Goal: Task Accomplishment & Management: Use online tool/utility

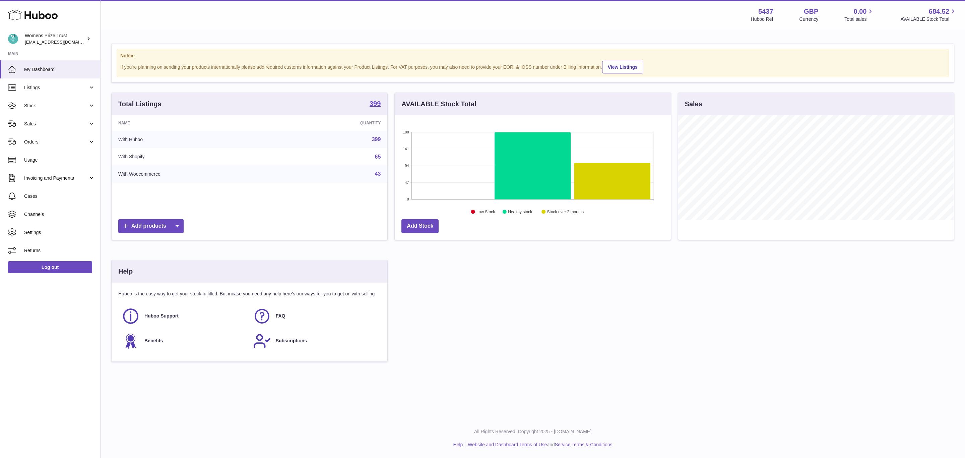
scroll to position [105, 276]
click at [37, 121] on span "Sales" at bounding box center [56, 124] width 64 height 6
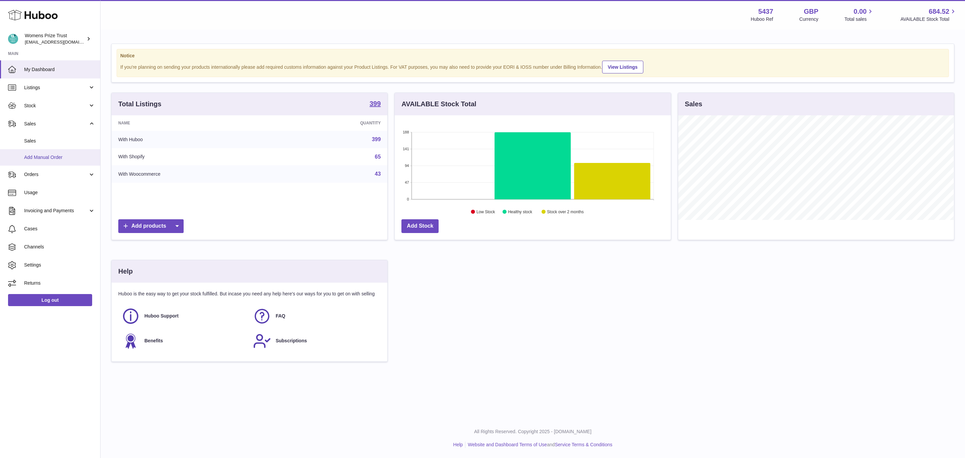
click at [48, 158] on span "Add Manual Order" at bounding box center [59, 157] width 71 height 6
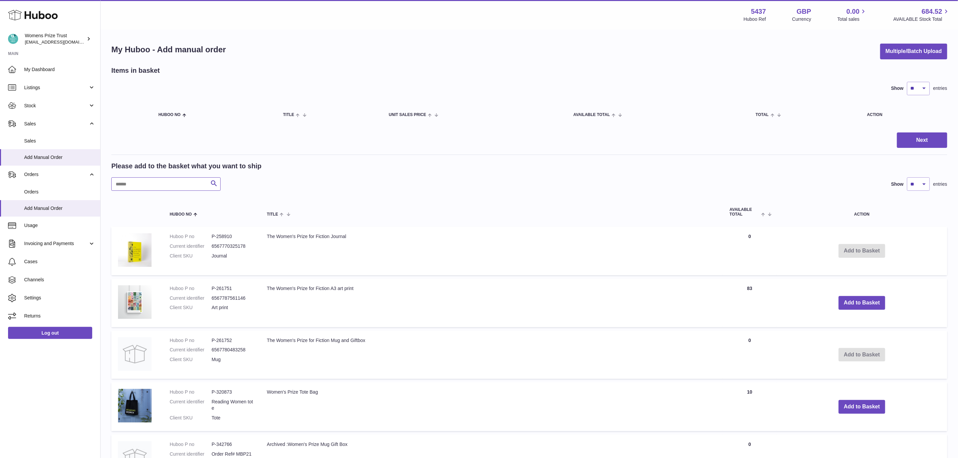
click at [146, 183] on input "text" at bounding box center [165, 183] width 109 height 13
paste input "******"
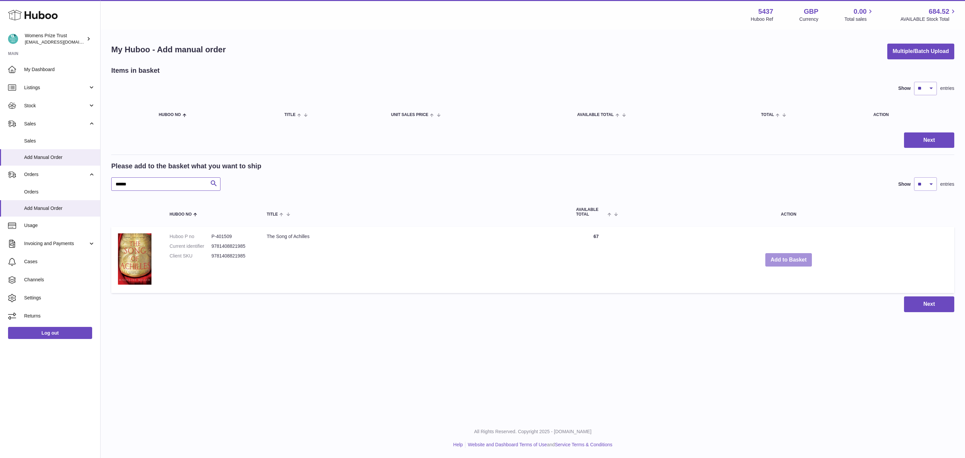
type input "******"
click at [787, 258] on button "Add to Basket" at bounding box center [789, 260] width 47 height 14
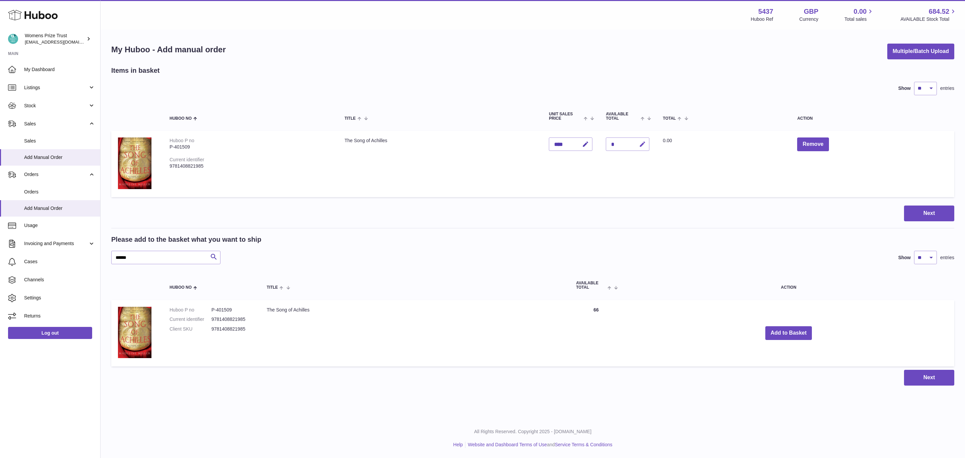
click at [646, 141] on icon "button" at bounding box center [642, 144] width 7 height 7
type input "**"
click at [635, 139] on button "submit" at bounding box center [641, 144] width 13 height 11
drag, startPoint x: 152, startPoint y: 260, endPoint x: 50, endPoint y: 259, distance: 102.6
click at [50, 259] on div "Huboo Womens Prize Trust internalAdmin-5437@internal.huboo.com Main My Dashboar…" at bounding box center [482, 229] width 965 height 458
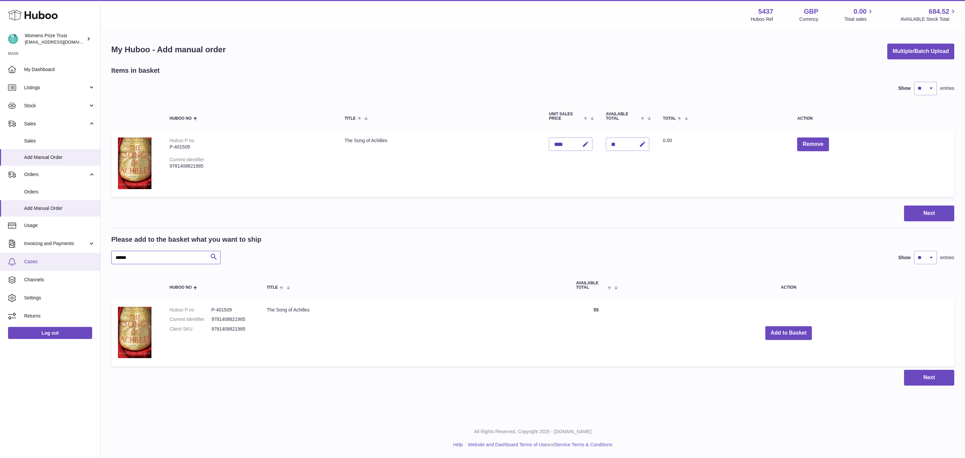
paste input "text"
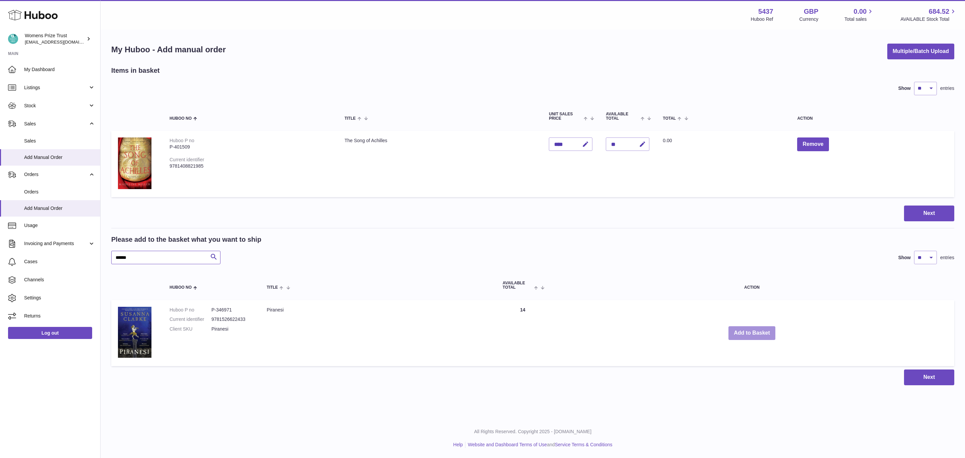
type input "******"
click at [747, 329] on button "Add to Basket" at bounding box center [752, 333] width 47 height 14
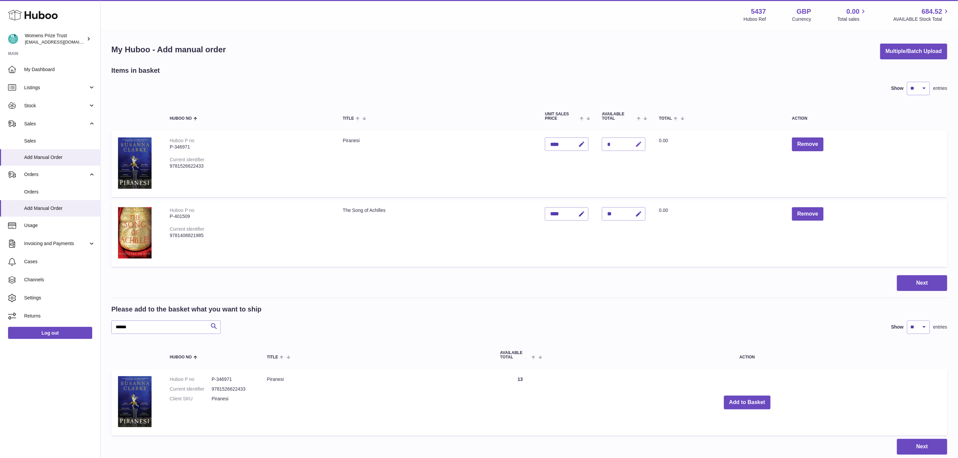
click at [642, 143] on icon "button" at bounding box center [638, 144] width 7 height 7
type input "*"
click at [631, 139] on button "submit" at bounding box center [637, 144] width 13 height 11
drag, startPoint x: 126, startPoint y: 327, endPoint x: 98, endPoint y: 327, distance: 28.2
click at [98, 327] on div "Huboo Womens Prize Trust internalAdmin-5437@internal.huboo.com Main My Dashboar…" at bounding box center [479, 253] width 958 height 507
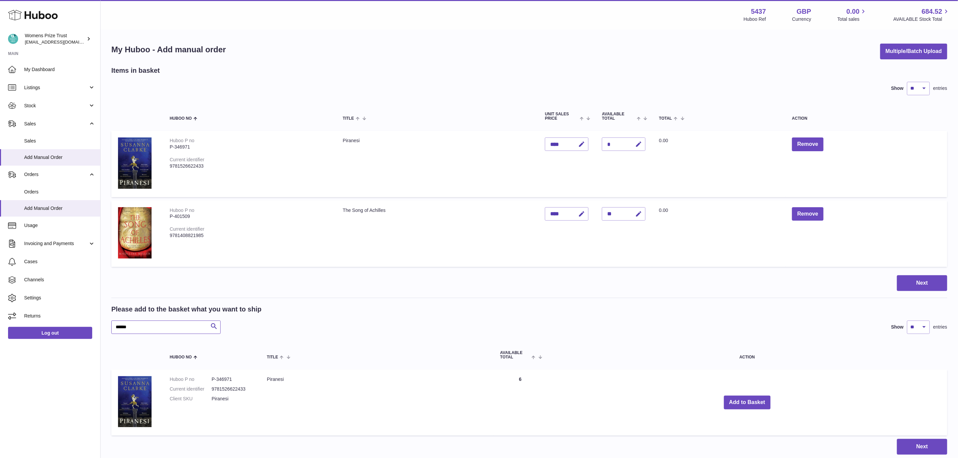
paste input "text"
type input "******"
click at [764, 400] on button "Add to Basket" at bounding box center [763, 403] width 47 height 14
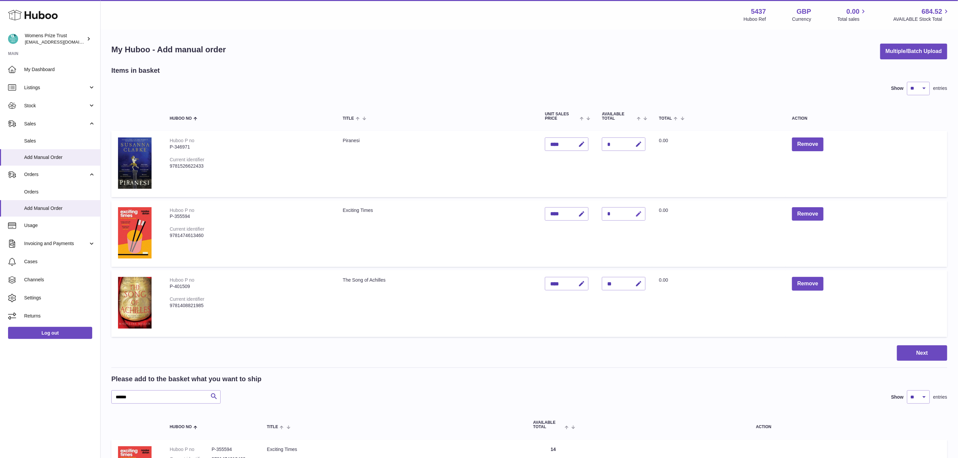
click at [642, 215] on icon "button" at bounding box center [638, 213] width 7 height 7
type input "*"
click at [631, 208] on button "submit" at bounding box center [637, 213] width 13 height 11
drag, startPoint x: 153, startPoint y: 397, endPoint x: 94, endPoint y: 399, distance: 59.0
click at [95, 400] on div "Huboo Womens Prize Trust internalAdmin-5437@internal.huboo.com Main My Dashboar…" at bounding box center [479, 289] width 958 height 578
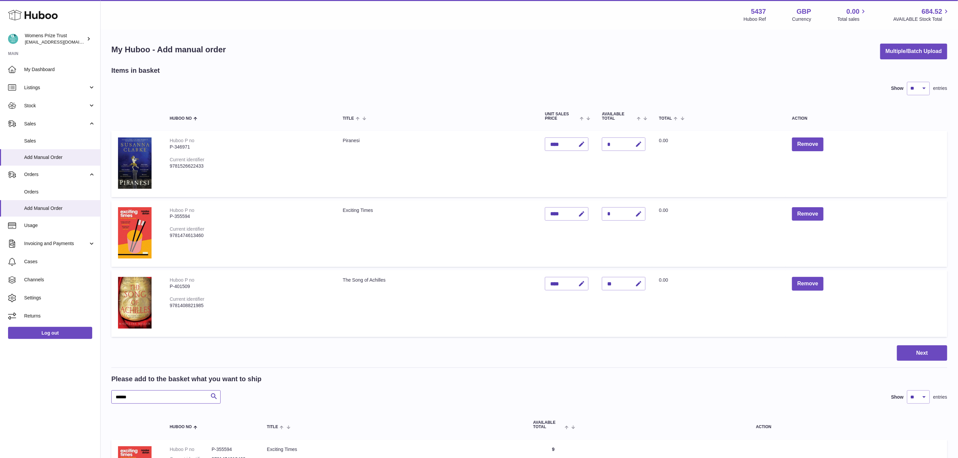
paste input "*"
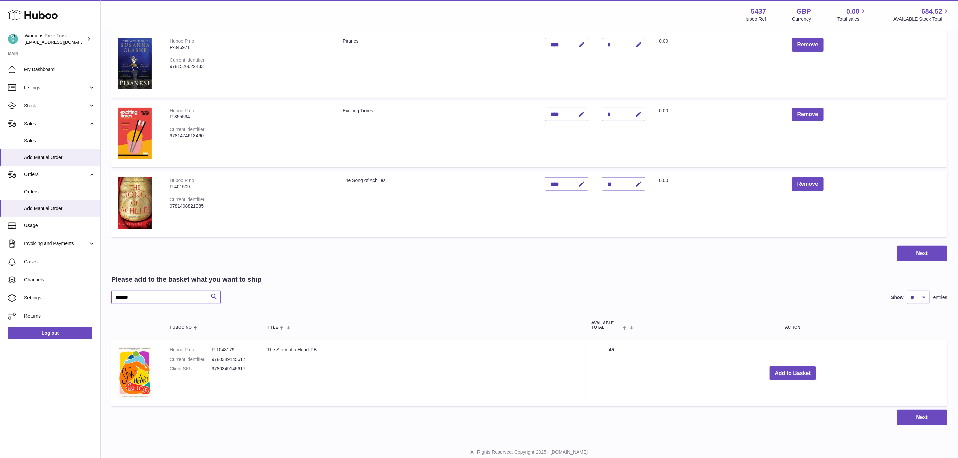
scroll to position [101, 0]
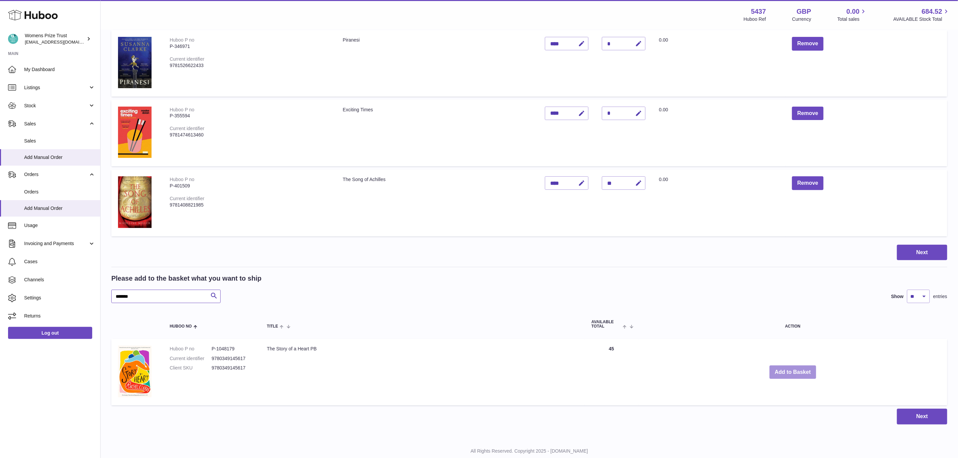
type input "*******"
click at [805, 370] on button "Add to Basket" at bounding box center [792, 372] width 47 height 14
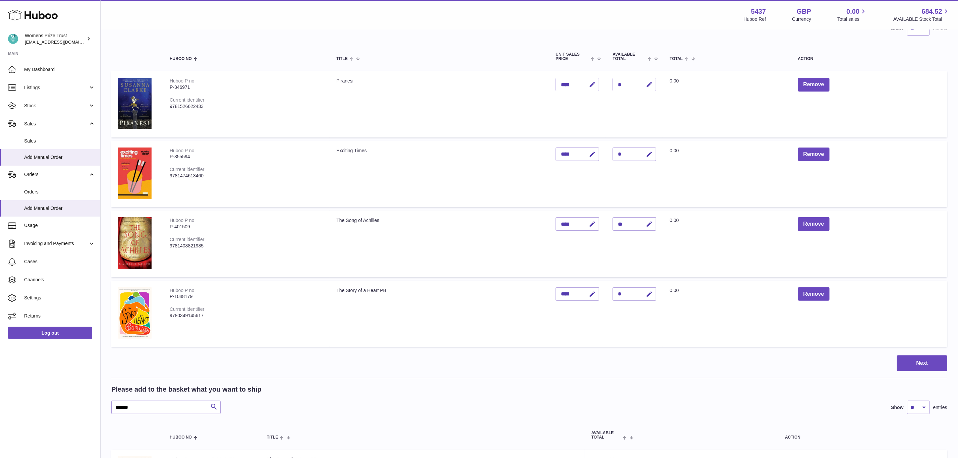
scroll to position [0, 0]
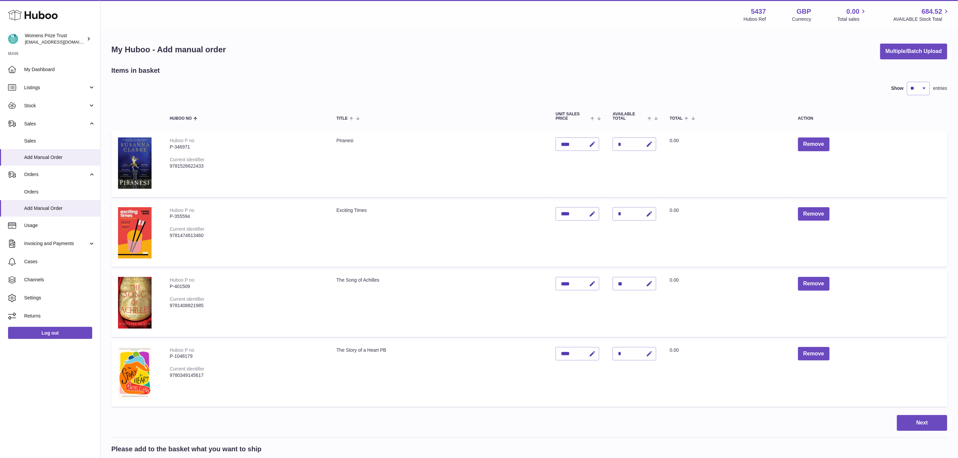
click at [653, 351] on icon "button" at bounding box center [649, 353] width 7 height 7
type input "*"
click at [642, 348] on button "submit" at bounding box center [648, 353] width 13 height 11
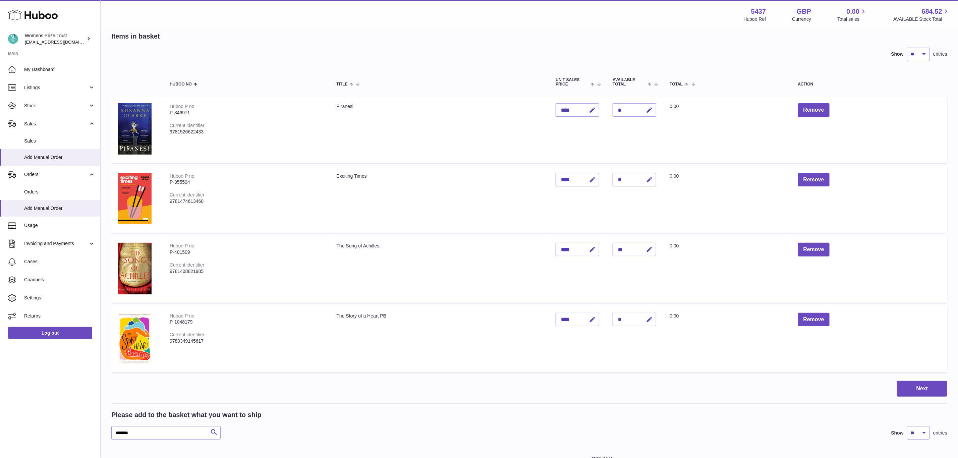
scroll to position [50, 0]
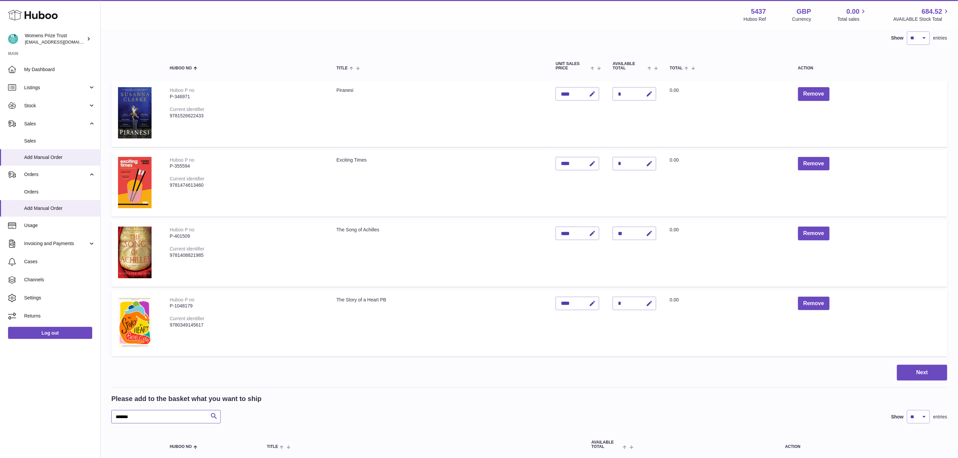
drag, startPoint x: 146, startPoint y: 412, endPoint x: 86, endPoint y: 421, distance: 60.3
click at [86, 421] on div "Huboo Womens Prize Trust internalAdmin-5437@internal.huboo.com Main My Dashboar…" at bounding box center [479, 274] width 958 height 648
paste input "text"
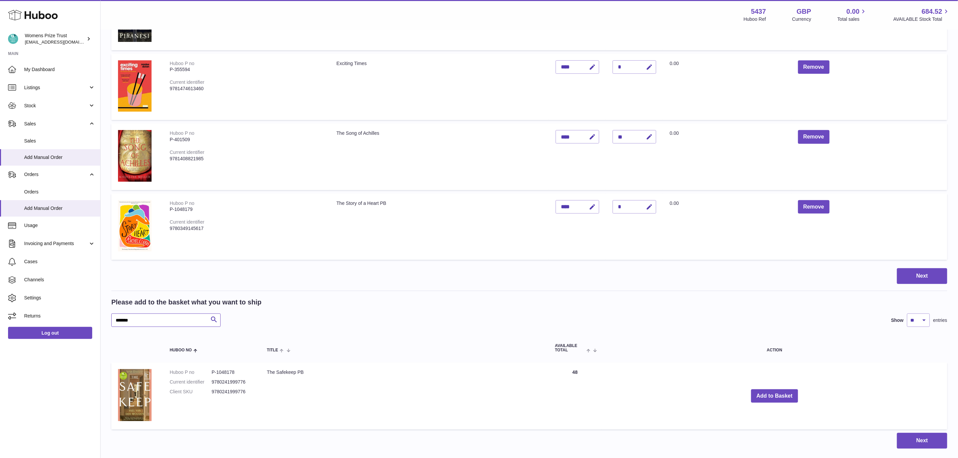
scroll to position [151, 0]
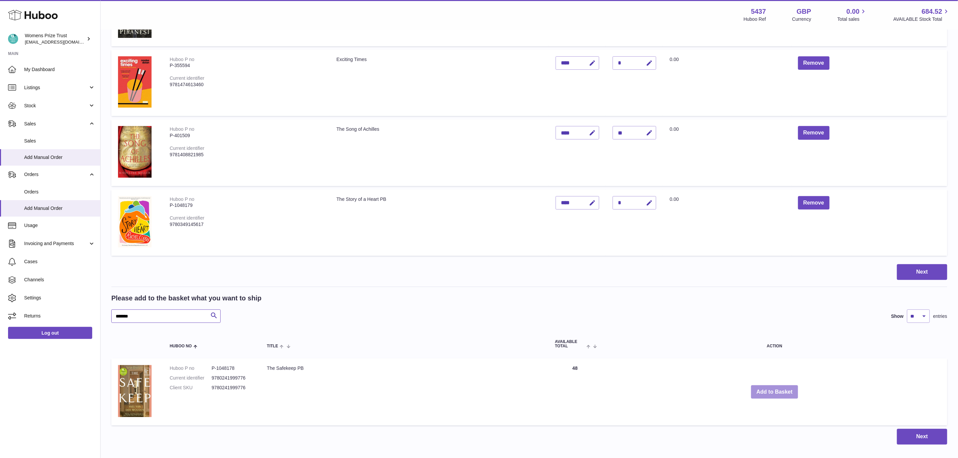
type input "*******"
click at [770, 393] on button "Add to Basket" at bounding box center [774, 392] width 47 height 14
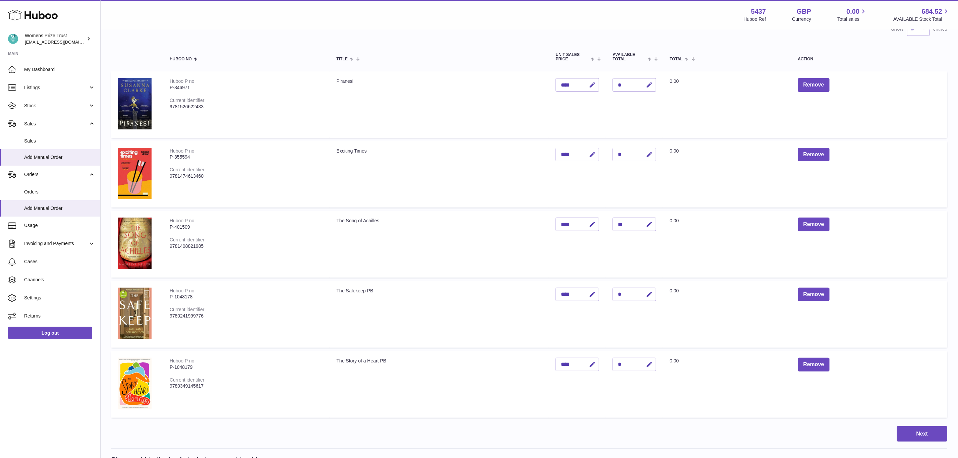
scroll to position [50, 0]
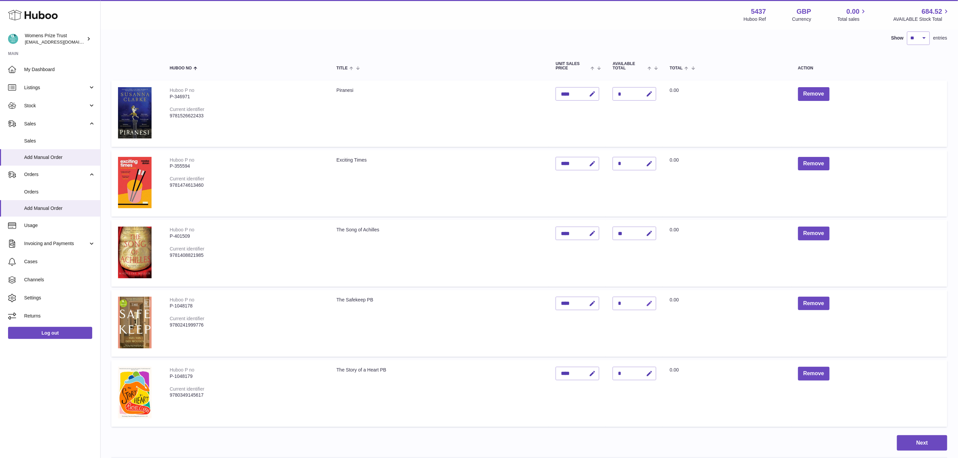
click at [653, 304] on icon "button" at bounding box center [649, 303] width 7 height 7
type input "**"
click at [642, 298] on button "submit" at bounding box center [648, 303] width 13 height 11
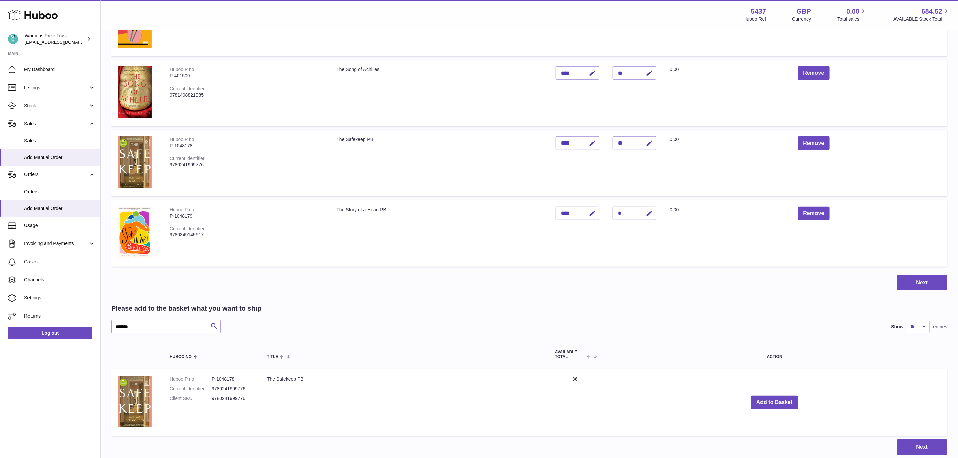
scroll to position [258, 0]
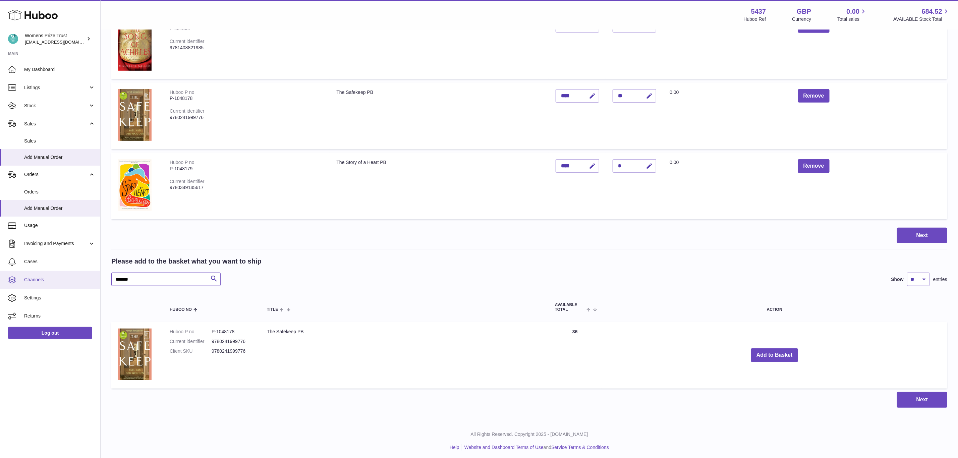
drag, startPoint x: 147, startPoint y: 279, endPoint x: 77, endPoint y: 278, distance: 69.7
click at [77, 278] on div "Huboo Womens Prize Trust internalAdmin-5437@internal.huboo.com Main My Dashboar…" at bounding box center [479, 101] width 958 height 718
paste input "text"
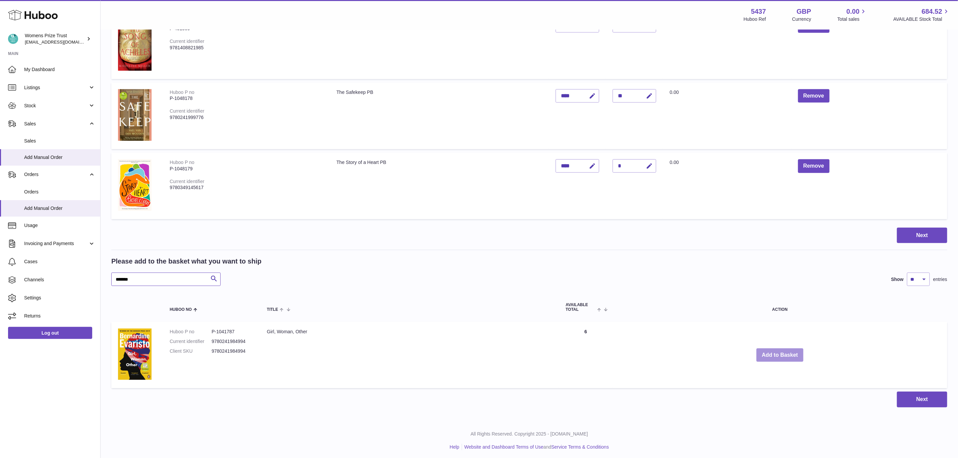
scroll to position [257, 0]
type input "*******"
click at [774, 355] on button "Add to Basket" at bounding box center [779, 356] width 47 height 14
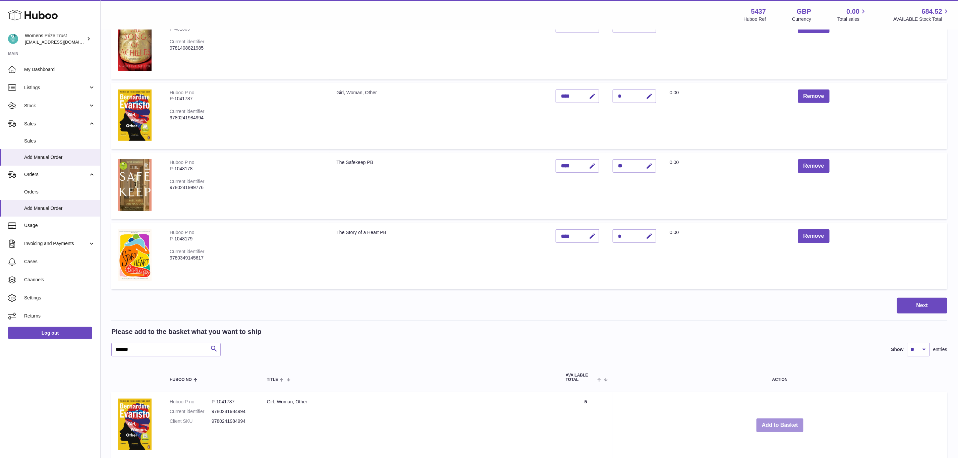
click at [777, 426] on button "Add to Basket" at bounding box center [779, 425] width 47 height 14
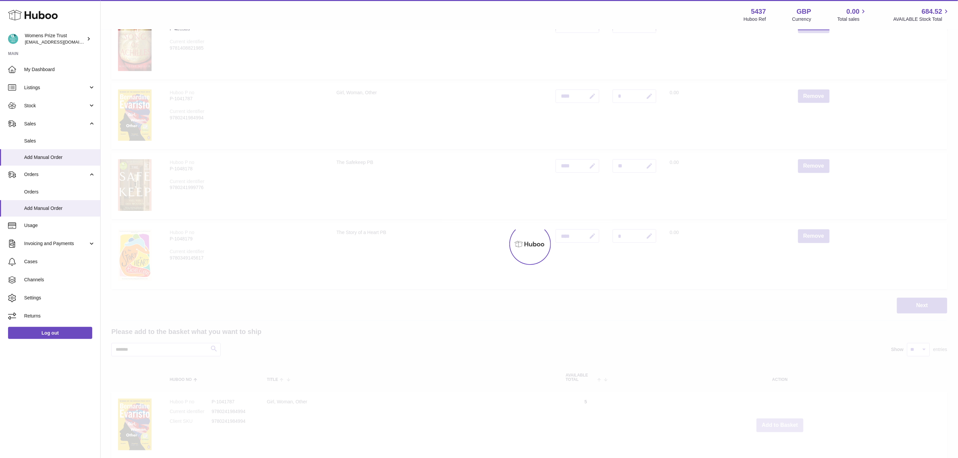
type input "*"
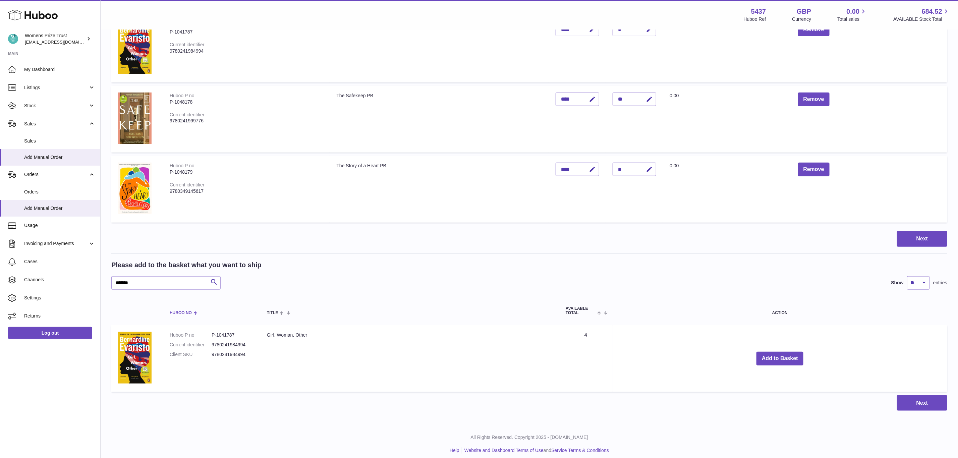
scroll to position [327, 0]
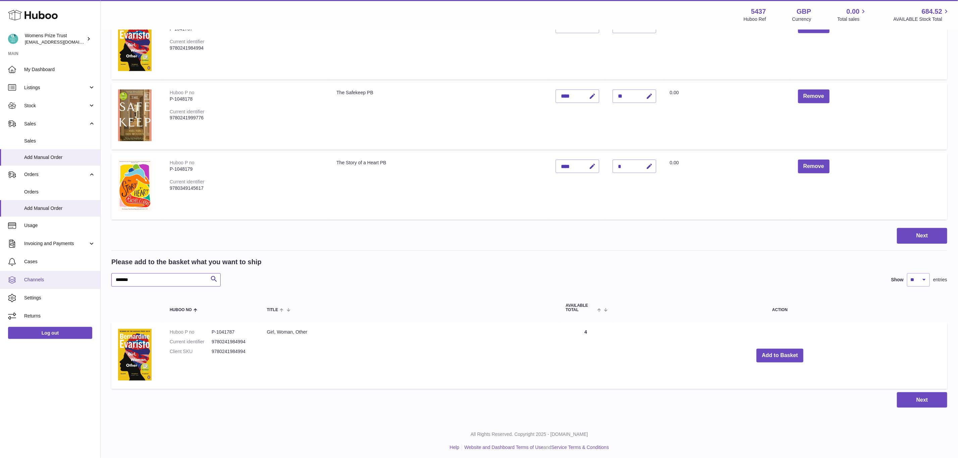
drag, startPoint x: 94, startPoint y: 278, endPoint x: 78, endPoint y: 281, distance: 16.3
click at [78, 281] on div "Huboo Womens Prize Trust internalAdmin-5437@internal.huboo.com Main My Dashboar…" at bounding box center [479, 67] width 958 height 788
paste input "text"
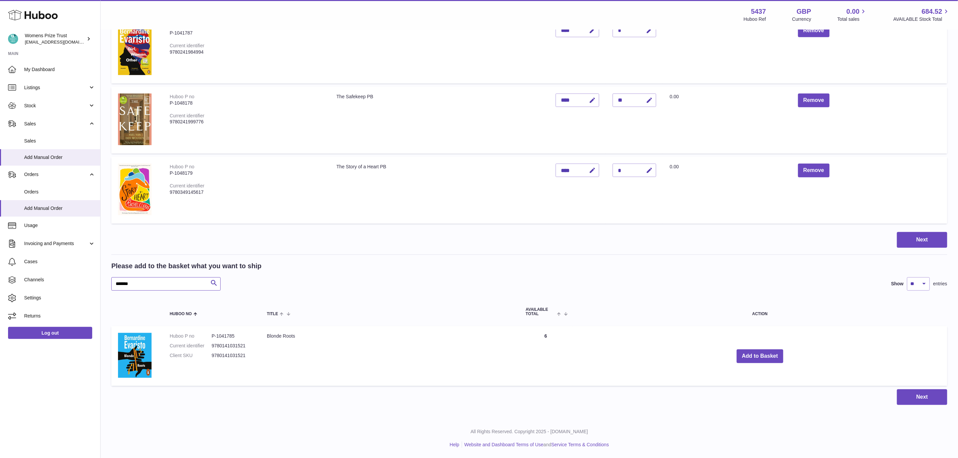
scroll to position [320, 0]
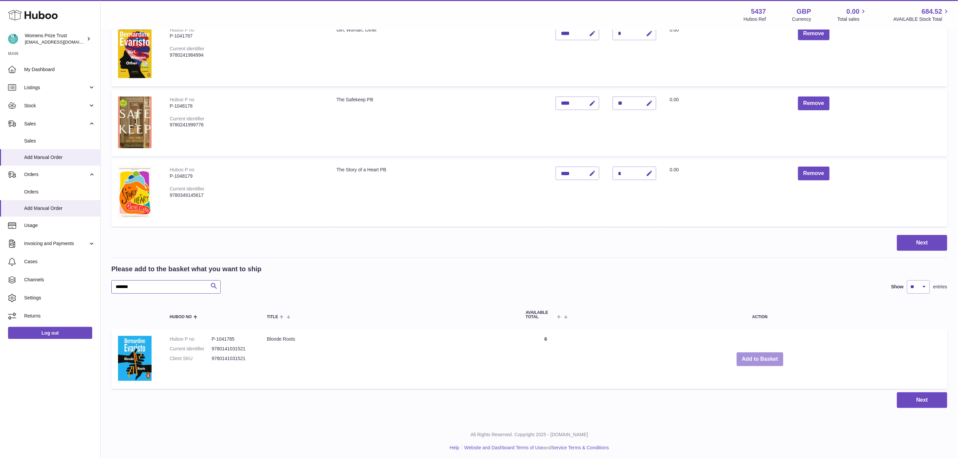
type input "*******"
click at [764, 358] on button "Add to Basket" at bounding box center [759, 359] width 47 height 14
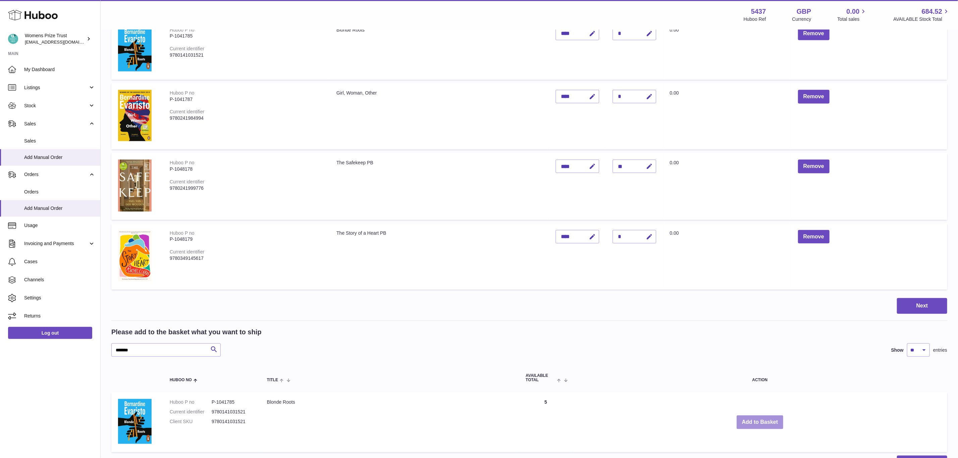
click at [760, 416] on button "Add to Basket" at bounding box center [759, 422] width 47 height 14
click at [753, 418] on button "Add to Basket" at bounding box center [759, 422] width 47 height 14
click at [756, 424] on button "Add to Basket" at bounding box center [759, 422] width 47 height 14
click at [755, 421] on button "Add to Basket" at bounding box center [759, 422] width 47 height 14
click at [754, 421] on button "Add to Basket" at bounding box center [759, 422] width 47 height 14
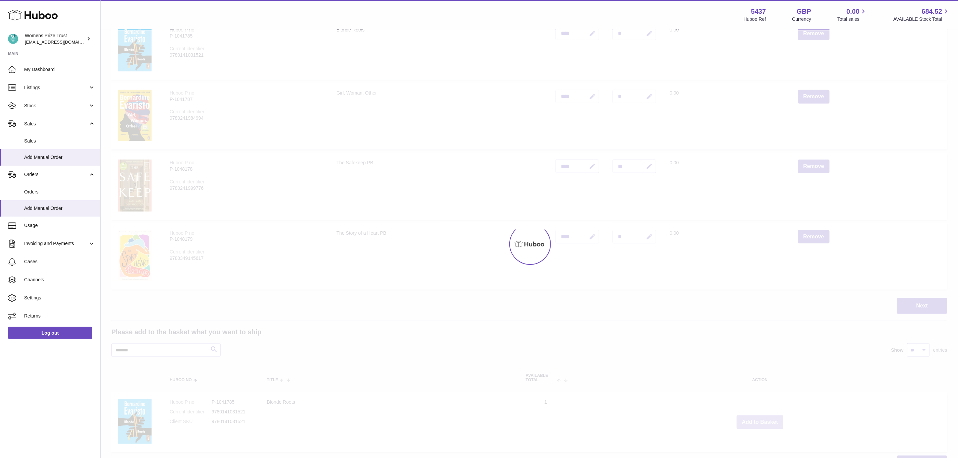
type input "*"
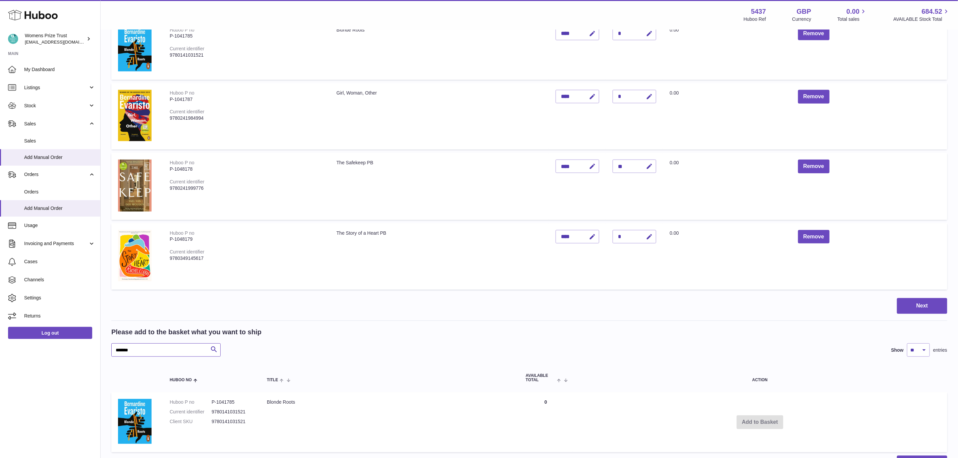
drag, startPoint x: 140, startPoint y: 348, endPoint x: 89, endPoint y: 341, distance: 51.4
click at [76, 345] on div "Huboo Womens Prize Trust internalAdmin-5437@internal.huboo.com Main My Dashboar…" at bounding box center [479, 102] width 958 height 844
paste input "text"
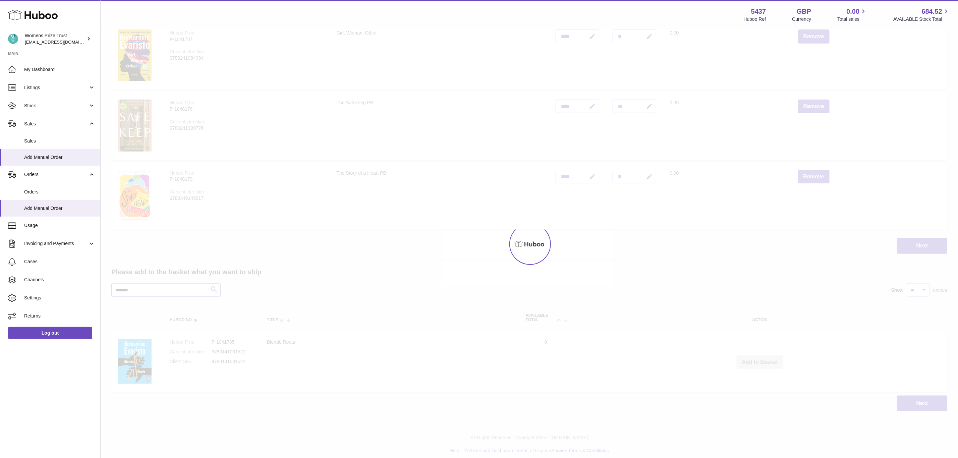
scroll to position [383, 0]
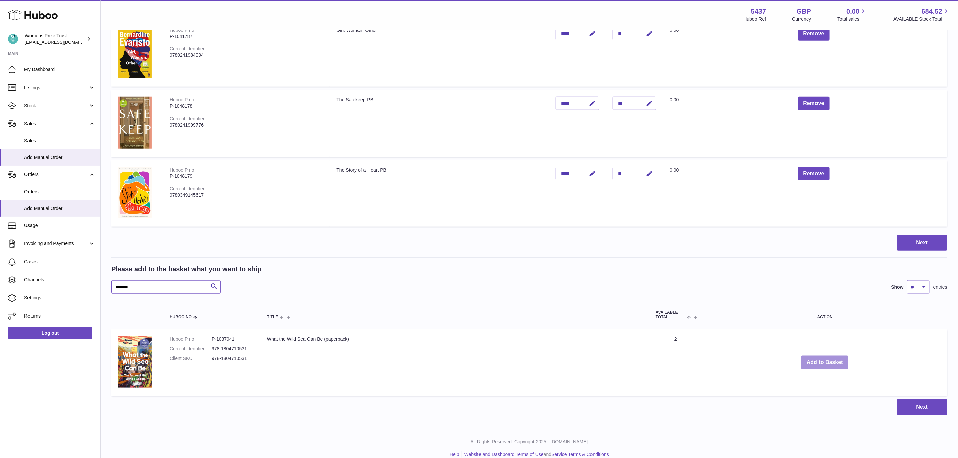
type input "*******"
click at [827, 359] on button "Add to Basket" at bounding box center [824, 363] width 47 height 14
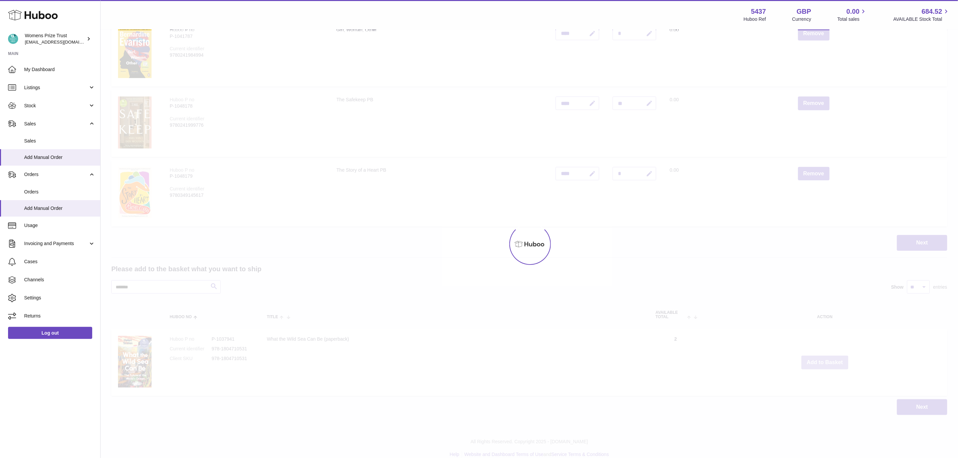
scroll to position [453, 0]
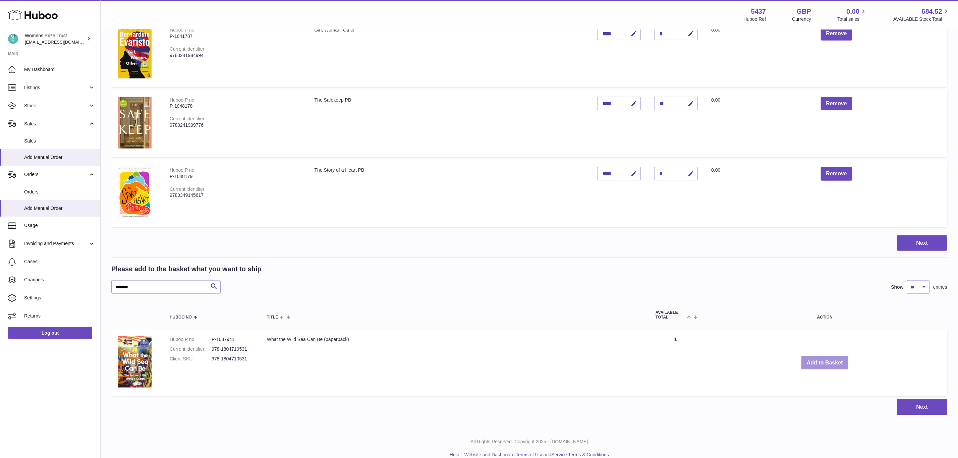
click at [821, 360] on button "Add to Basket" at bounding box center [824, 363] width 47 height 14
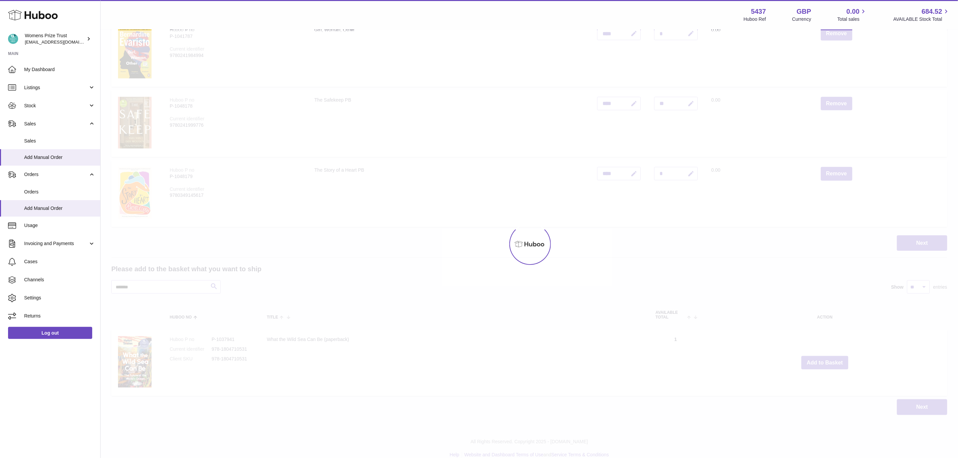
type input "*"
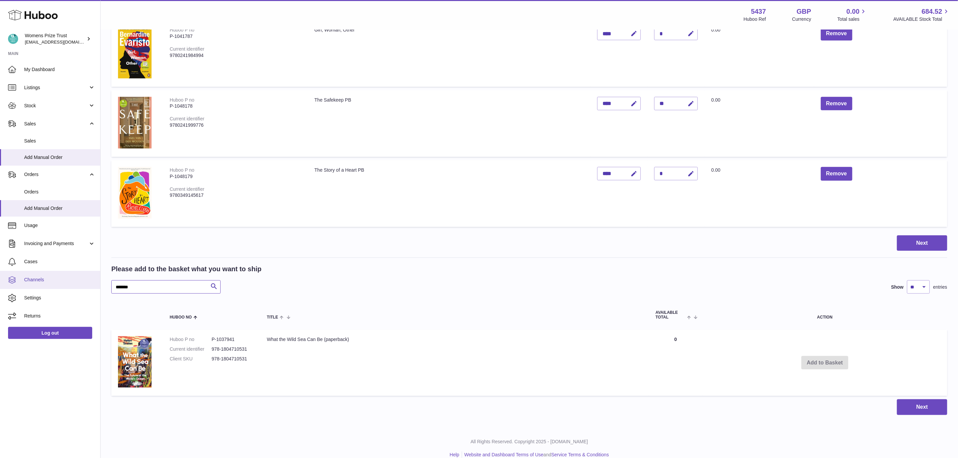
drag, startPoint x: 145, startPoint y: 281, endPoint x: 73, endPoint y: 288, distance: 72.4
click at [73, 288] on div "Huboo Womens Prize Trust internalAdmin-5437@internal.huboo.com Main My Dashboar…" at bounding box center [479, 7] width 958 height 921
paste input "text"
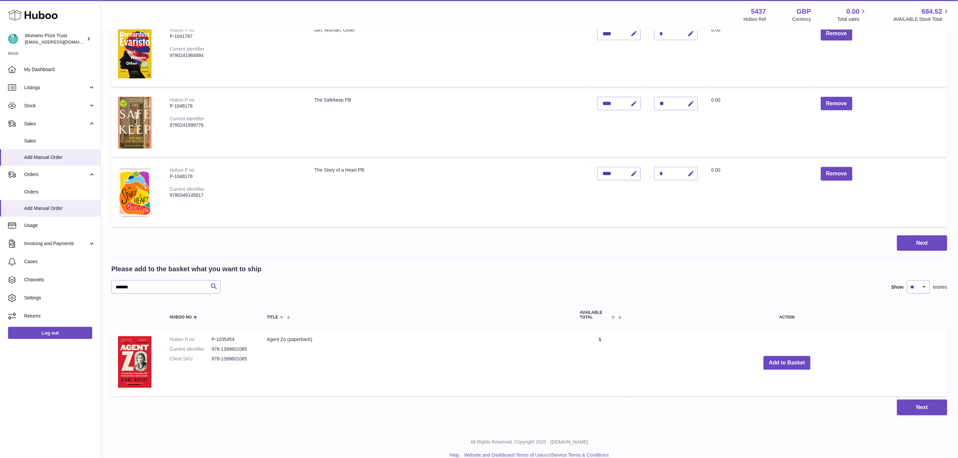
click at [786, 352] on td "Add to Basket" at bounding box center [786, 362] width 320 height 67
click at [786, 356] on button "Add to Basket" at bounding box center [786, 363] width 47 height 14
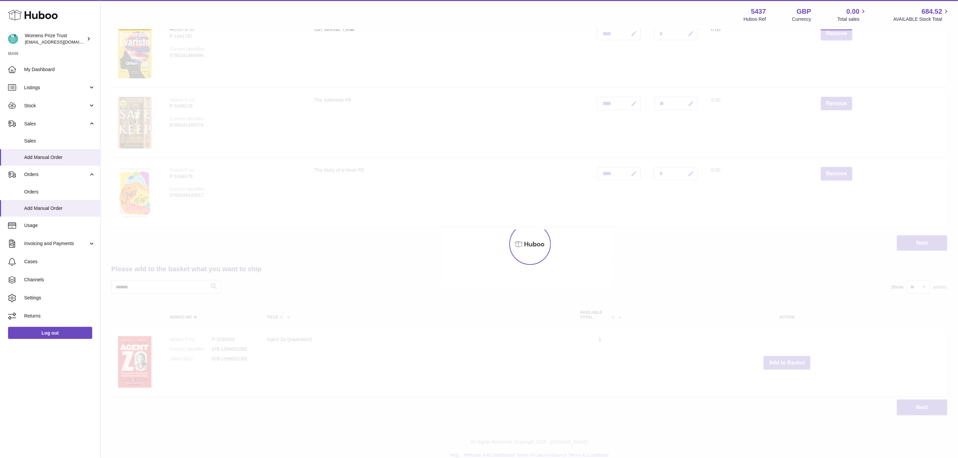
scroll to position [523, 0]
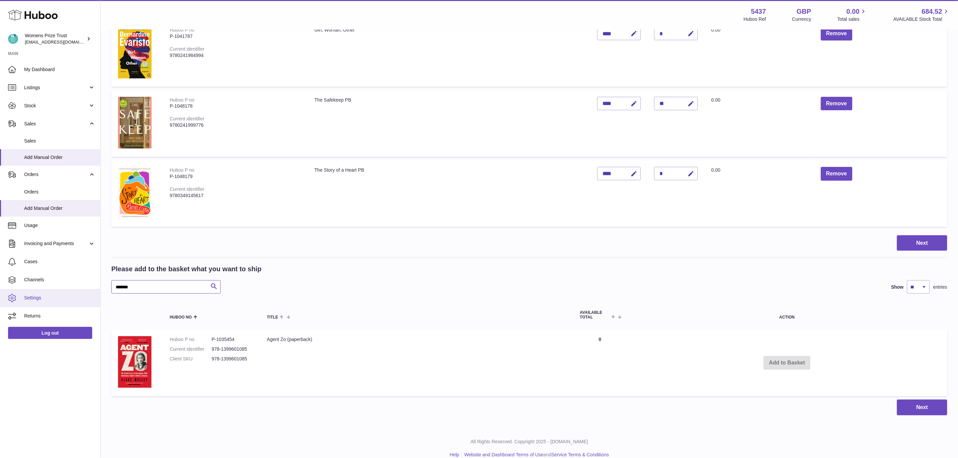
drag, startPoint x: 155, startPoint y: 284, endPoint x: 72, endPoint y: 289, distance: 83.3
paste input "text"
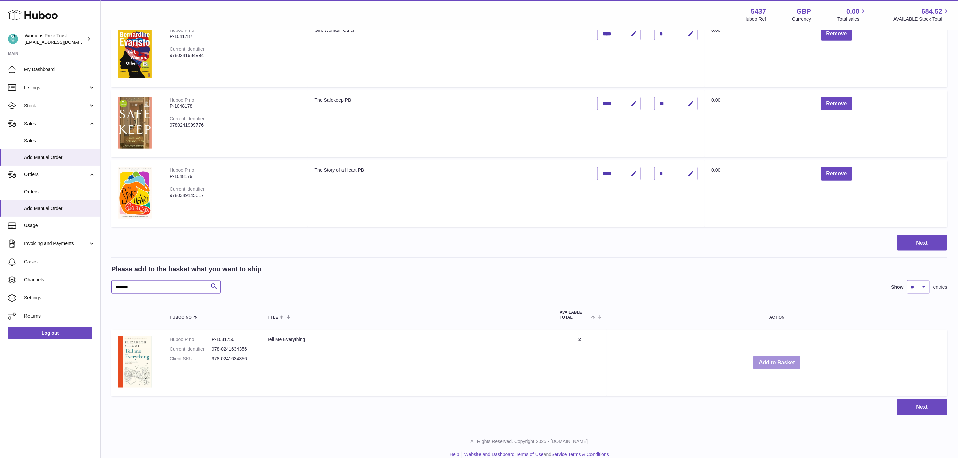
type input "*******"
click at [770, 360] on button "Add to Basket" at bounding box center [776, 363] width 47 height 14
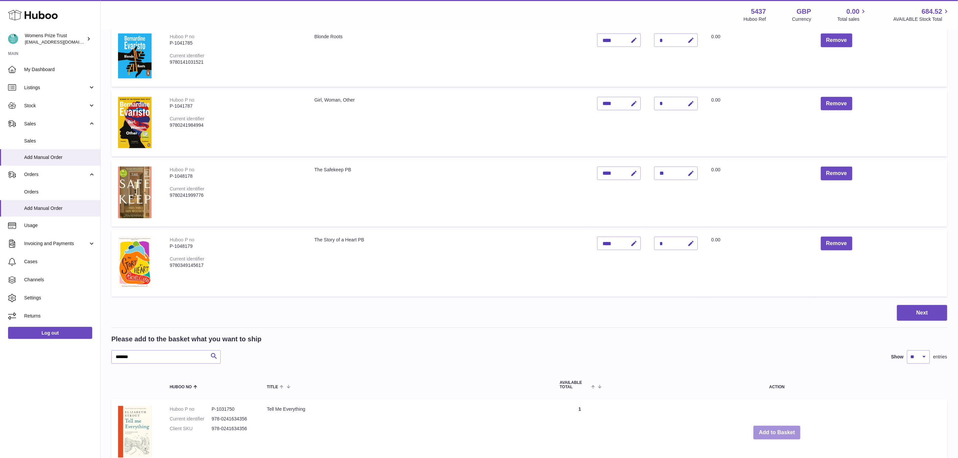
scroll to position [592, 0]
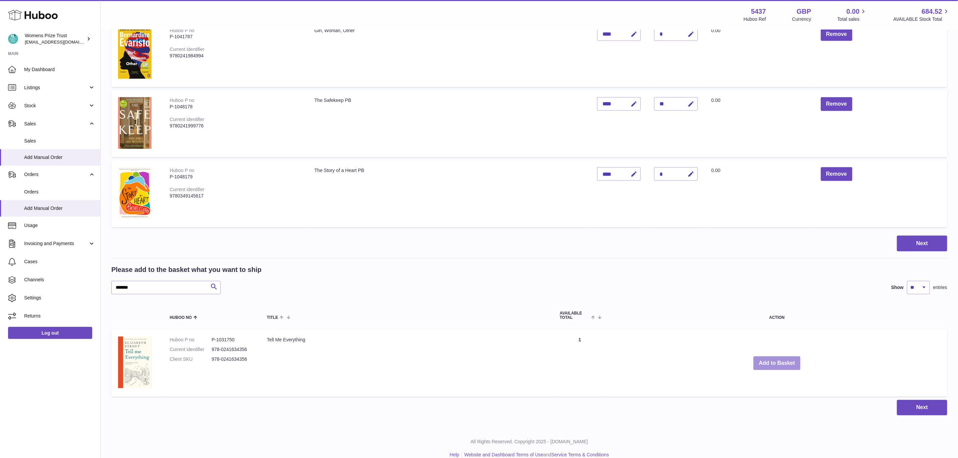
drag, startPoint x: 769, startPoint y: 363, endPoint x: 710, endPoint y: 390, distance: 64.8
click at [767, 364] on button "Add to Basket" at bounding box center [776, 363] width 47 height 14
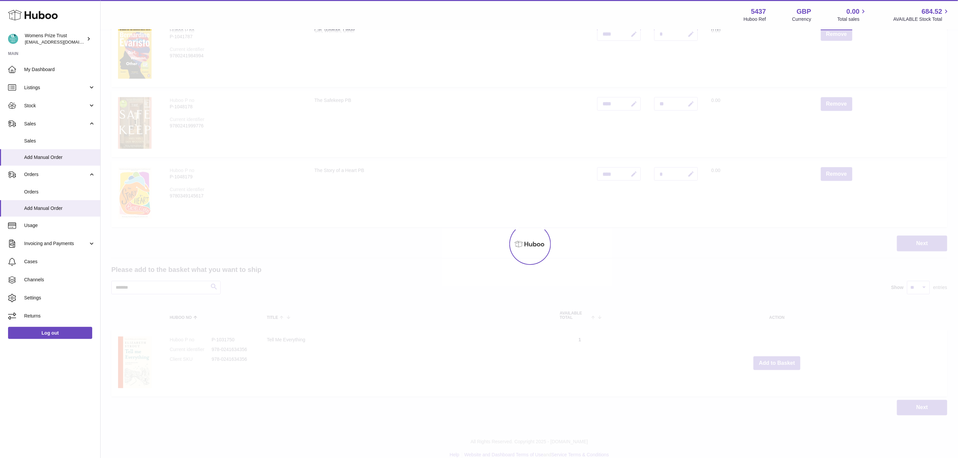
type input "*"
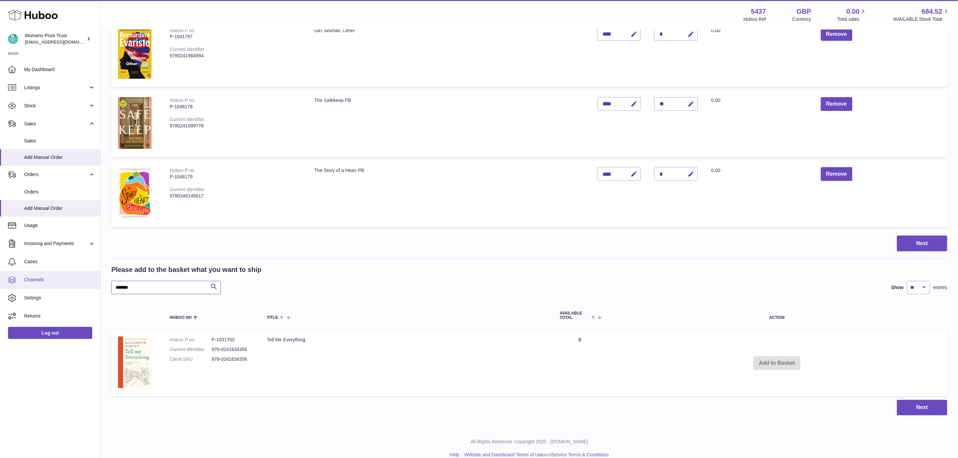
drag, startPoint x: 148, startPoint y: 281, endPoint x: 62, endPoint y: 279, distance: 85.8
paste input "text"
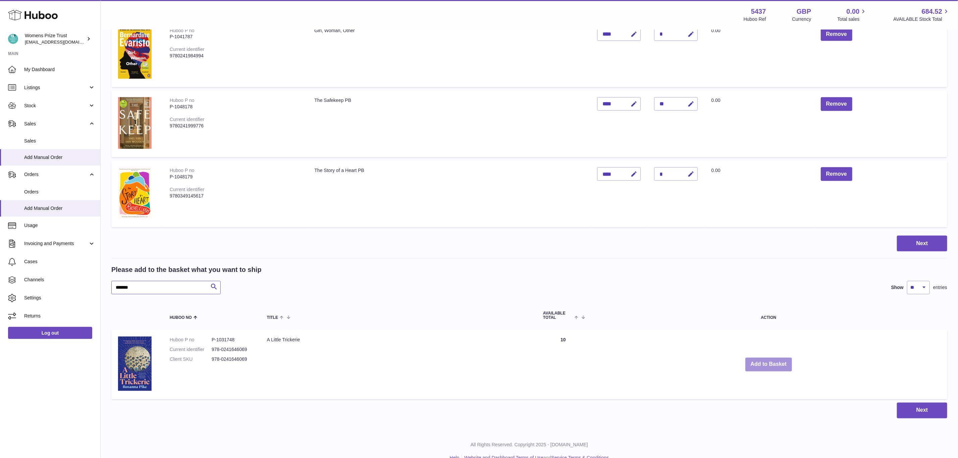
type input "*******"
click at [774, 358] on button "Add to Basket" at bounding box center [768, 365] width 47 height 14
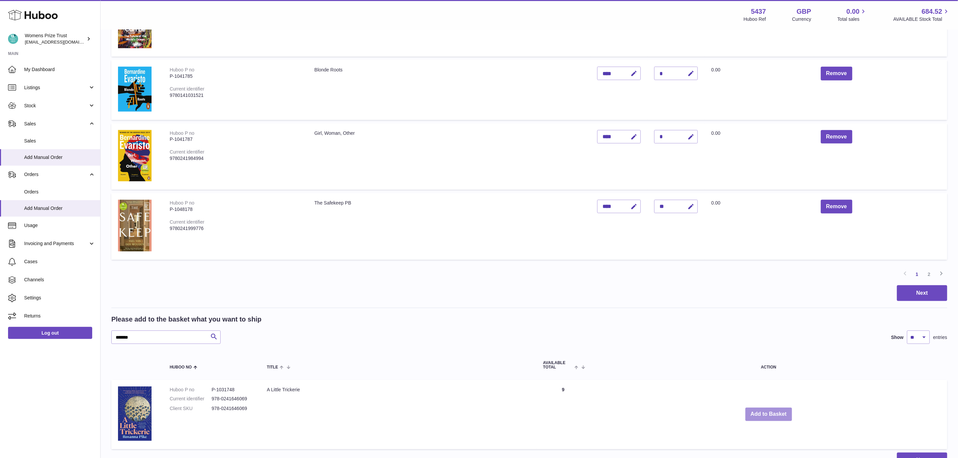
scroll to position [622, 0]
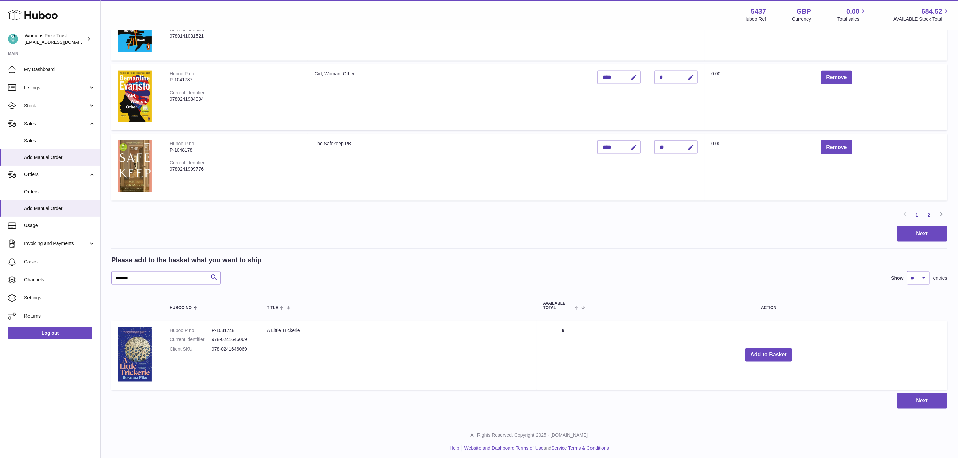
click at [929, 212] on link "2" at bounding box center [929, 215] width 12 height 12
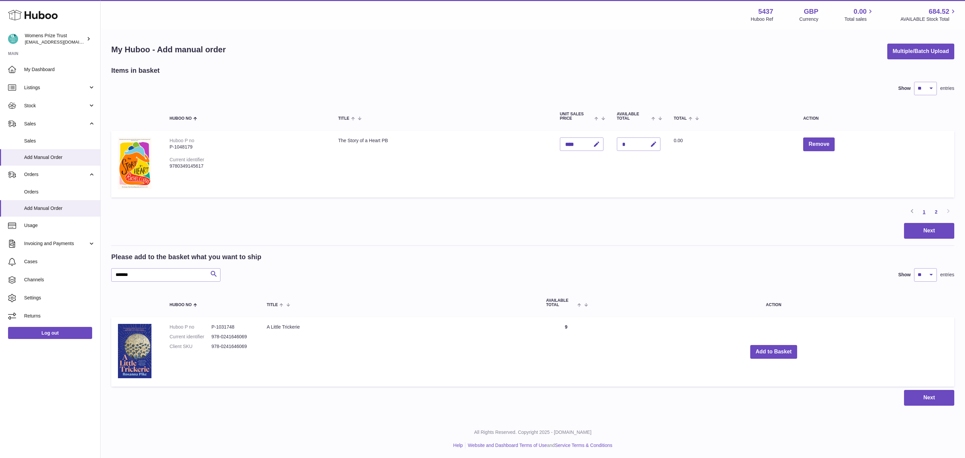
click at [923, 210] on link "1" at bounding box center [924, 212] width 12 height 12
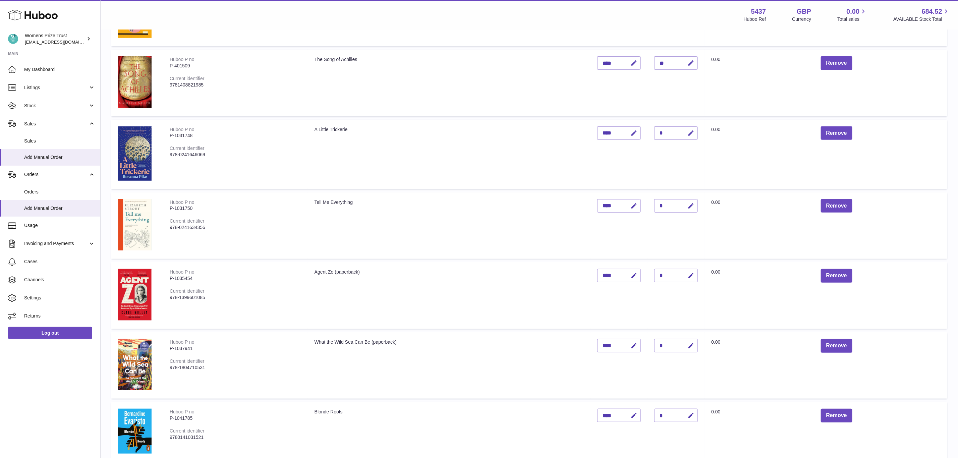
scroll to position [220, 0]
click at [697, 132] on button "button" at bounding box center [690, 134] width 16 height 14
type input "*"
click at [683, 129] on button "submit" at bounding box center [689, 134] width 13 height 11
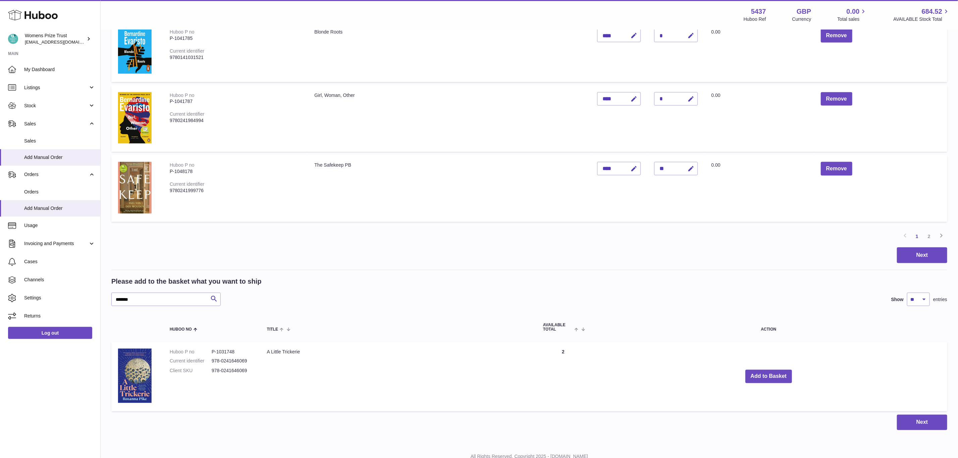
scroll to position [622, 0]
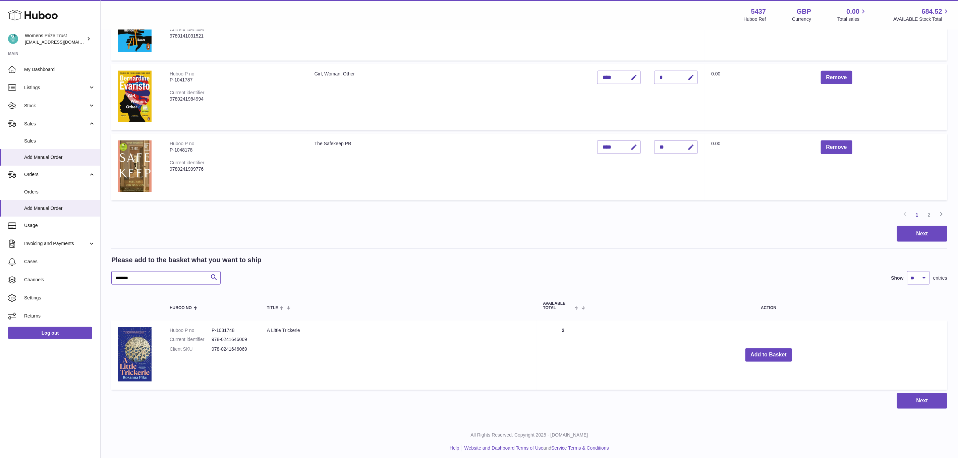
drag, startPoint x: 152, startPoint y: 281, endPoint x: 103, endPoint y: 279, distance: 49.6
paste input "text"
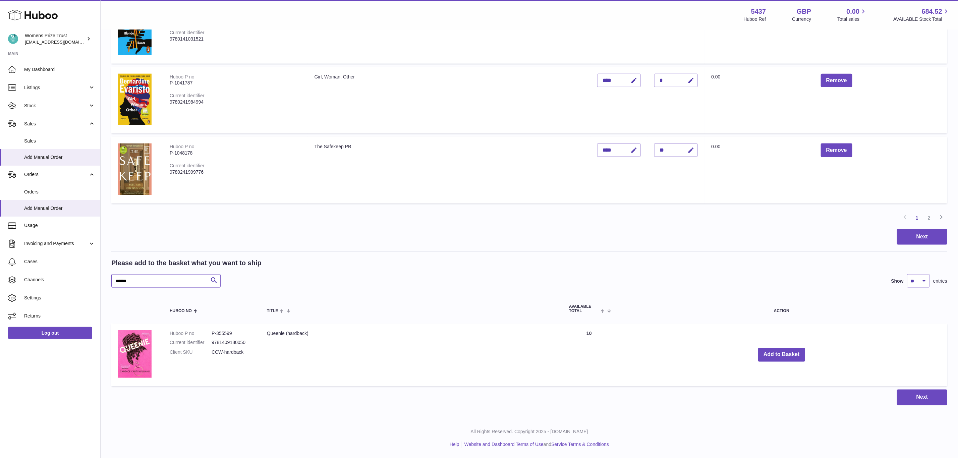
scroll to position [615, 0]
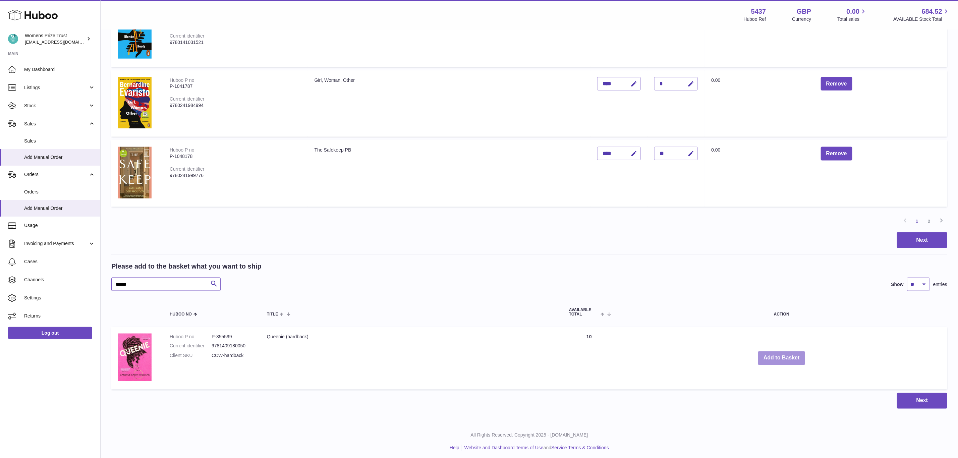
type input "******"
click at [776, 351] on button "Add to Basket" at bounding box center [781, 358] width 47 height 14
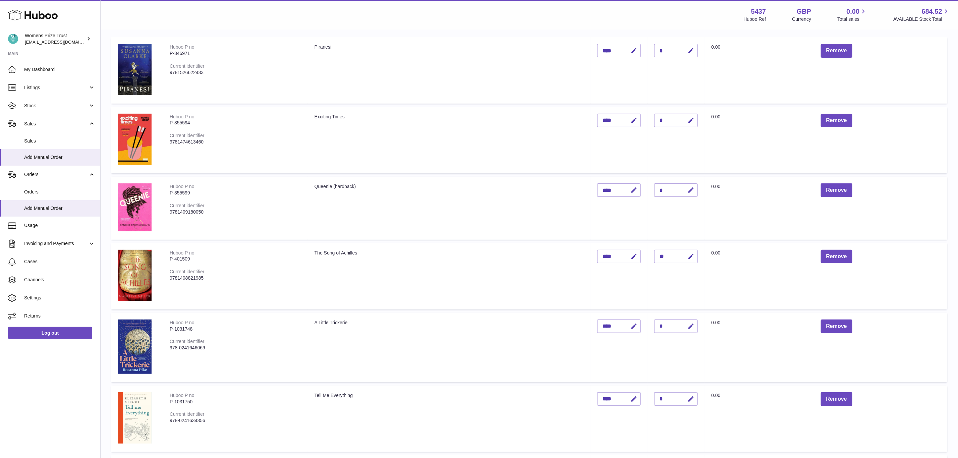
scroll to position [58, 0]
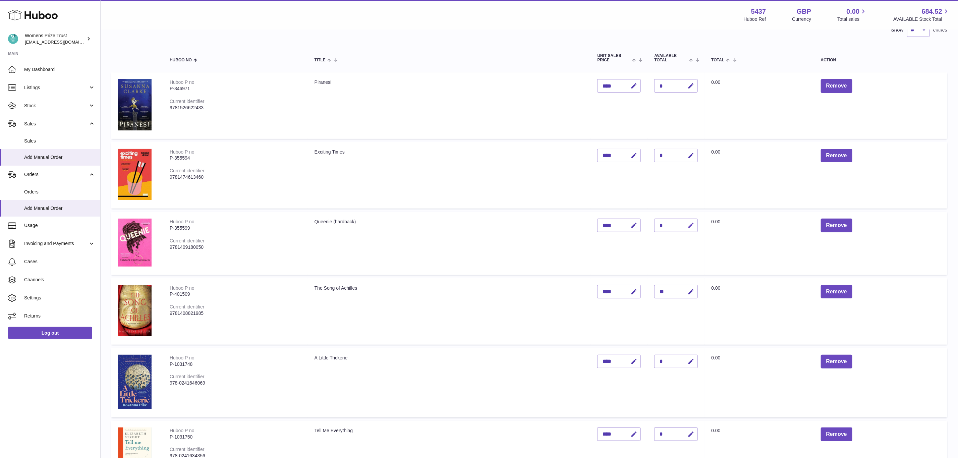
click at [697, 227] on button "button" at bounding box center [690, 226] width 16 height 14
type input "*"
click at [683, 220] on button "submit" at bounding box center [689, 225] width 13 height 11
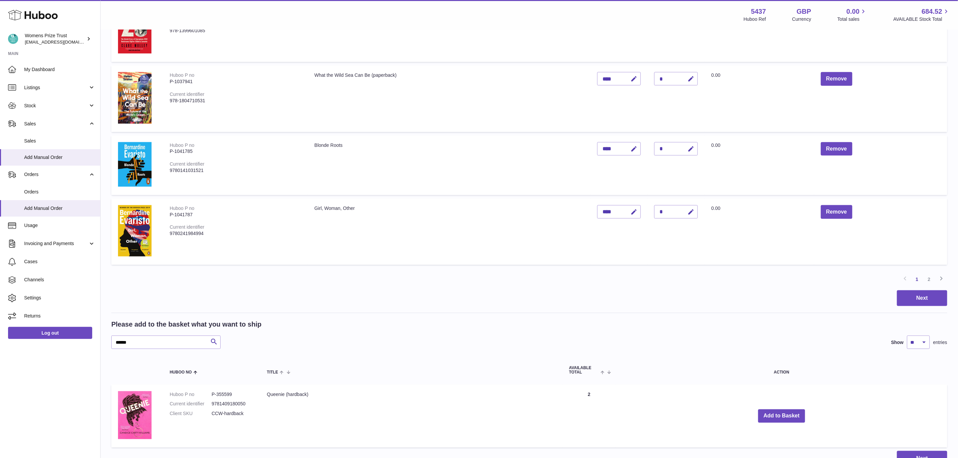
scroll to position [611, 0]
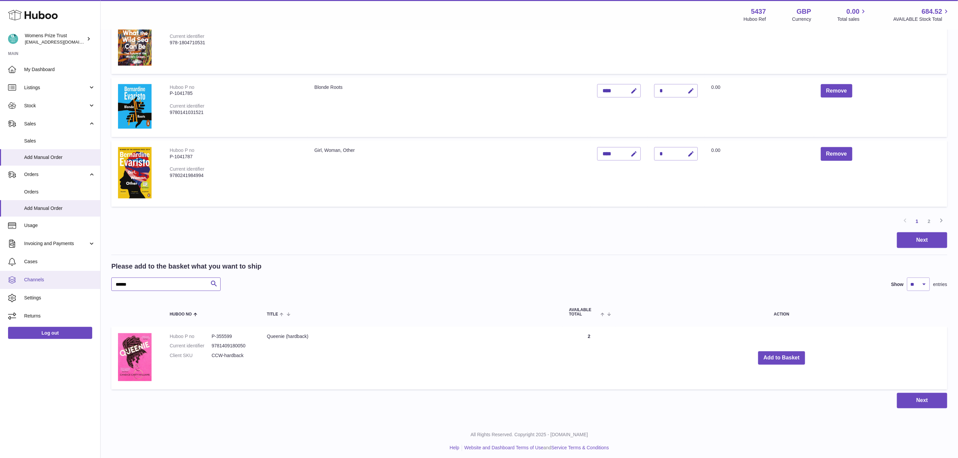
drag, startPoint x: 136, startPoint y: 284, endPoint x: 84, endPoint y: 286, distance: 52.3
paste input "text"
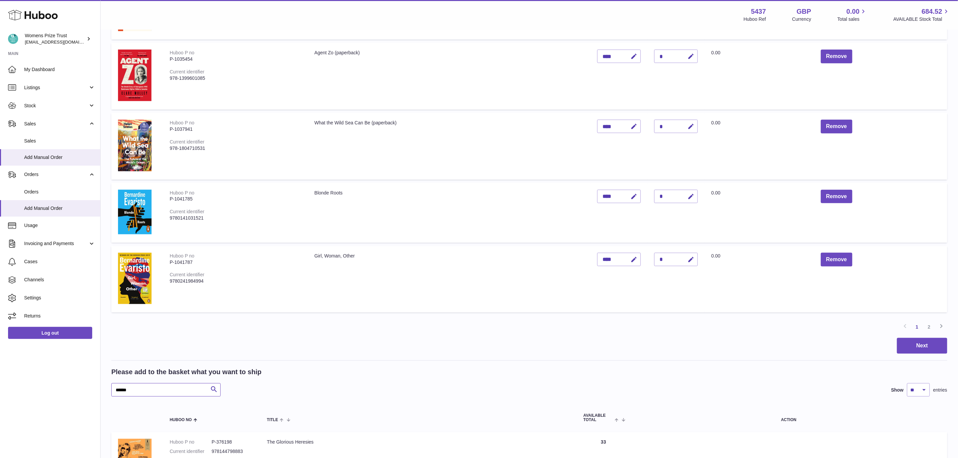
scroll to position [615, 0]
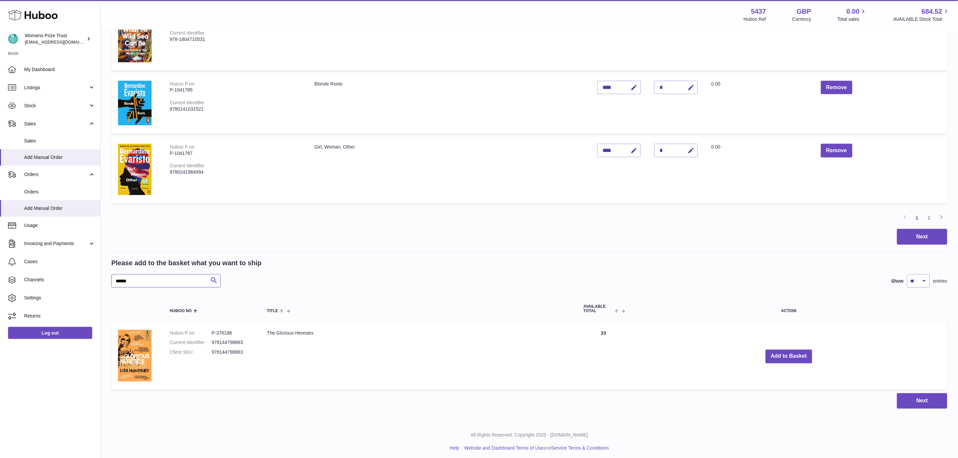
type input "******"
click at [795, 345] on td "Add to Basket" at bounding box center [788, 356] width 317 height 66
click at [782, 350] on button "Add to Basket" at bounding box center [788, 357] width 47 height 14
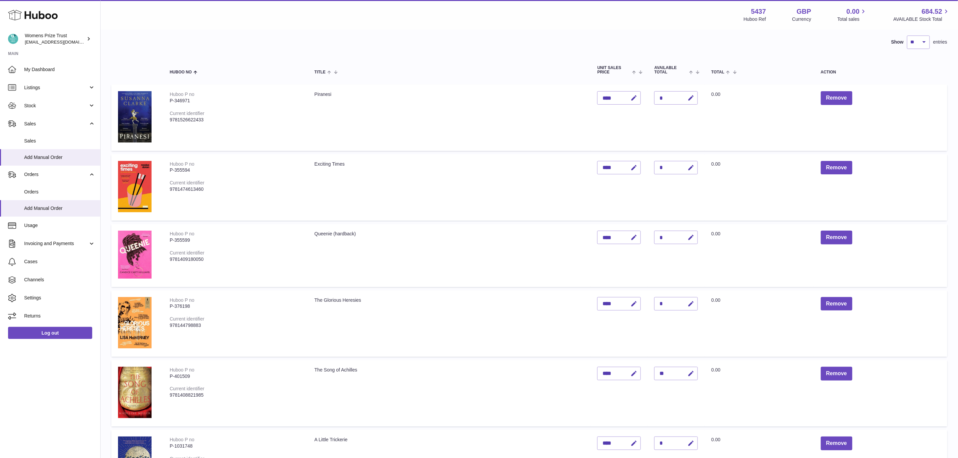
scroll to position [101, 0]
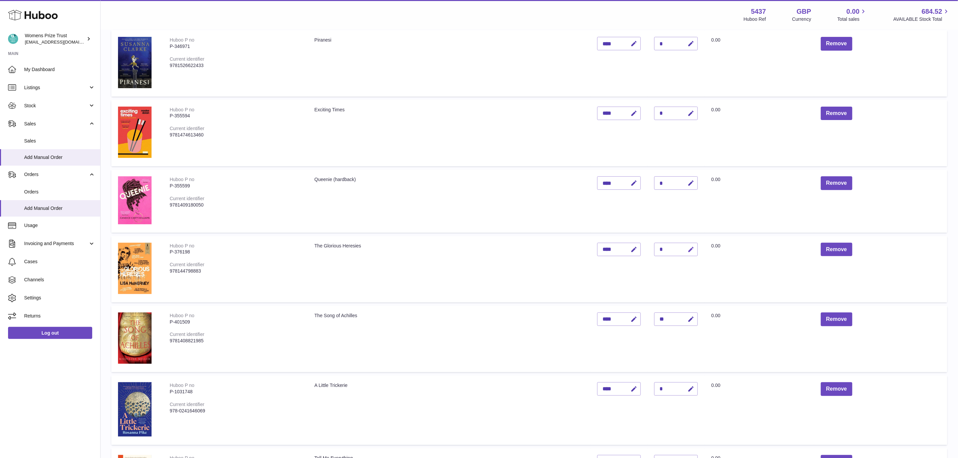
click at [697, 243] on button "button" at bounding box center [690, 250] width 16 height 14
type input "**"
click at [683, 244] on button "submit" at bounding box center [689, 249] width 13 height 11
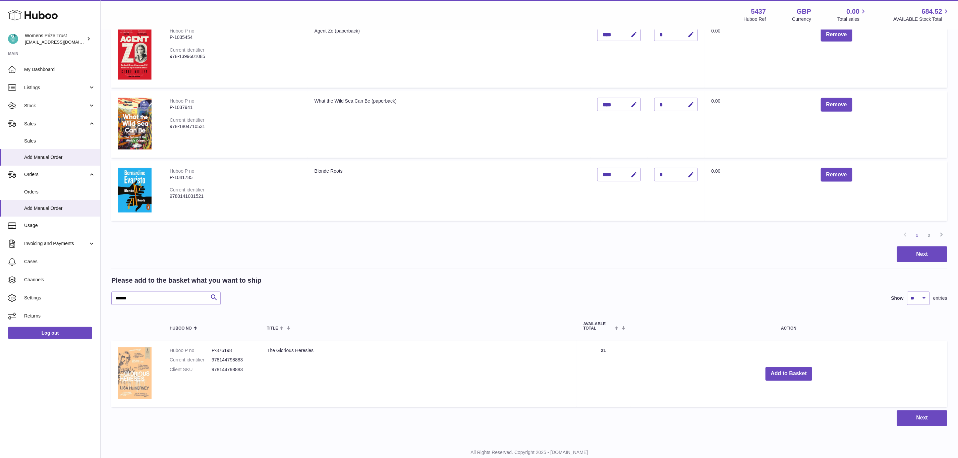
scroll to position [603, 0]
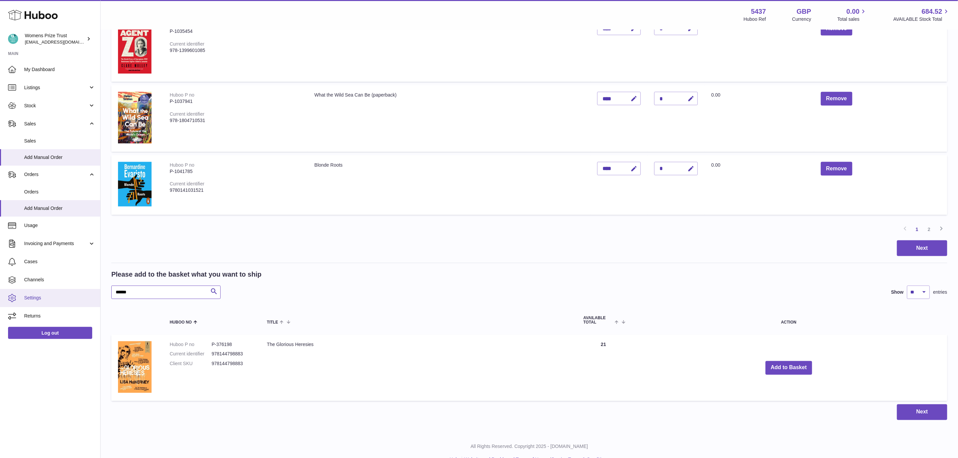
drag, startPoint x: 139, startPoint y: 289, endPoint x: 87, endPoint y: 290, distance: 51.6
paste input "text"
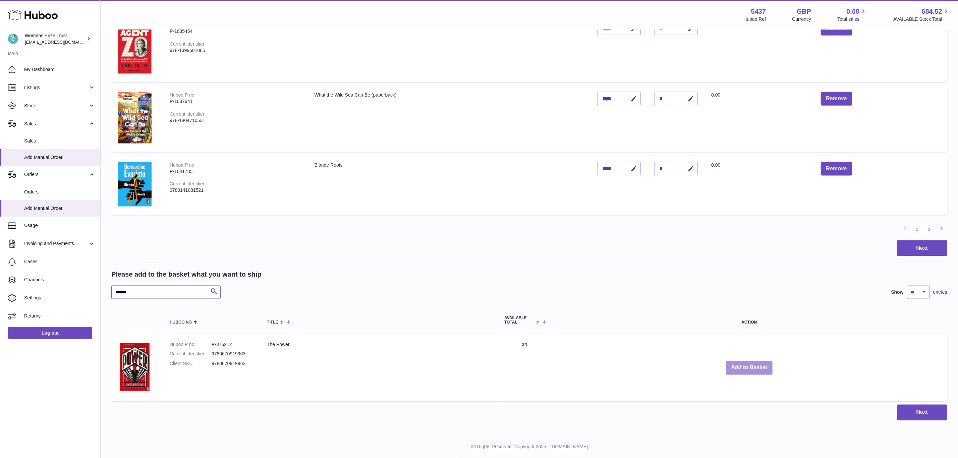
type input "******"
click at [760, 366] on button "Add to Basket" at bounding box center [749, 368] width 47 height 14
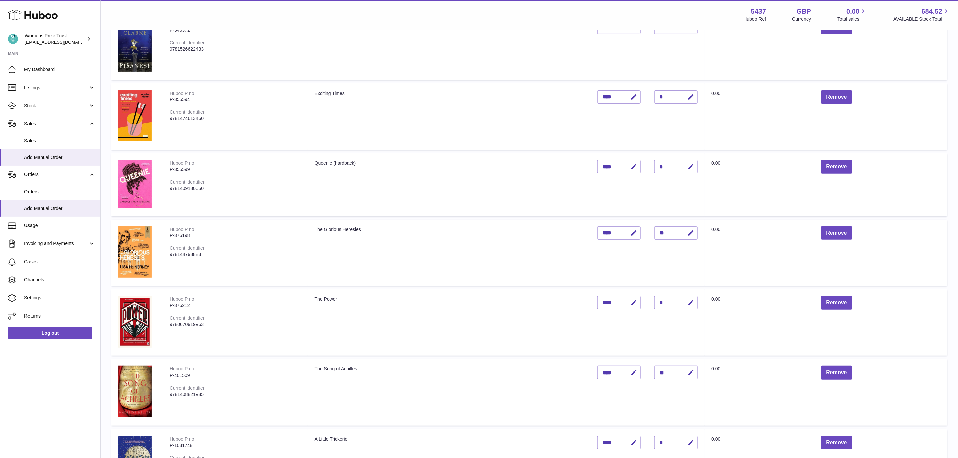
scroll to position [151, 0]
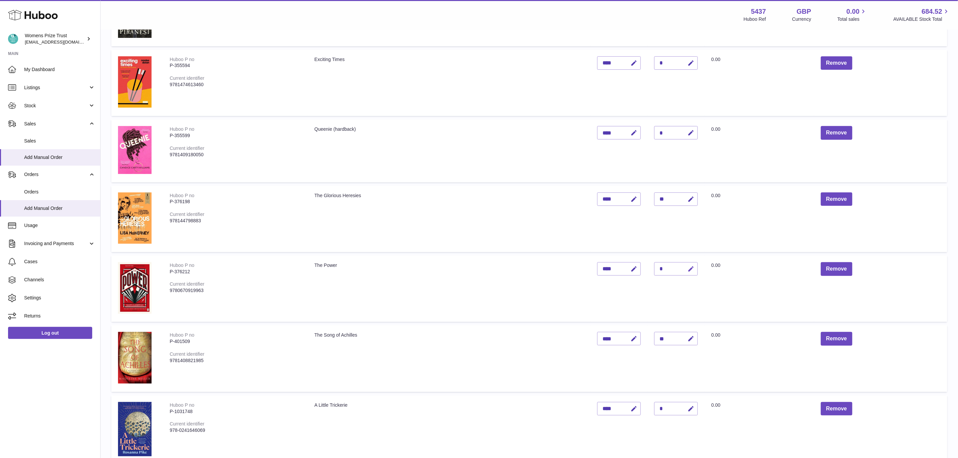
click at [694, 268] on icon "button" at bounding box center [690, 268] width 7 height 7
type input "**"
click at [683, 263] on button "submit" at bounding box center [689, 268] width 13 height 11
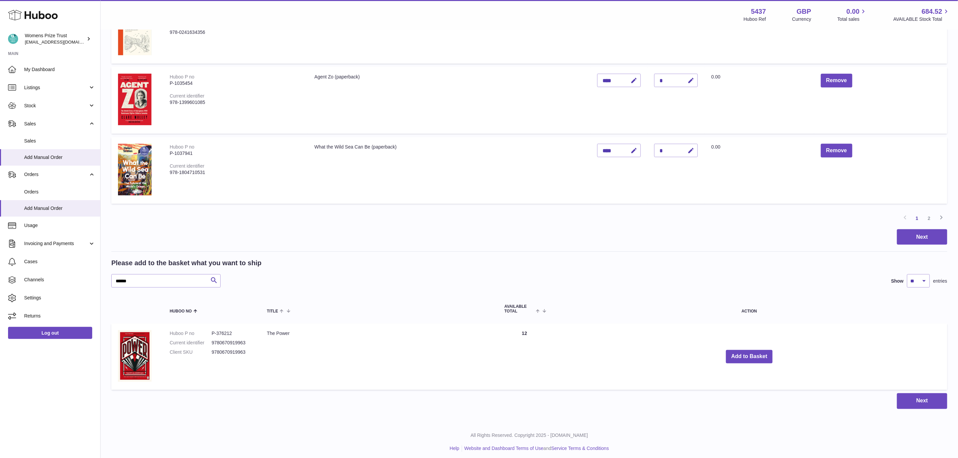
scroll to position [622, 0]
drag, startPoint x: 150, startPoint y: 281, endPoint x: 79, endPoint y: 284, distance: 71.1
paste input "text"
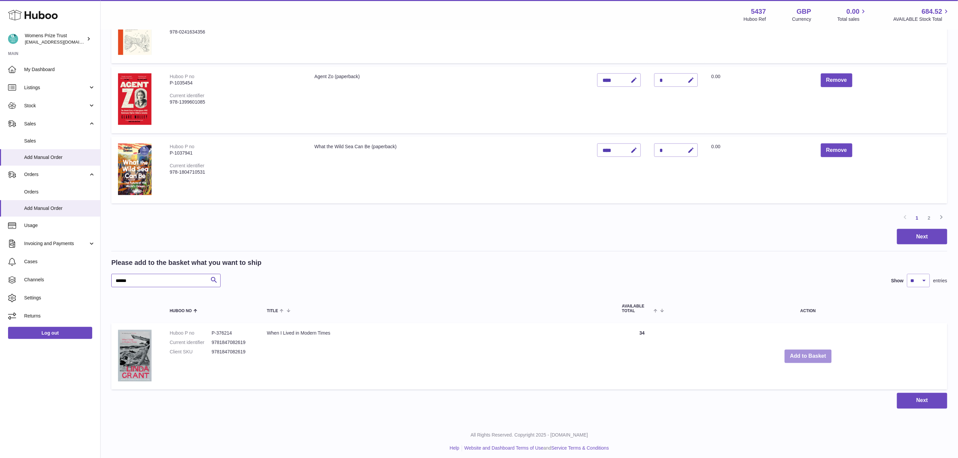
type input "******"
click at [805, 352] on button "Add to Basket" at bounding box center [807, 357] width 47 height 14
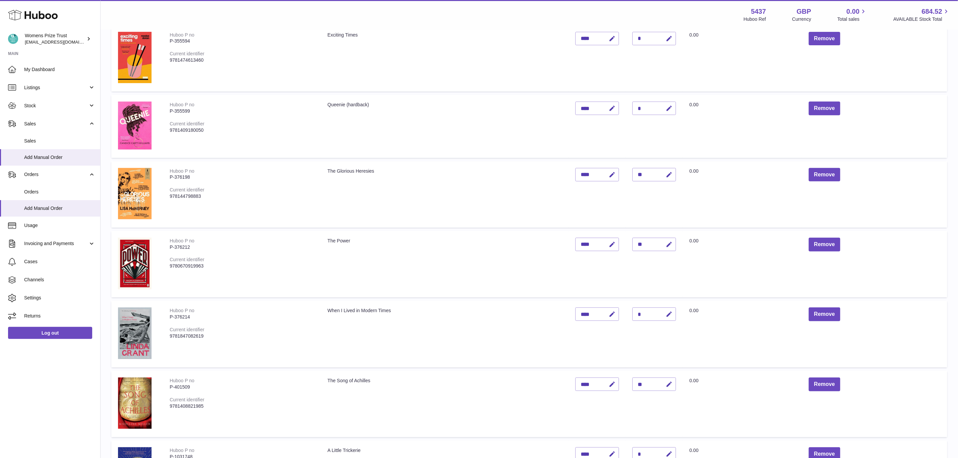
scroll to position [201, 0]
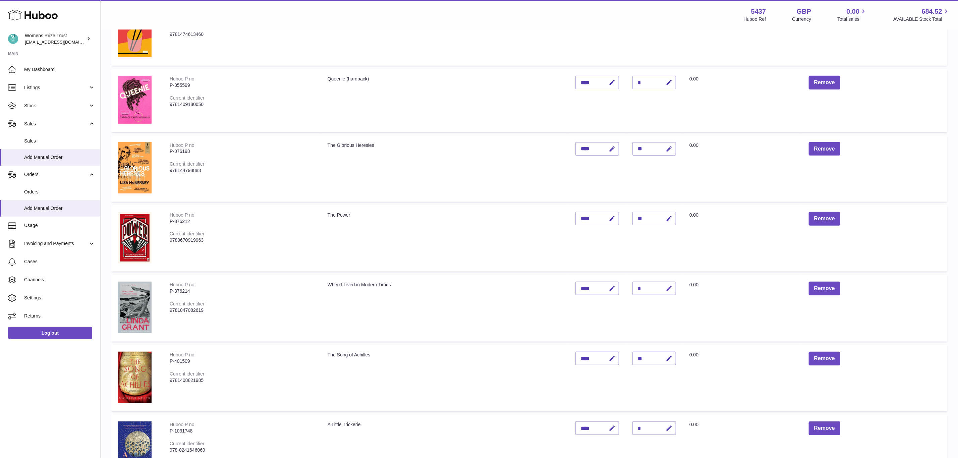
click at [672, 289] on icon "button" at bounding box center [668, 288] width 7 height 7
type input "**"
click at [662, 283] on button "submit" at bounding box center [668, 288] width 13 height 11
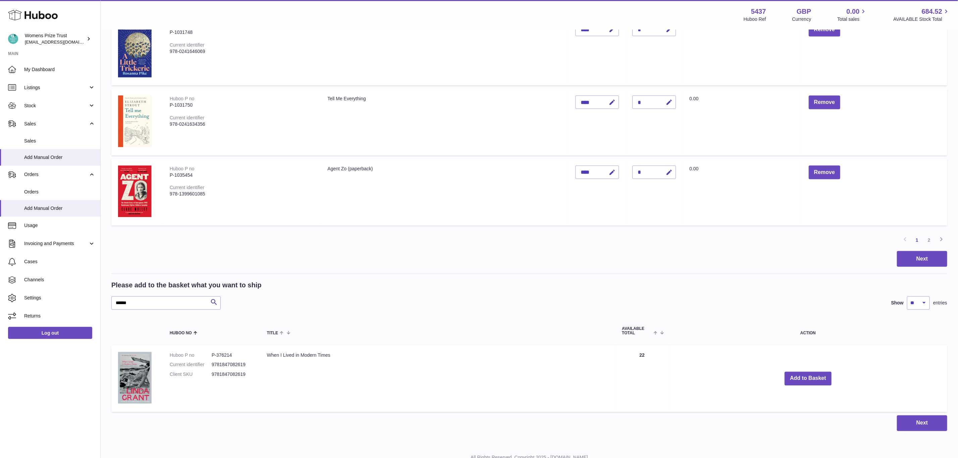
scroll to position [603, 0]
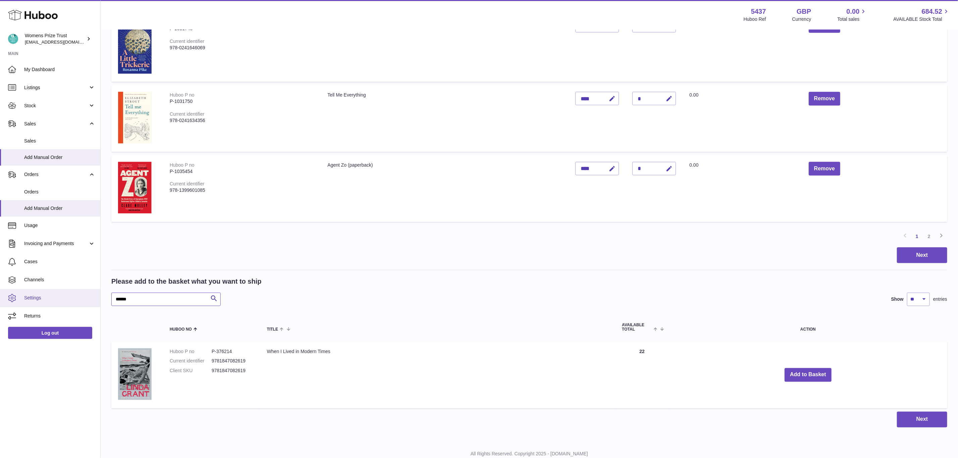
drag, startPoint x: 125, startPoint y: 300, endPoint x: 70, endPoint y: 299, distance: 54.6
paste input "text"
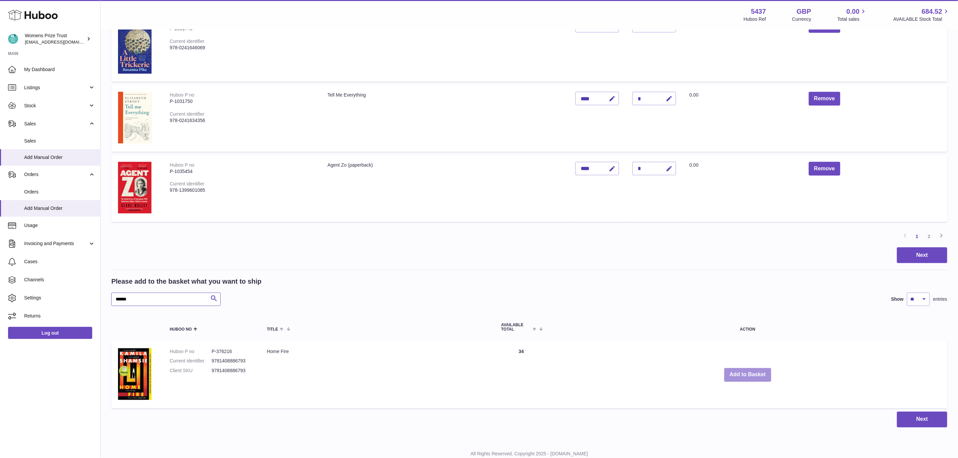
type input "******"
click at [738, 373] on button "Add to Basket" at bounding box center [747, 375] width 47 height 14
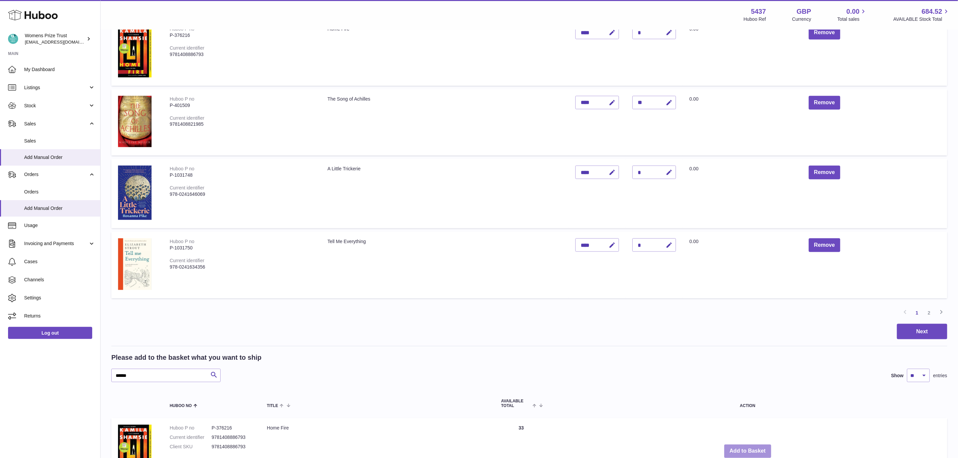
scroll to position [220, 0]
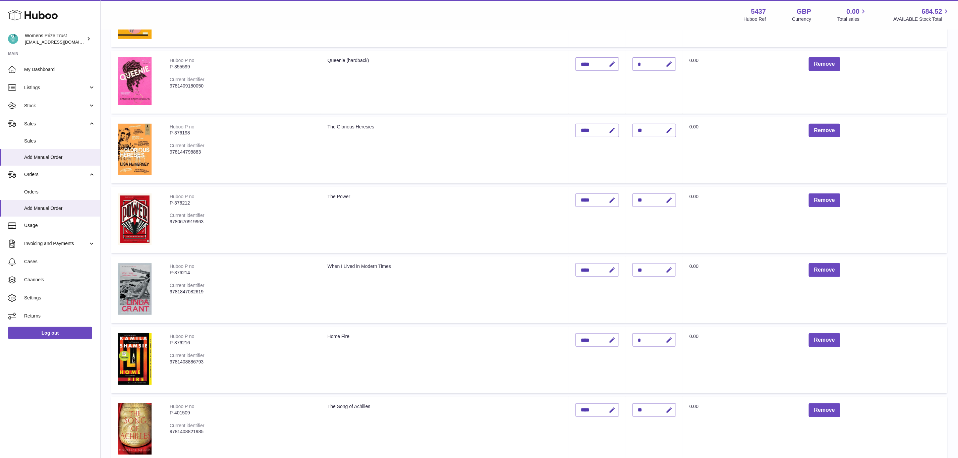
drag, startPoint x: 677, startPoint y: 335, endPoint x: 687, endPoint y: 337, distance: 9.9
click at [672, 337] on icon "button" at bounding box center [668, 340] width 7 height 7
type input "**"
click at [662, 335] on button "submit" at bounding box center [668, 340] width 13 height 11
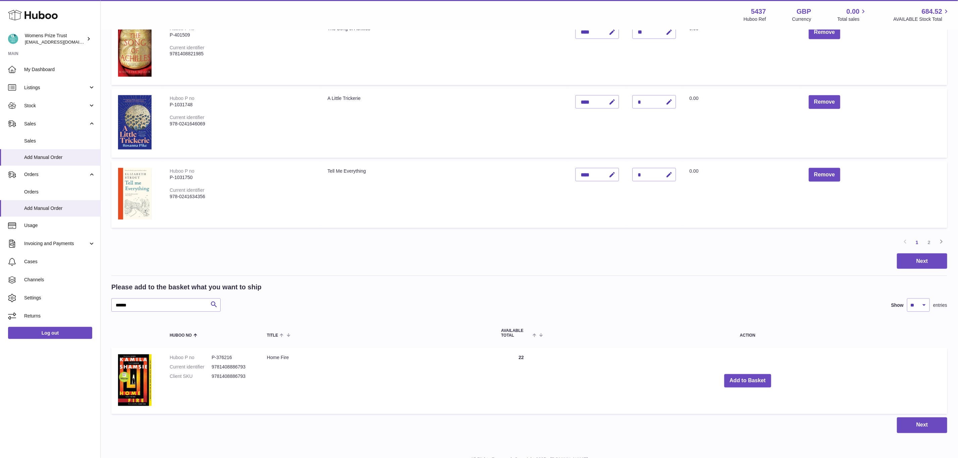
scroll to position [622, 0]
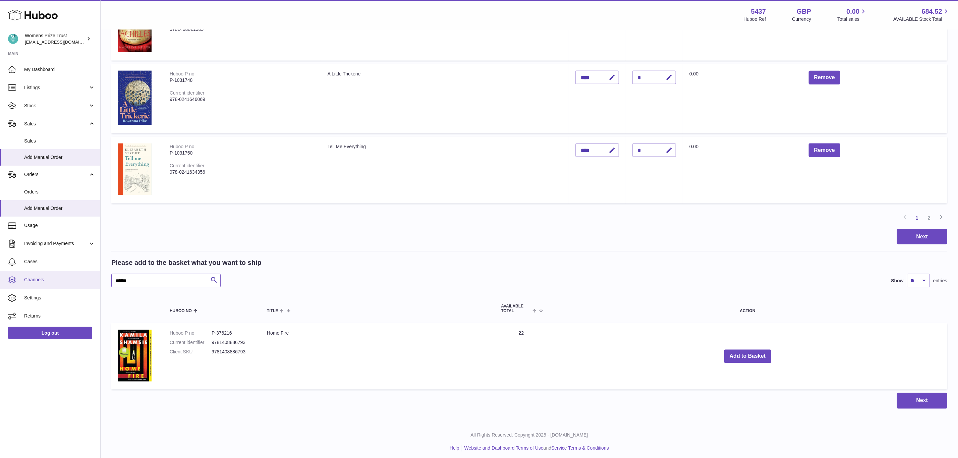
drag, startPoint x: 141, startPoint y: 280, endPoint x: 56, endPoint y: 280, distance: 84.8
paste input "text"
type input "******"
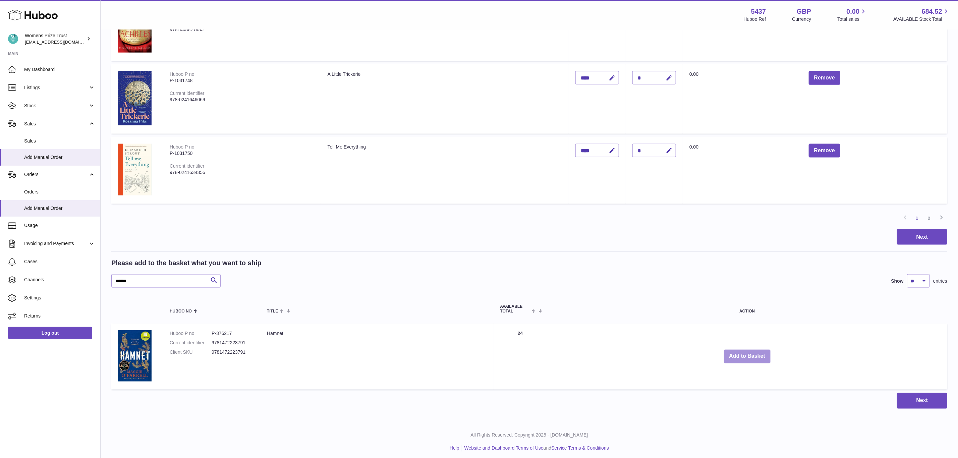
click at [752, 354] on button "Add to Basket" at bounding box center [747, 357] width 47 height 14
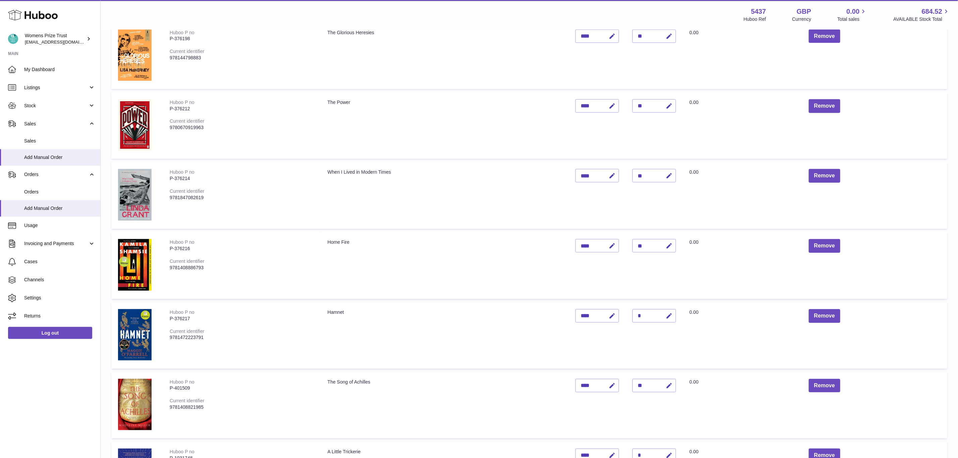
scroll to position [219, 0]
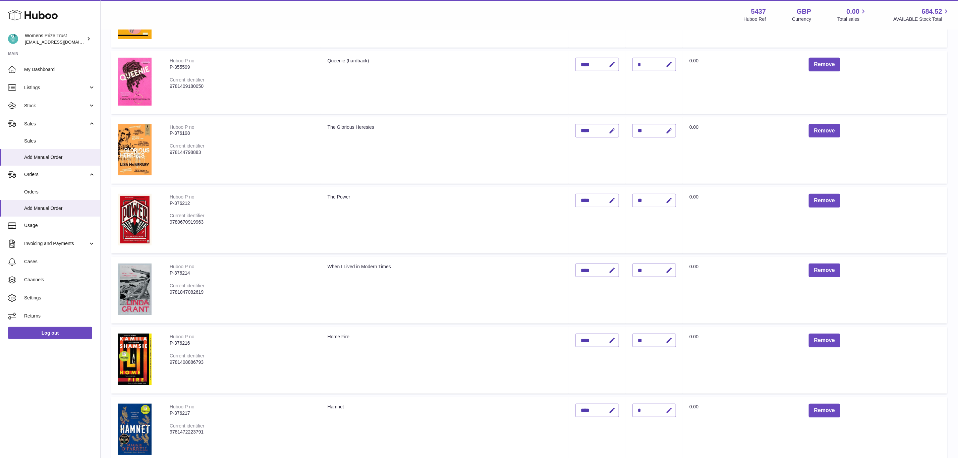
click at [672, 409] on icon "button" at bounding box center [668, 410] width 7 height 7
type input "**"
click at [662, 405] on button "submit" at bounding box center [668, 410] width 13 height 11
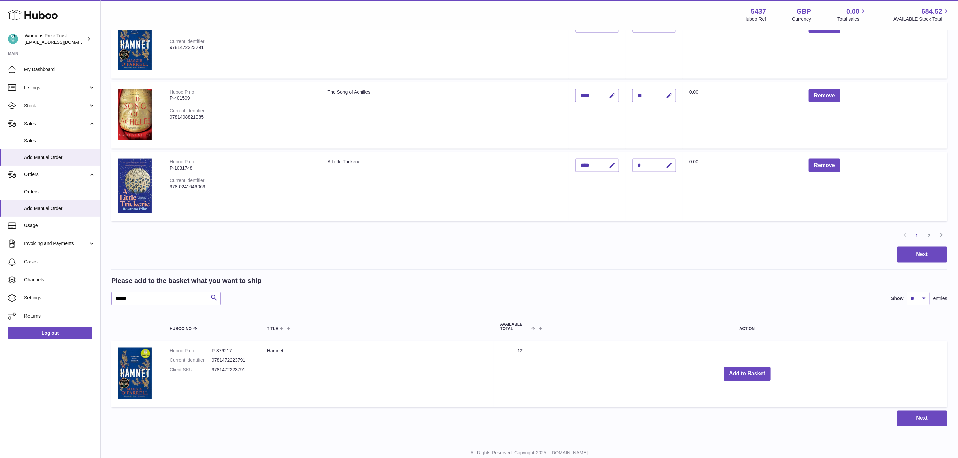
scroll to position [621, 0]
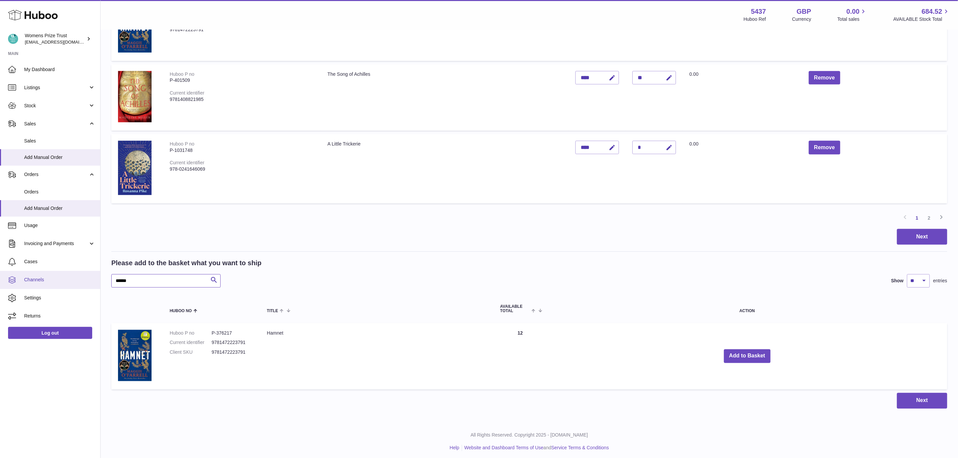
drag, startPoint x: 135, startPoint y: 278, endPoint x: 87, endPoint y: 277, distance: 47.9
paste input "text"
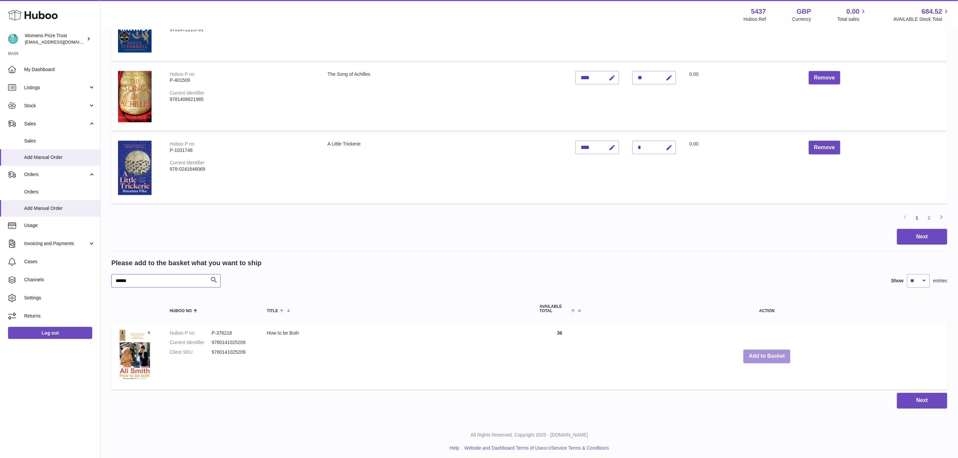
type input "******"
click at [761, 358] on button "Add to Basket" at bounding box center [766, 357] width 47 height 14
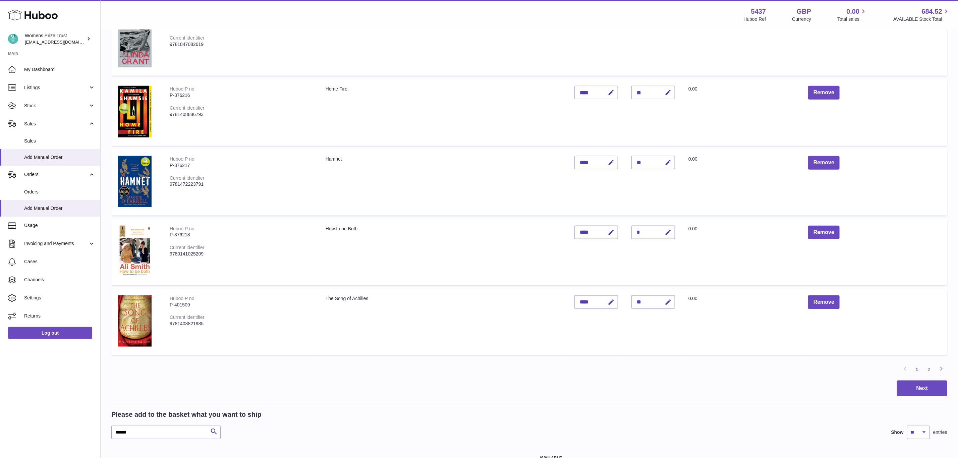
scroll to position [417, 0]
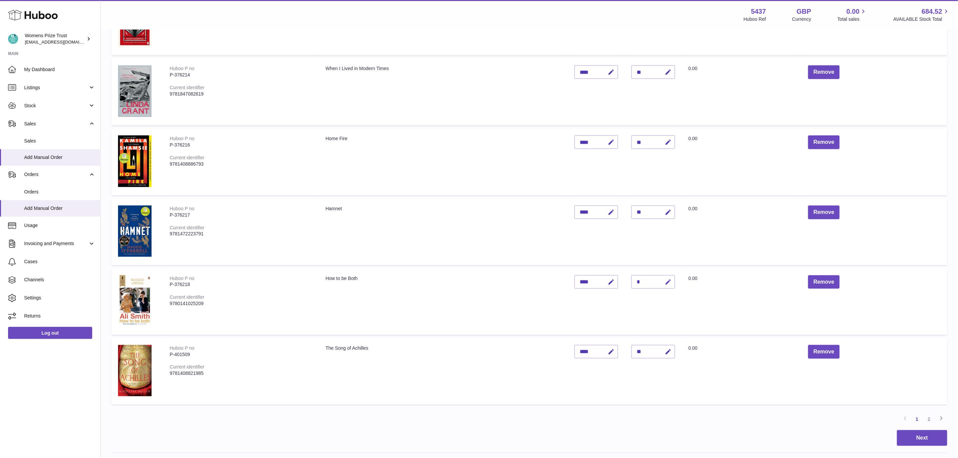
click at [671, 279] on icon "button" at bounding box center [667, 282] width 7 height 7
type input "**"
click at [661, 277] on button "submit" at bounding box center [667, 282] width 13 height 11
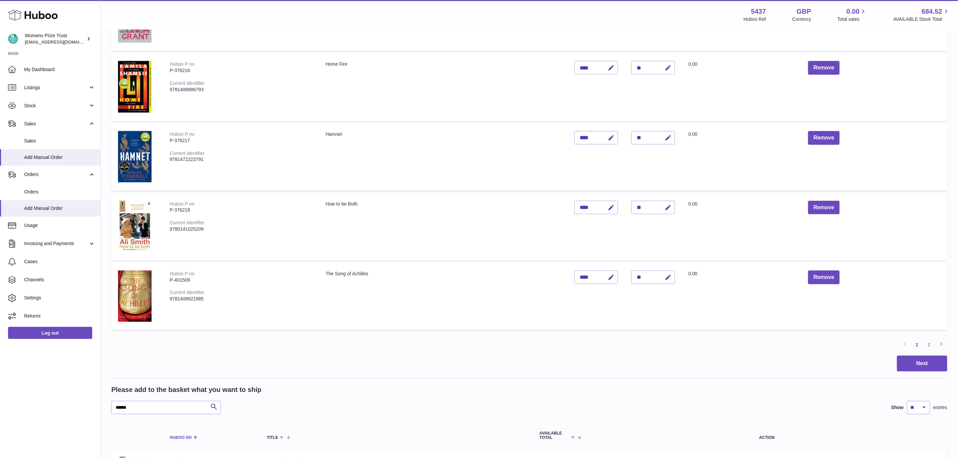
scroll to position [618, 0]
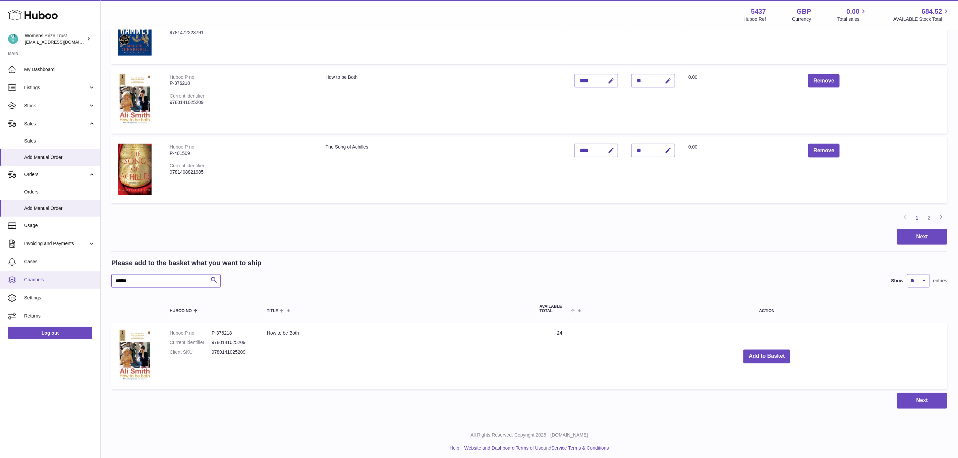
drag, startPoint x: 140, startPoint y: 283, endPoint x: 65, endPoint y: 282, distance: 74.4
paste input "text"
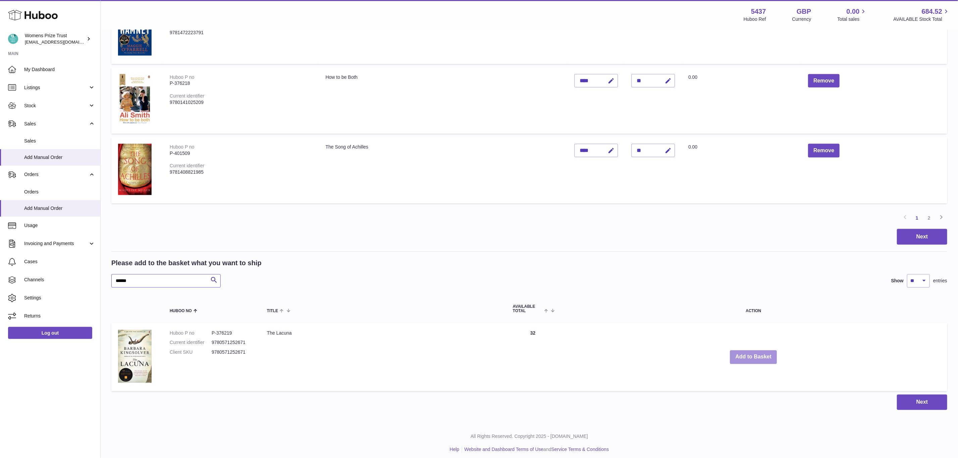
type input "******"
click at [754, 351] on button "Add to Basket" at bounding box center [753, 357] width 47 height 14
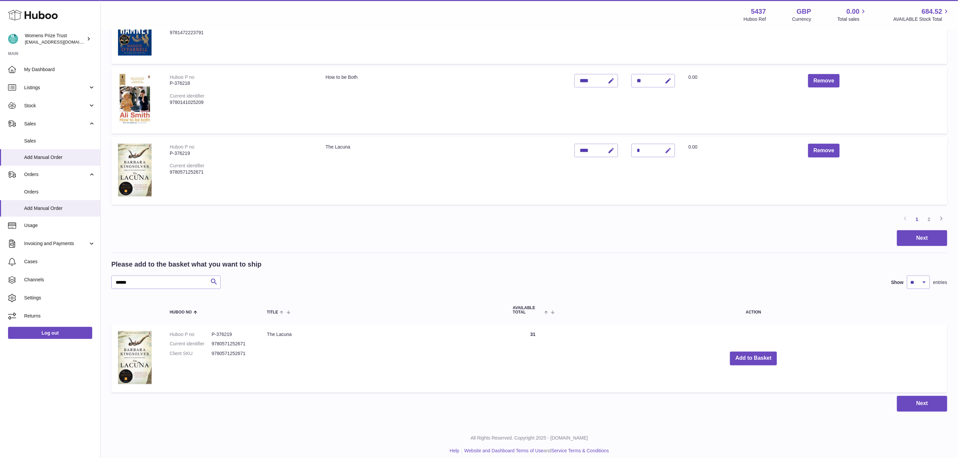
click at [671, 147] on icon "button" at bounding box center [667, 150] width 7 height 7
type input "**"
click at [661, 145] on button "submit" at bounding box center [667, 150] width 13 height 11
drag, startPoint x: 138, startPoint y: 283, endPoint x: 81, endPoint y: 289, distance: 57.0
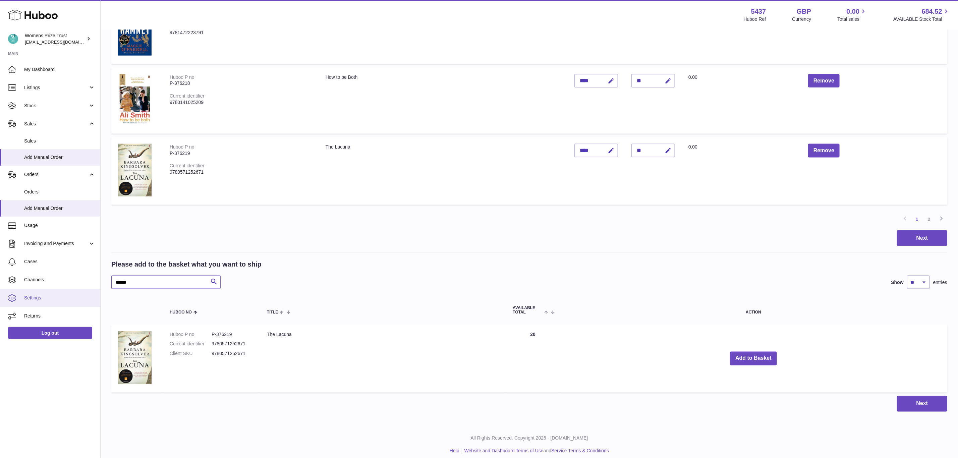
paste input "text"
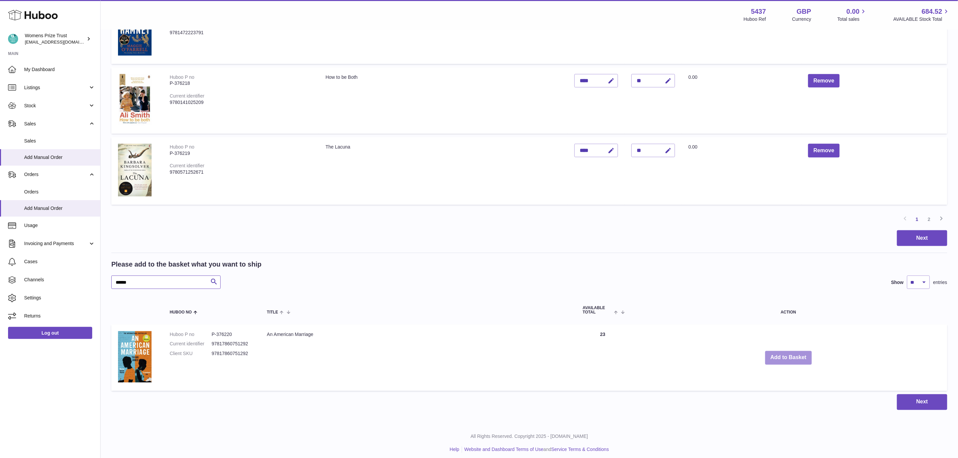
type input "******"
click at [784, 352] on button "Add to Basket" at bounding box center [788, 358] width 47 height 14
click at [925, 218] on link "2" at bounding box center [929, 219] width 12 height 12
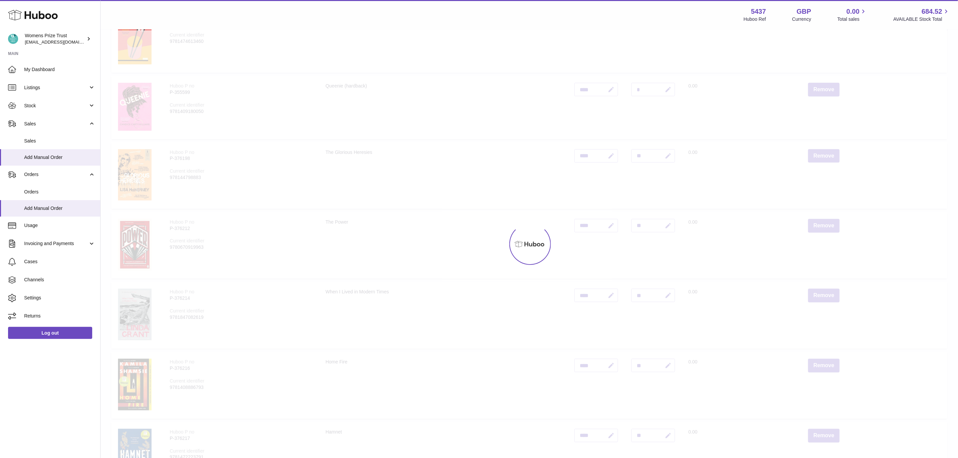
scroll to position [30, 0]
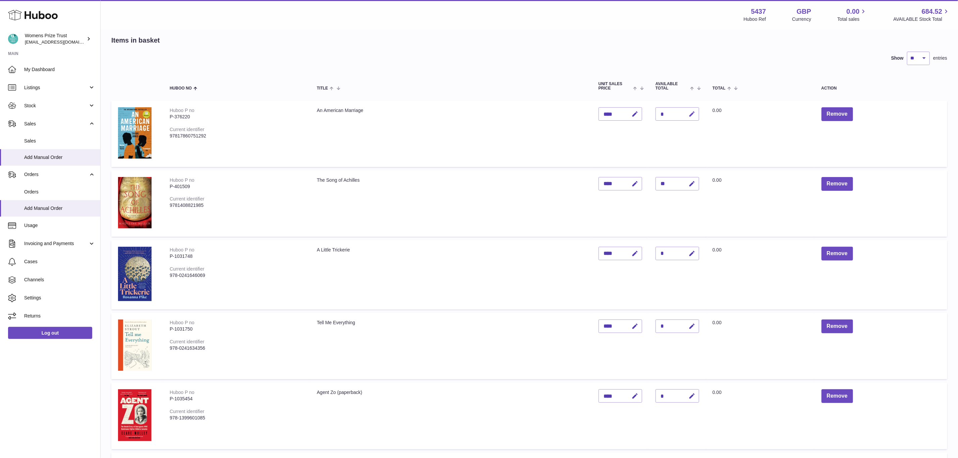
click at [695, 112] on icon "button" at bounding box center [691, 114] width 7 height 7
type input "**"
click at [685, 109] on button "submit" at bounding box center [691, 114] width 13 height 11
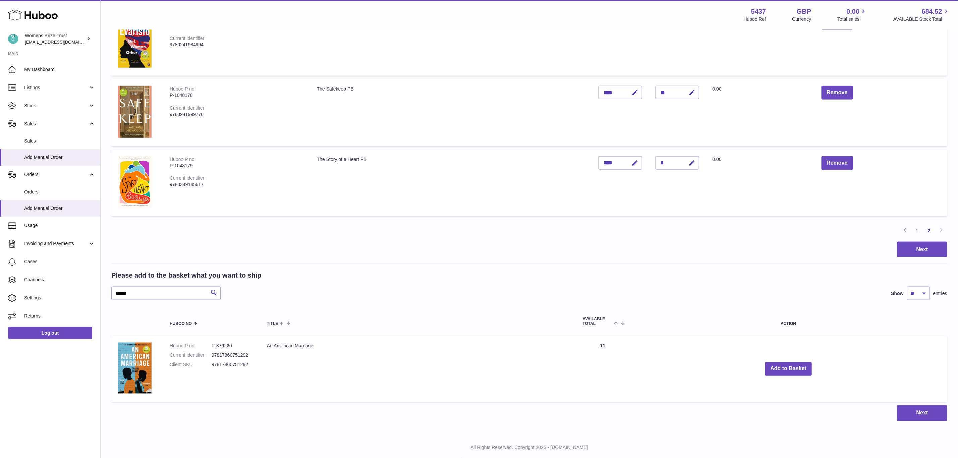
scroll to position [619, 0]
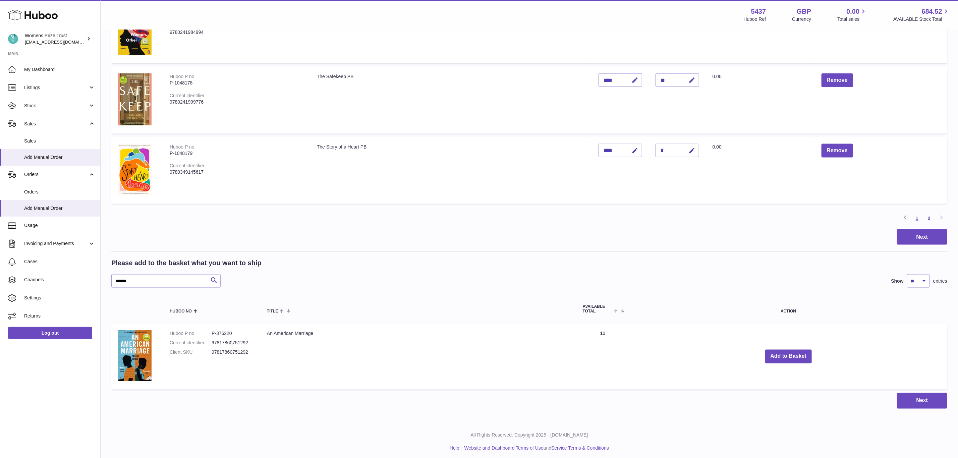
click at [918, 218] on link "1" at bounding box center [917, 218] width 12 height 12
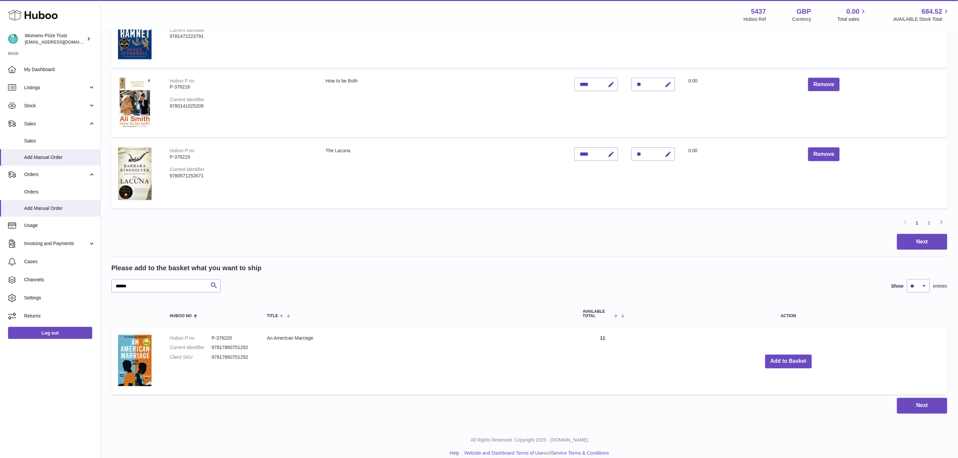
scroll to position [620, 0]
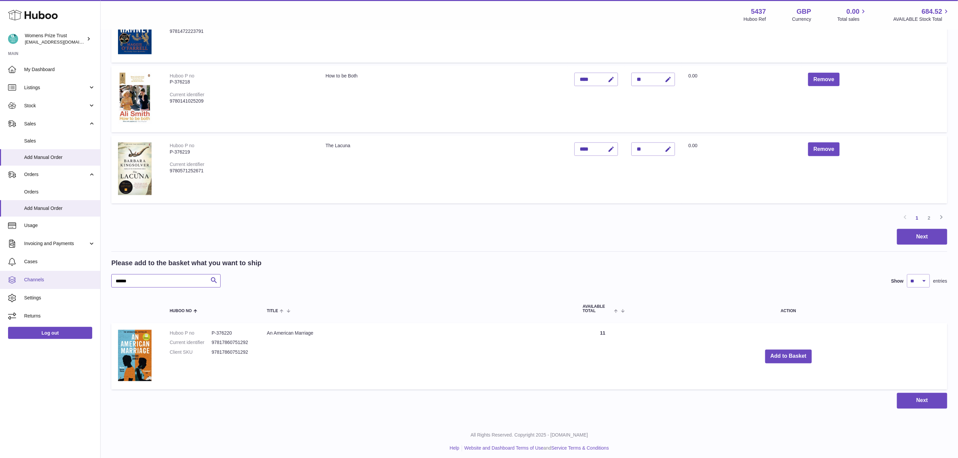
drag, startPoint x: 150, startPoint y: 281, endPoint x: 76, endPoint y: 281, distance: 74.4
paste input "*"
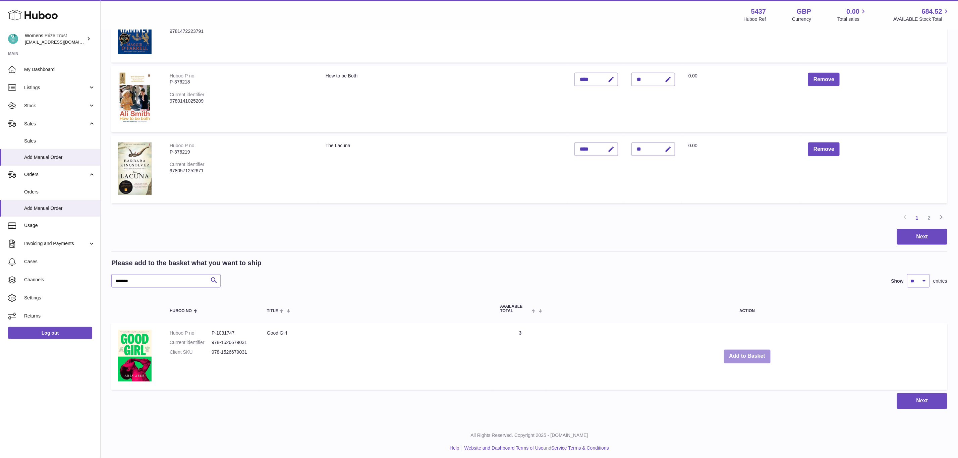
click at [750, 357] on button "Add to Basket" at bounding box center [747, 357] width 47 height 14
click at [746, 351] on button "Add to Basket" at bounding box center [747, 357] width 47 height 14
click at [746, 352] on button "Add to Basket" at bounding box center [747, 357] width 47 height 14
drag, startPoint x: 147, startPoint y: 276, endPoint x: 54, endPoint y: 276, distance: 93.5
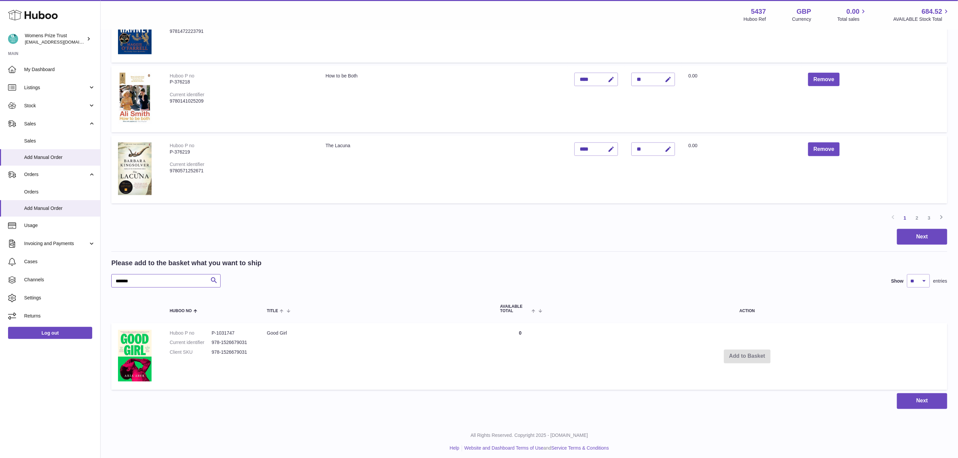
paste input "text"
type input "*******"
click at [779, 350] on button "Add to Basket" at bounding box center [772, 357] width 47 height 14
click at [931, 216] on link "3" at bounding box center [929, 218] width 12 height 12
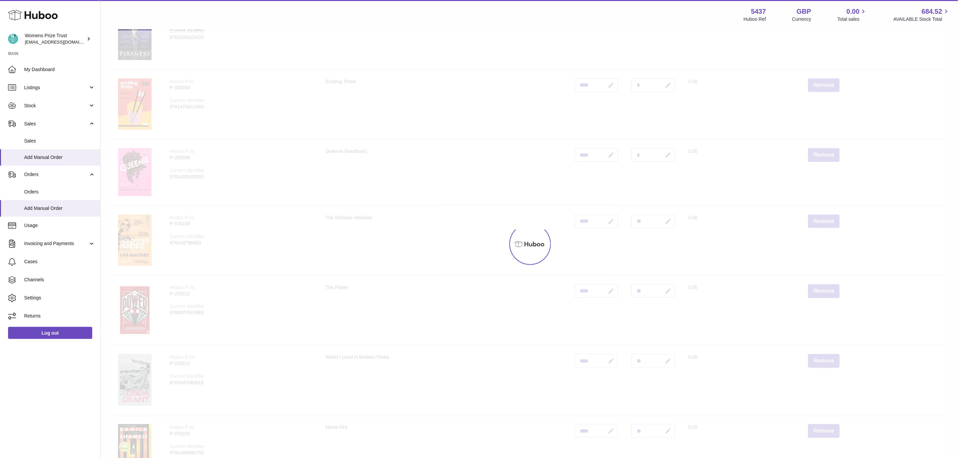
scroll to position [30, 0]
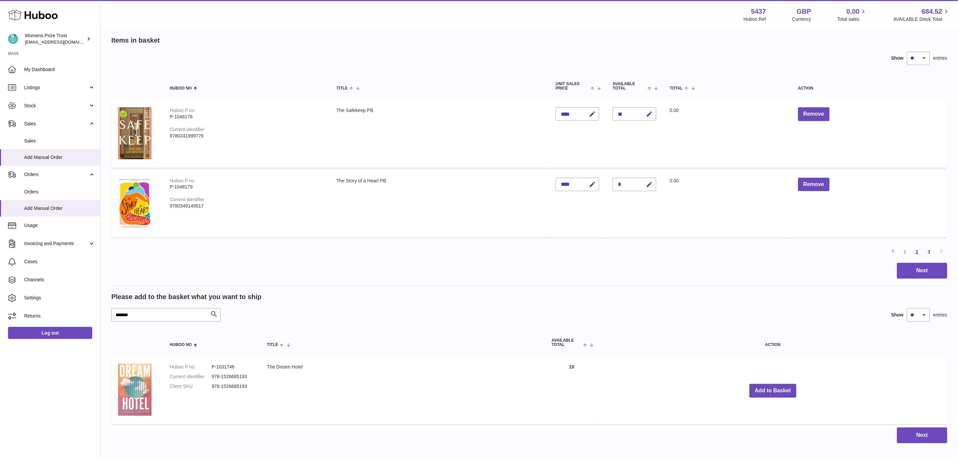
click at [920, 248] on link "2" at bounding box center [917, 252] width 12 height 12
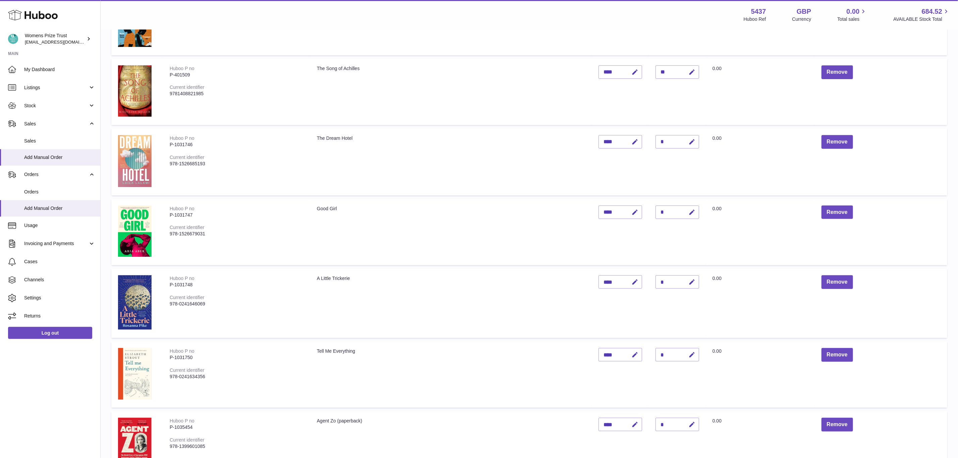
scroll to position [117, 0]
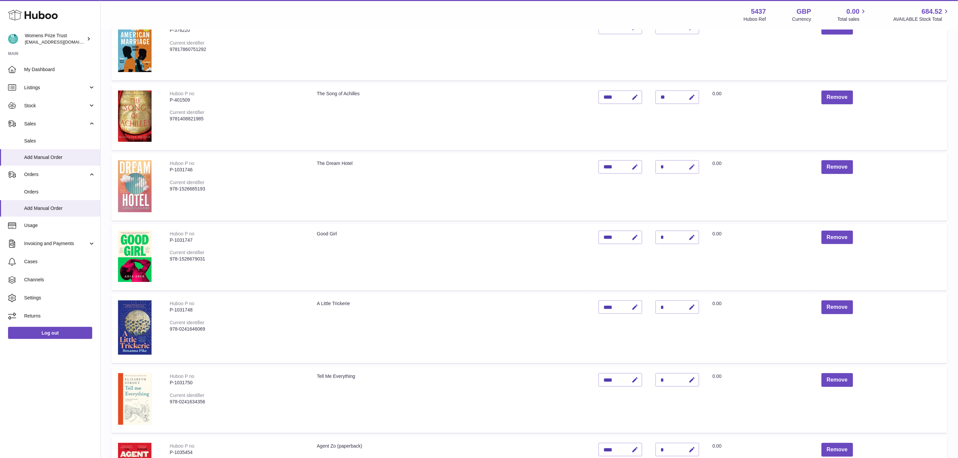
click at [695, 165] on icon "button" at bounding box center [691, 167] width 7 height 7
type input "*"
click at [685, 162] on button "submit" at bounding box center [691, 167] width 13 height 11
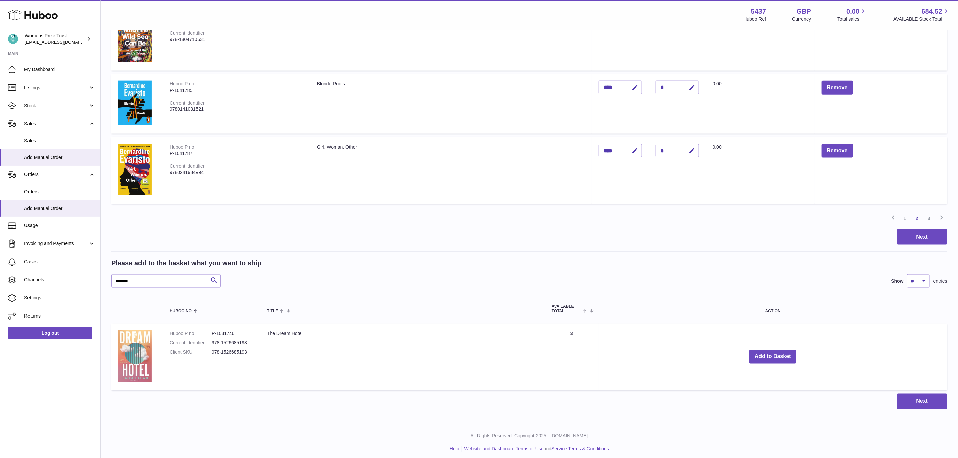
scroll to position [619, 0]
drag, startPoint x: 144, startPoint y: 279, endPoint x: 66, endPoint y: 270, distance: 78.9
paste input "text"
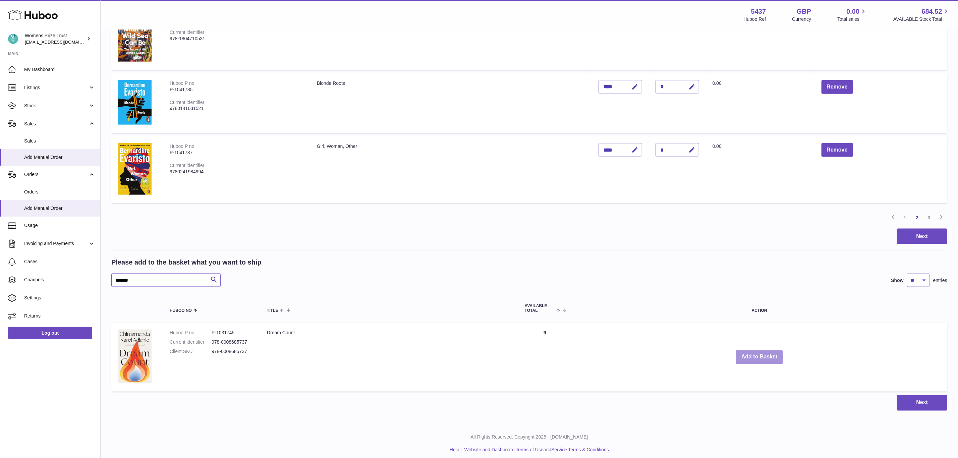
type input "*******"
click at [768, 360] on button "Add to Basket" at bounding box center [759, 357] width 47 height 14
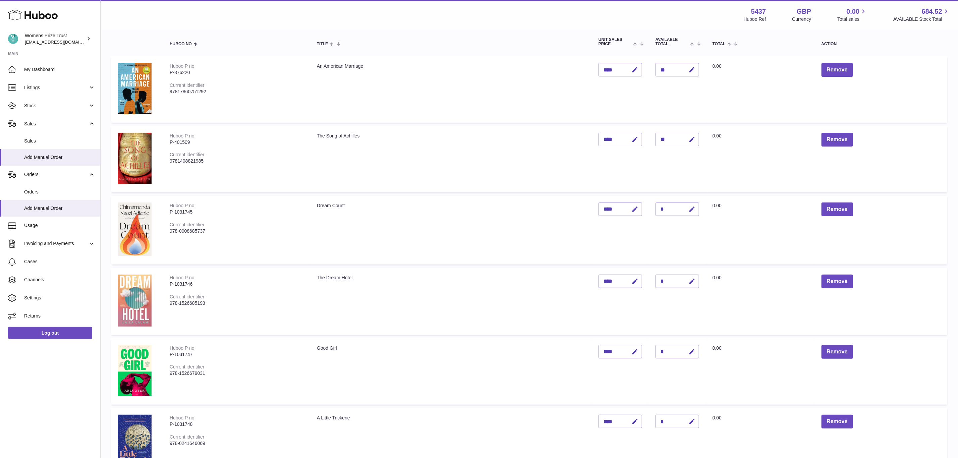
scroll to position [70, 0]
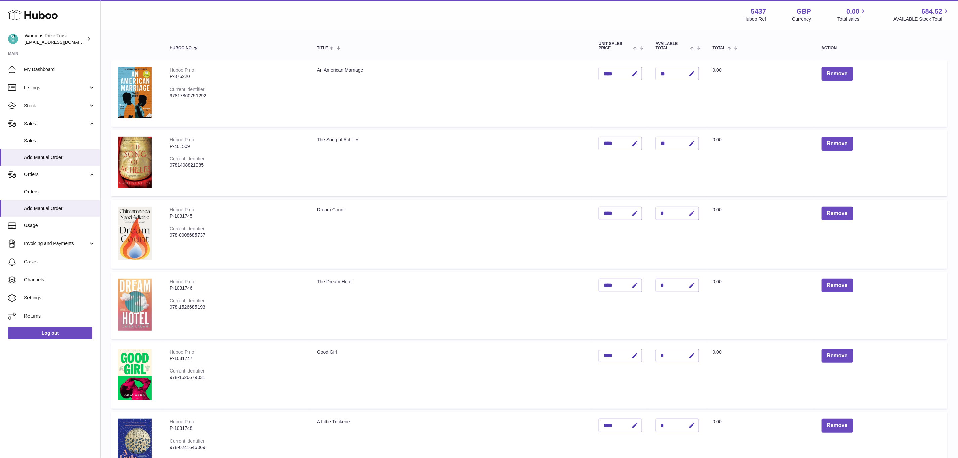
click at [695, 211] on icon "button" at bounding box center [691, 213] width 7 height 7
type input "*"
click at [685, 208] on button "submit" at bounding box center [691, 213] width 13 height 11
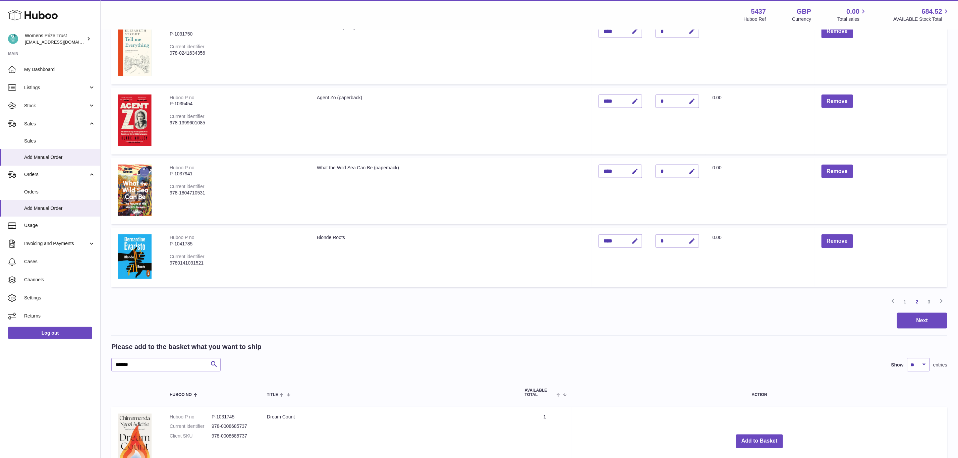
scroll to position [623, 0]
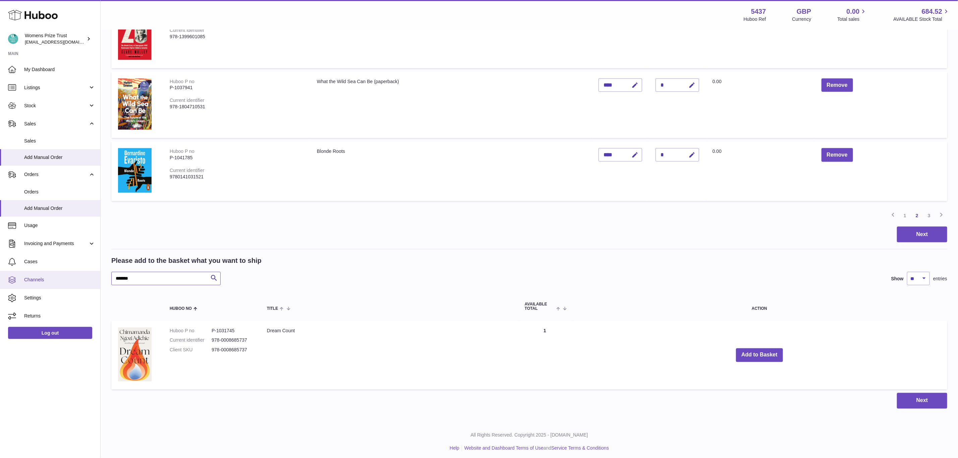
drag, startPoint x: 146, startPoint y: 280, endPoint x: 69, endPoint y: 276, distance: 77.5
paste input "text"
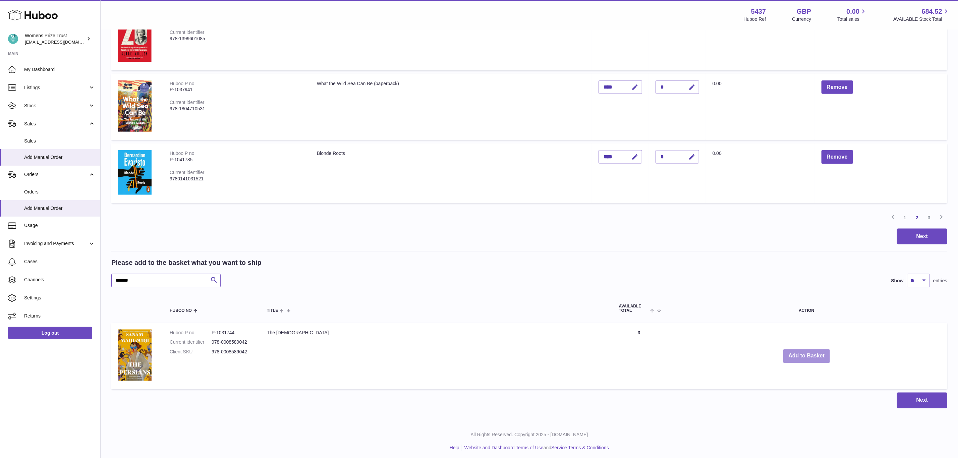
type input "*******"
click at [783, 352] on button "Add to Basket" at bounding box center [806, 356] width 47 height 14
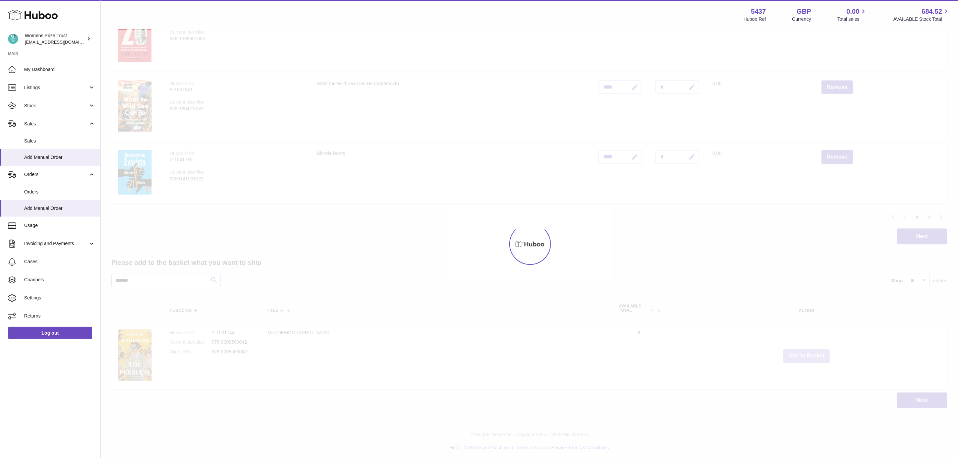
scroll to position [628, 0]
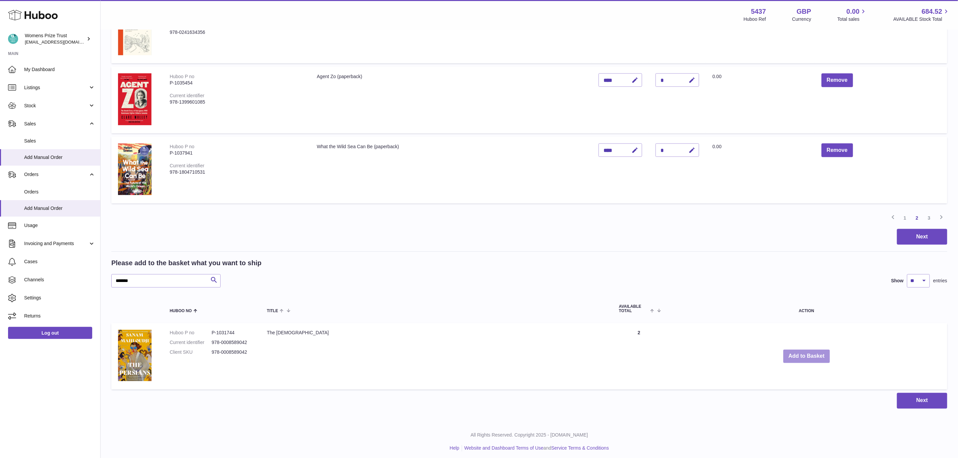
click at [783, 357] on button "Add to Basket" at bounding box center [806, 357] width 47 height 14
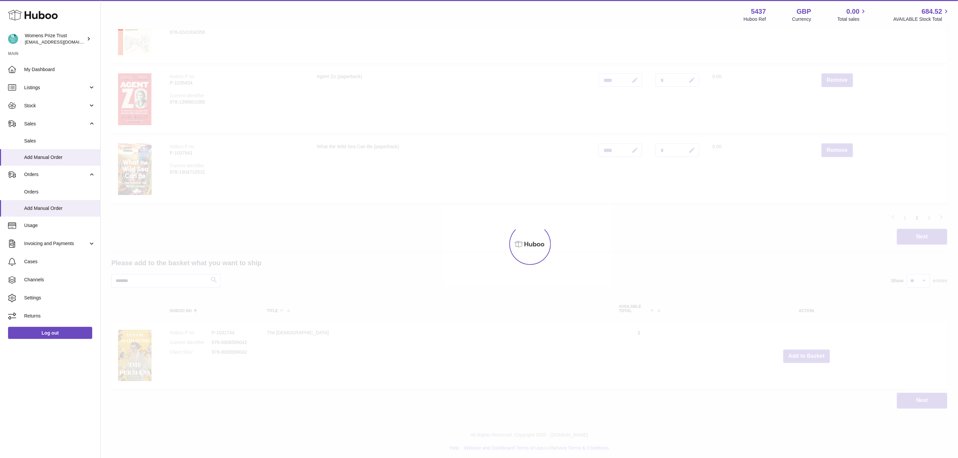
type input "*"
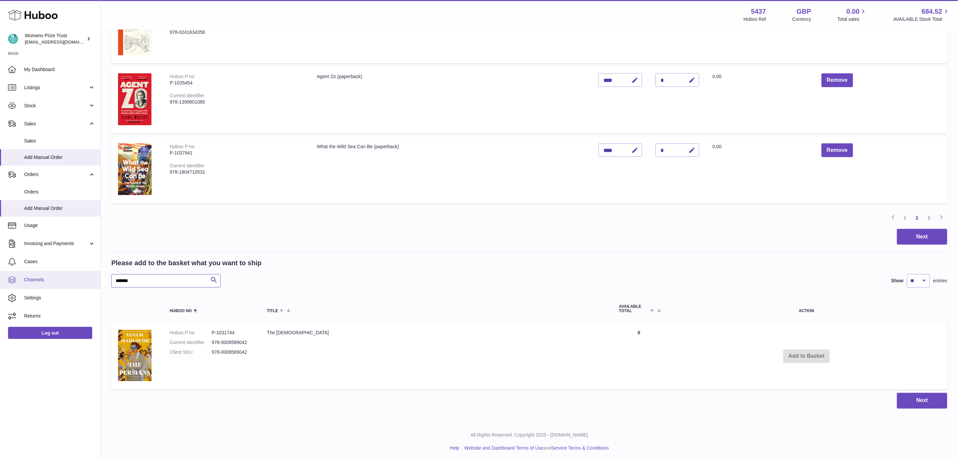
drag, startPoint x: 134, startPoint y: 280, endPoint x: 69, endPoint y: 285, distance: 65.2
paste input "text"
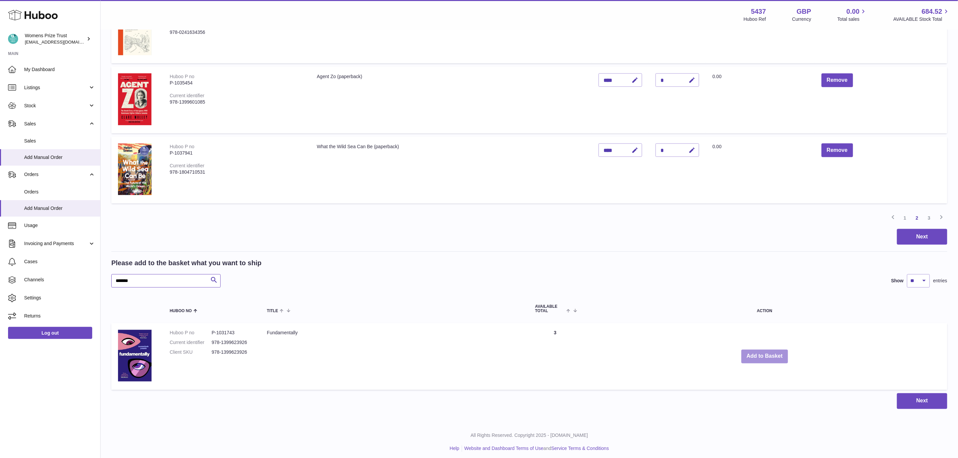
type input "*******"
click at [763, 356] on button "Add to Basket" at bounding box center [764, 357] width 47 height 14
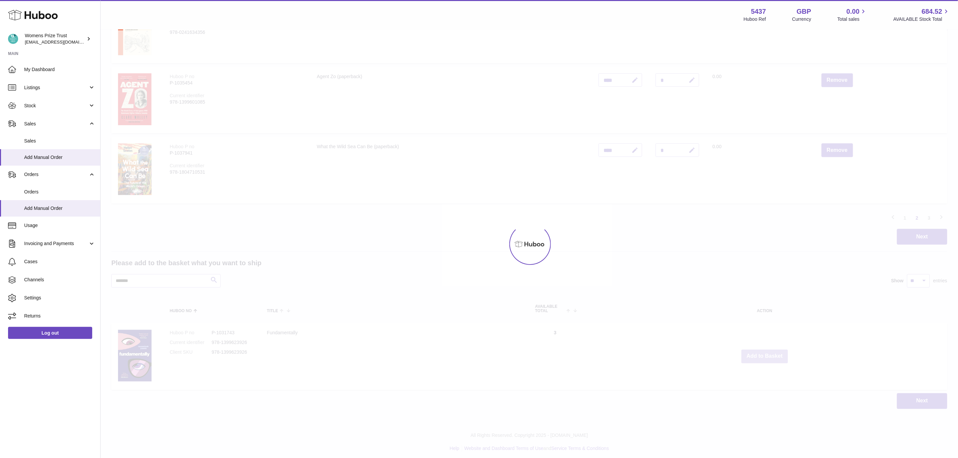
scroll to position [628, 0]
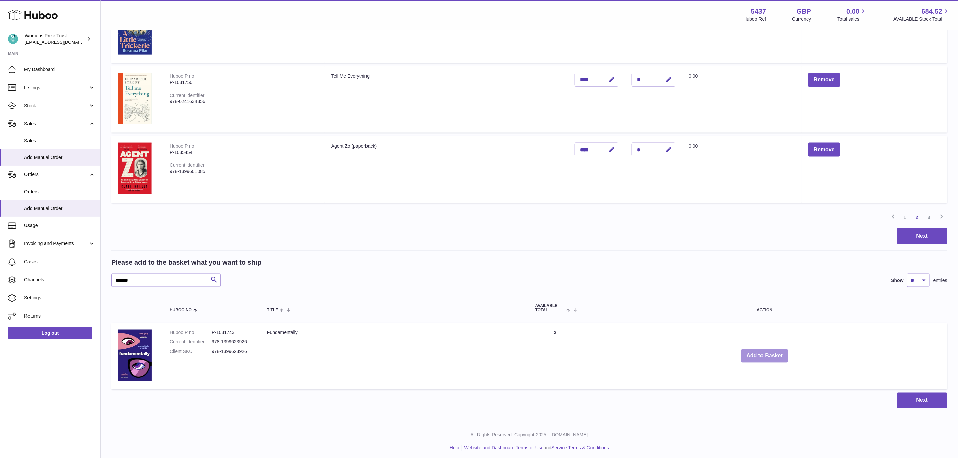
click at [769, 353] on button "Add to Basket" at bounding box center [764, 356] width 47 height 14
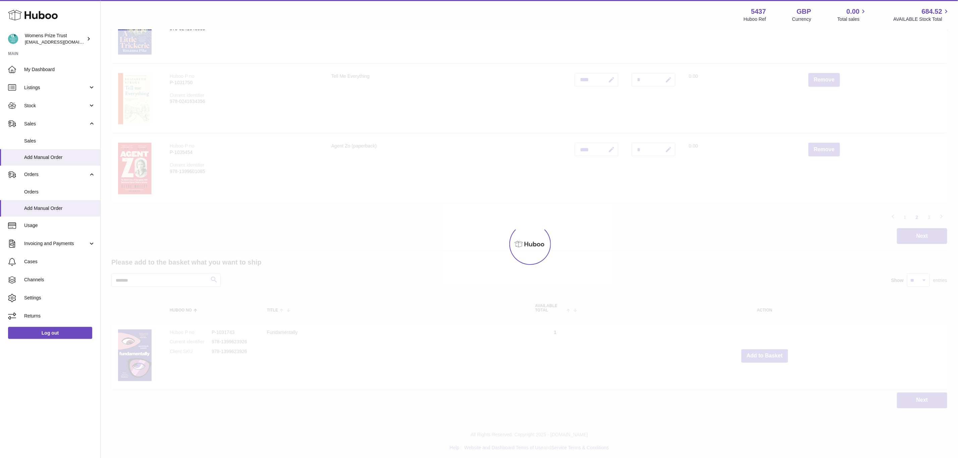
type input "*"
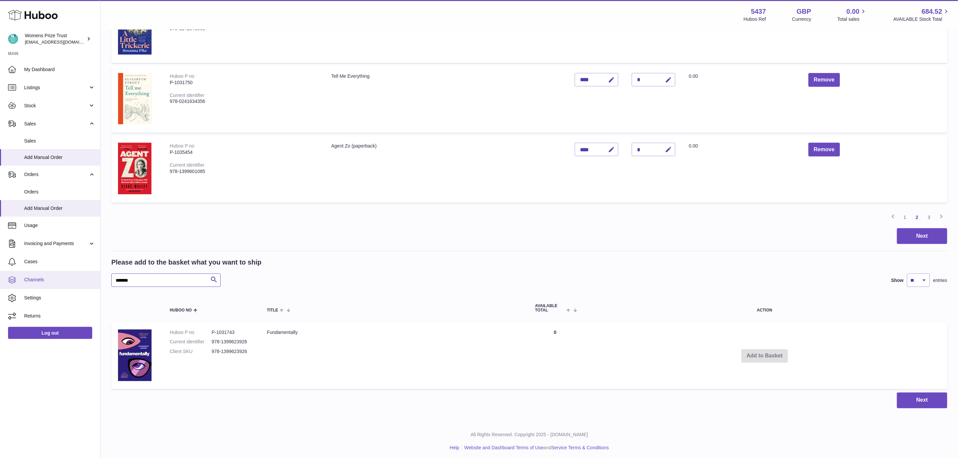
drag, startPoint x: 136, startPoint y: 279, endPoint x: 63, endPoint y: 278, distance: 73.4
paste input "text"
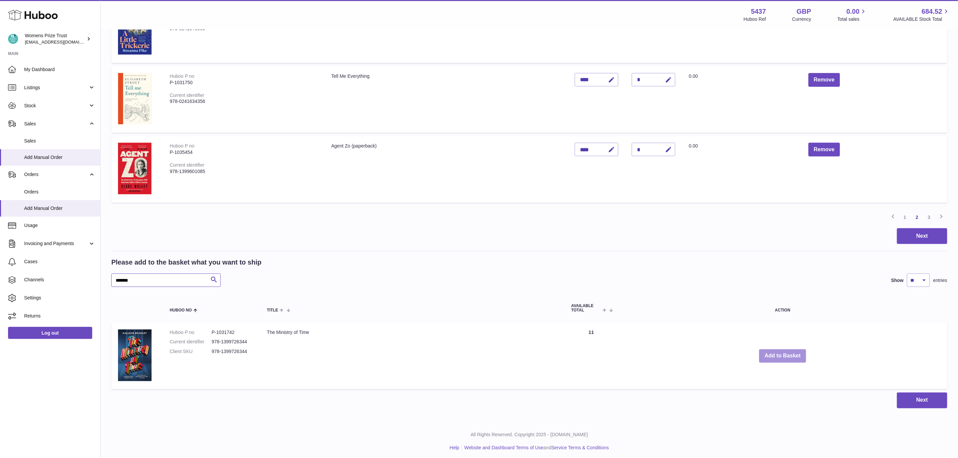
type input "*******"
click at [785, 352] on button "Add to Basket" at bounding box center [782, 356] width 47 height 14
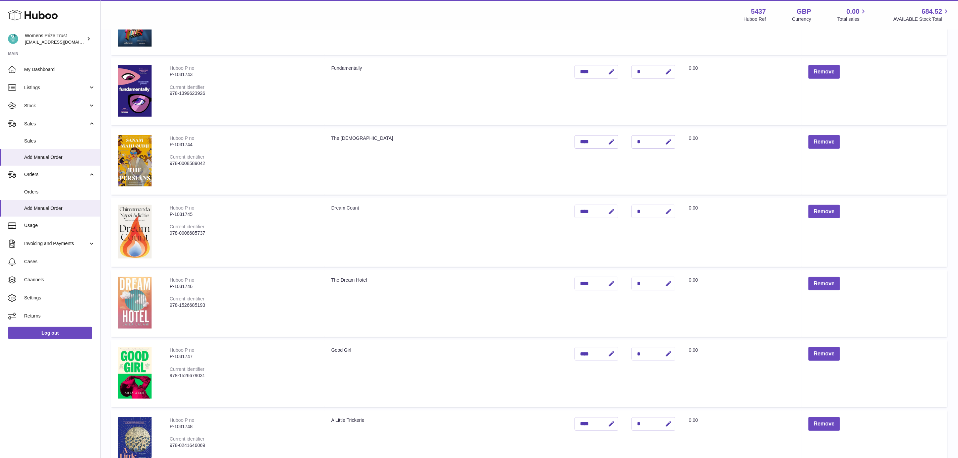
scroll to position [226, 0]
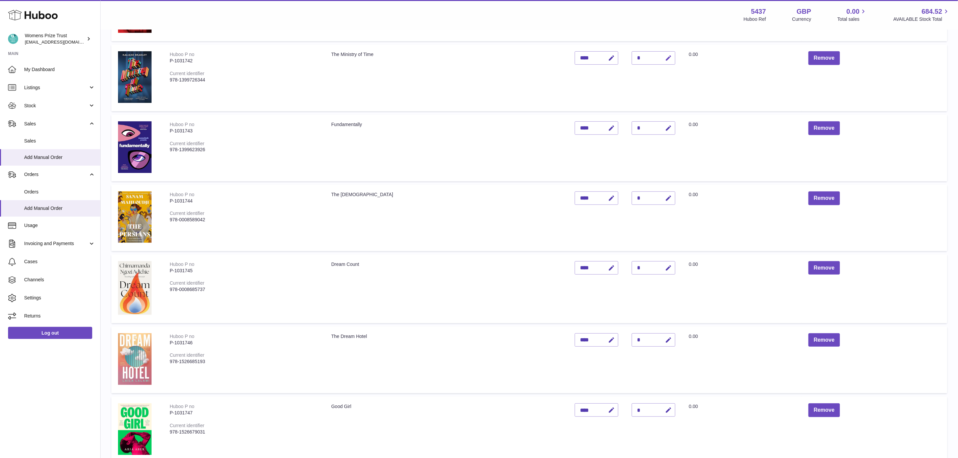
click at [665, 58] on icon "button" at bounding box center [668, 58] width 7 height 7
type input "*"
click at [661, 53] on button "submit" at bounding box center [667, 58] width 13 height 11
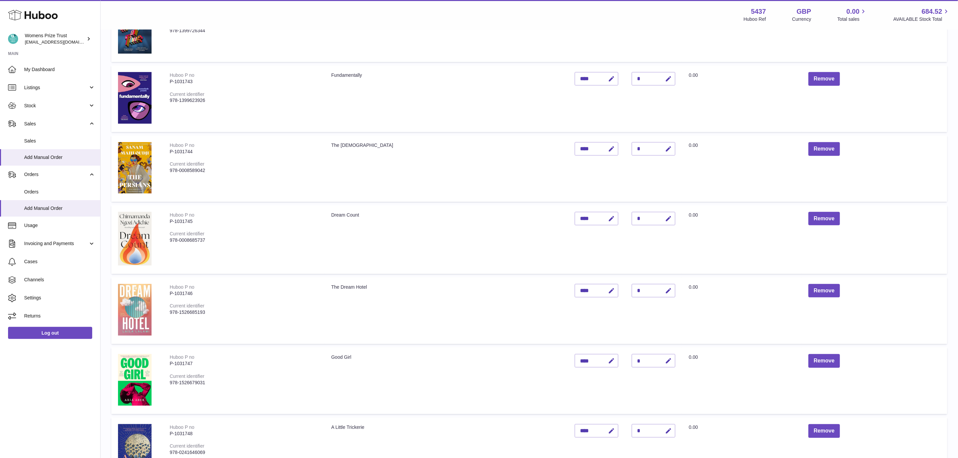
scroll to position [578, 0]
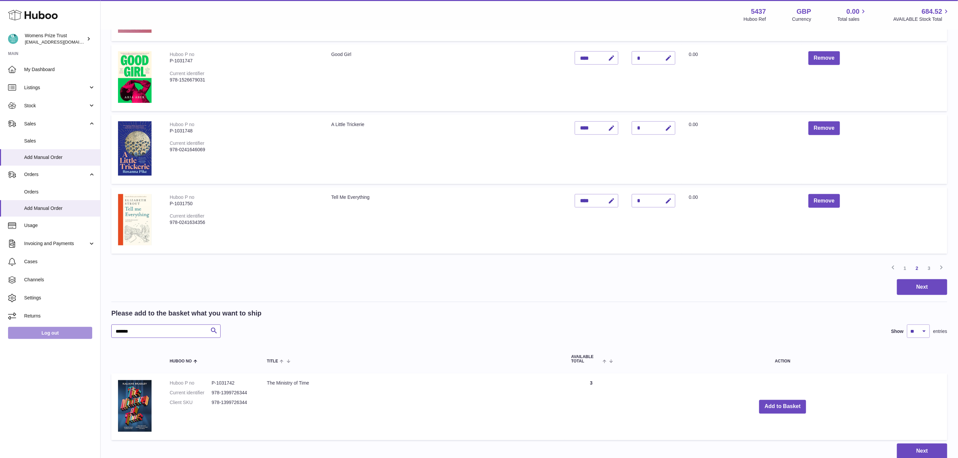
drag, startPoint x: 154, startPoint y: 326, endPoint x: 87, endPoint y: 334, distance: 67.2
paste input "text"
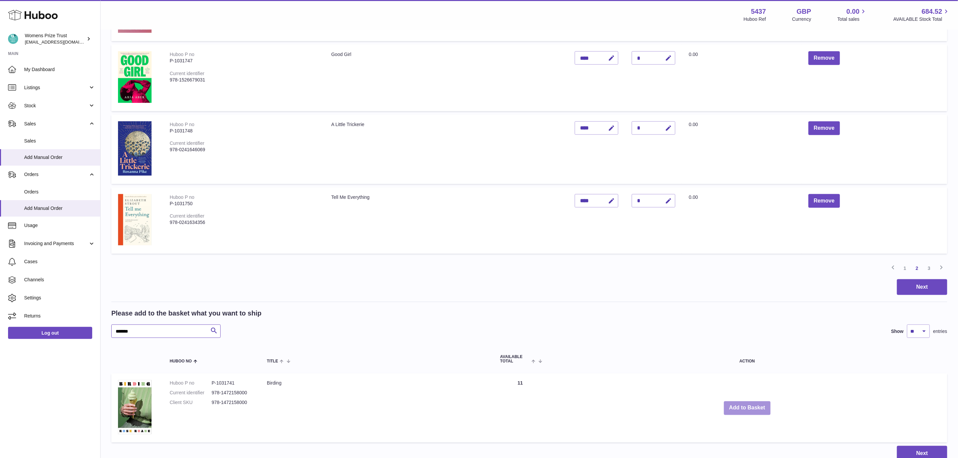
type input "*******"
click at [741, 404] on button "Add to Basket" at bounding box center [747, 408] width 47 height 14
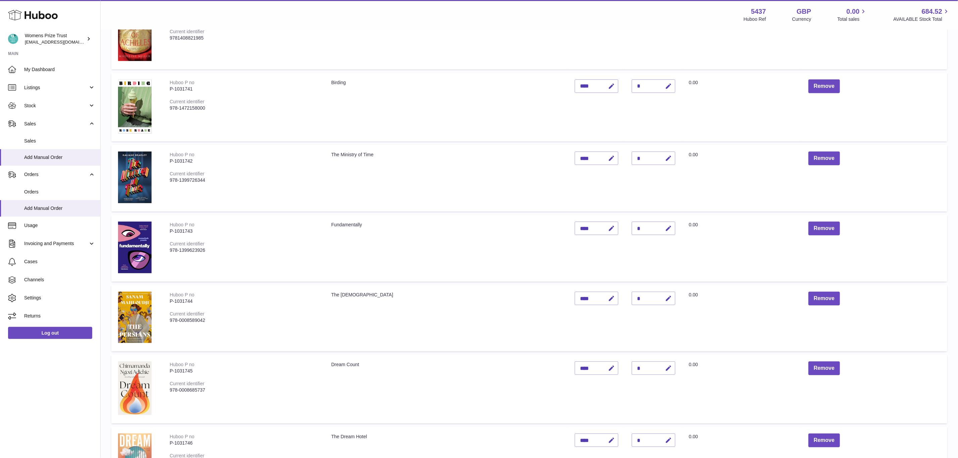
scroll to position [130, 0]
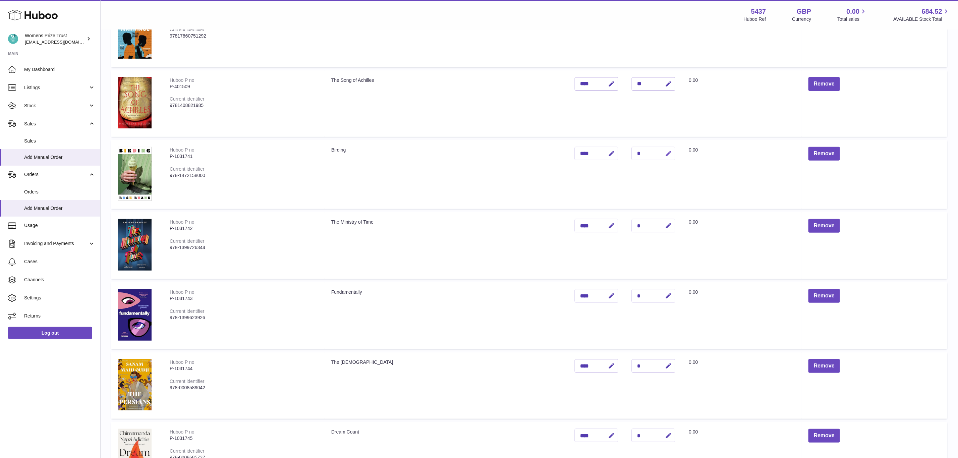
click at [665, 153] on icon "button" at bounding box center [668, 153] width 7 height 7
type input "*"
click at [661, 148] on button "submit" at bounding box center [667, 153] width 13 height 11
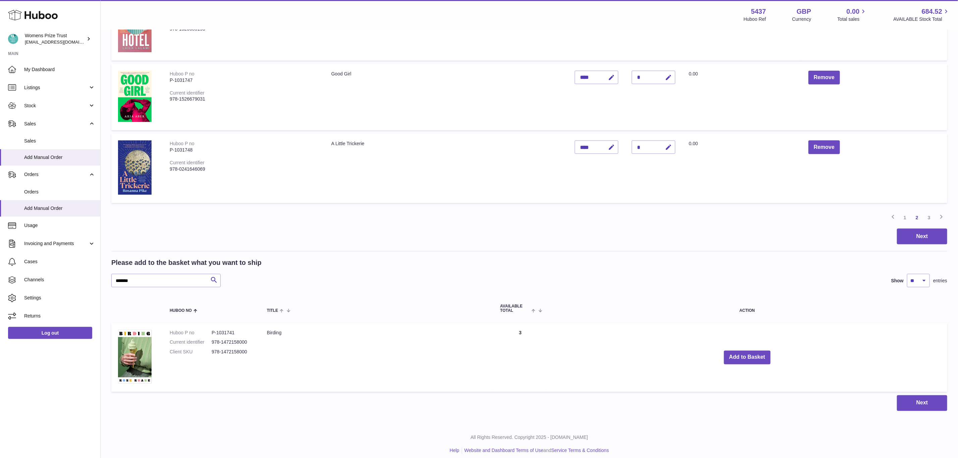
scroll to position [633, 0]
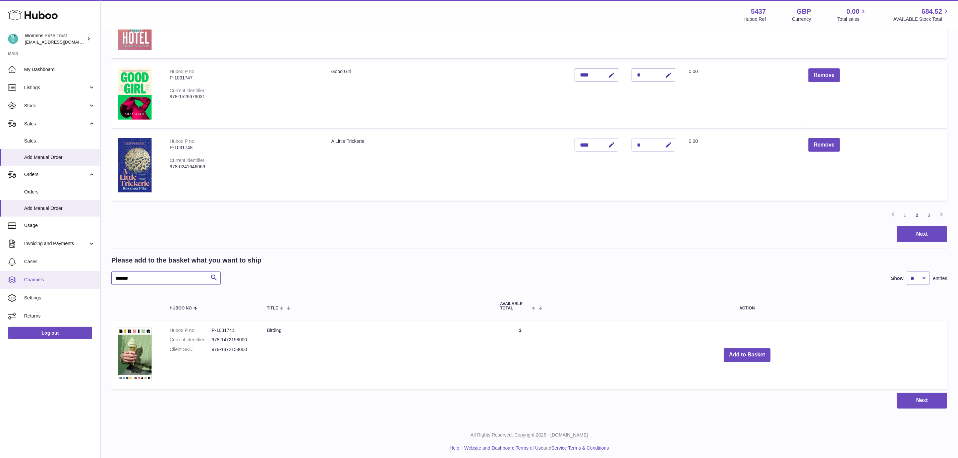
drag, startPoint x: 143, startPoint y: 270, endPoint x: 78, endPoint y: 276, distance: 65.2
paste input "text"
type input "*******"
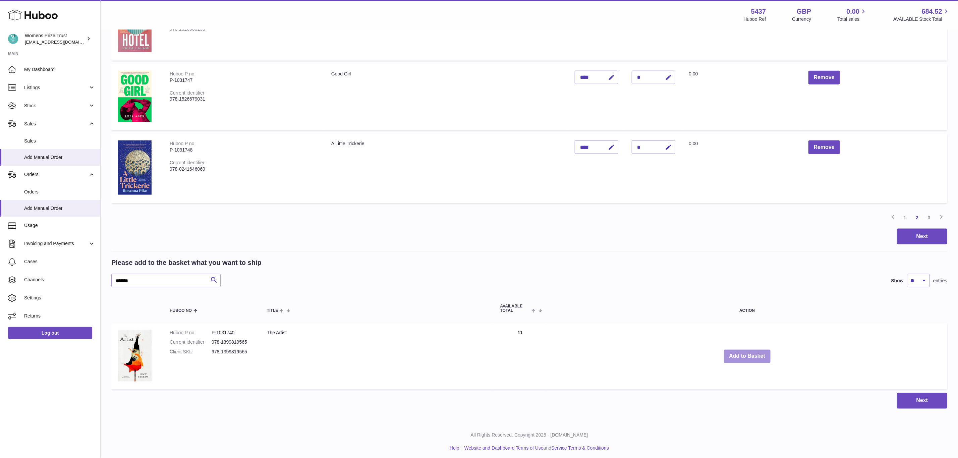
click at [747, 356] on button "Add to Basket" at bounding box center [747, 357] width 47 height 14
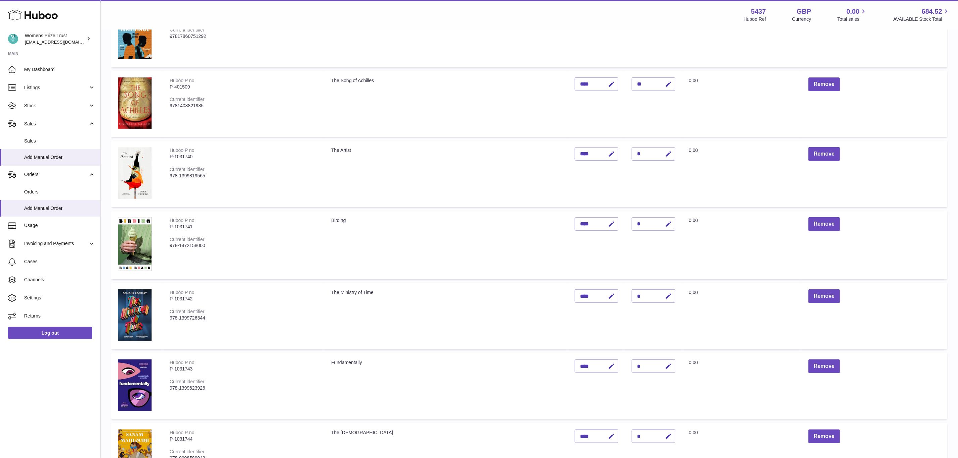
scroll to position [125, 0]
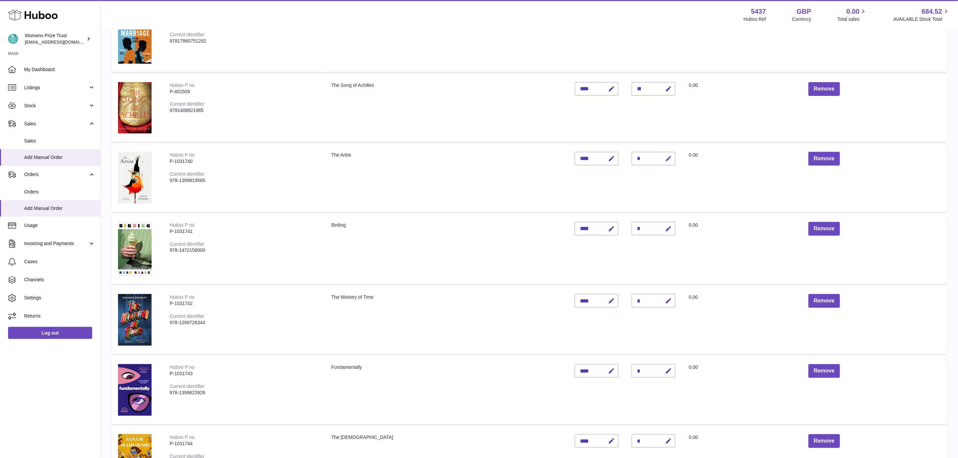
click at [665, 158] on icon "button" at bounding box center [668, 158] width 7 height 7
type input "*"
click at [661, 153] on button "submit" at bounding box center [667, 158] width 13 height 11
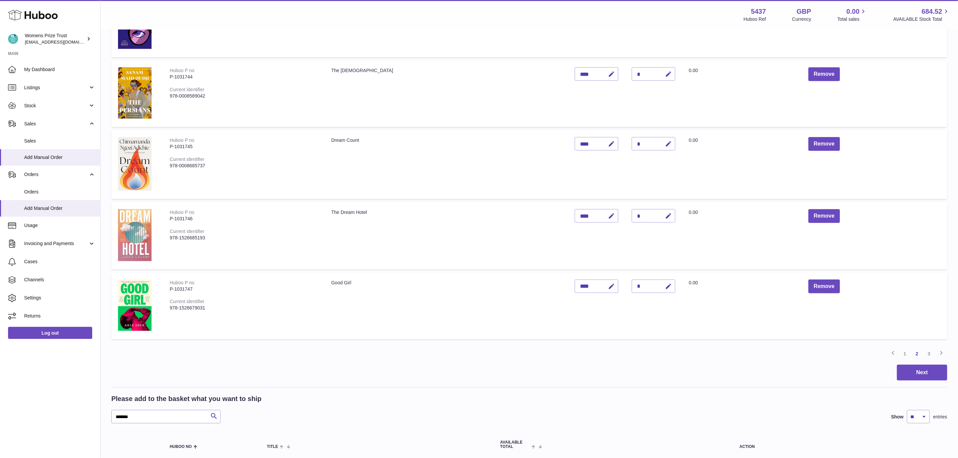
scroll to position [628, 0]
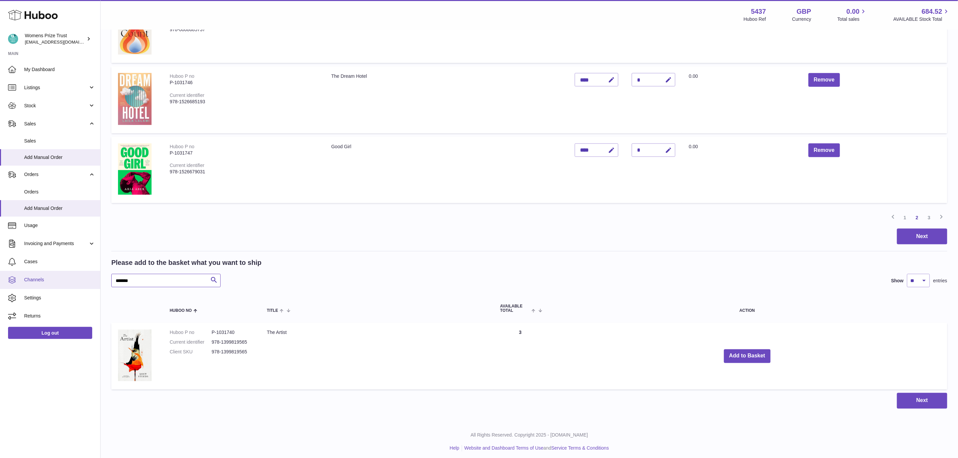
drag, startPoint x: 91, startPoint y: 278, endPoint x: 49, endPoint y: 271, distance: 42.0
paste input "text"
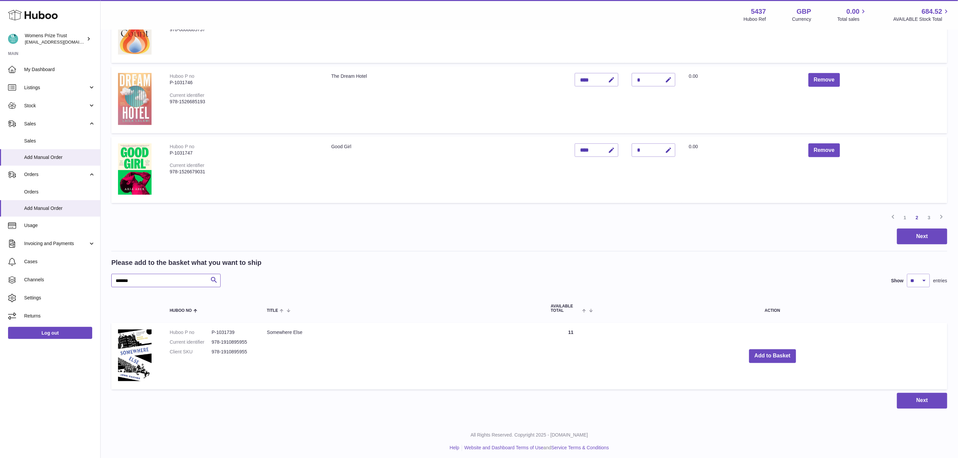
scroll to position [627, 0]
type input "*******"
click at [774, 355] on button "Add to Basket" at bounding box center [772, 357] width 47 height 14
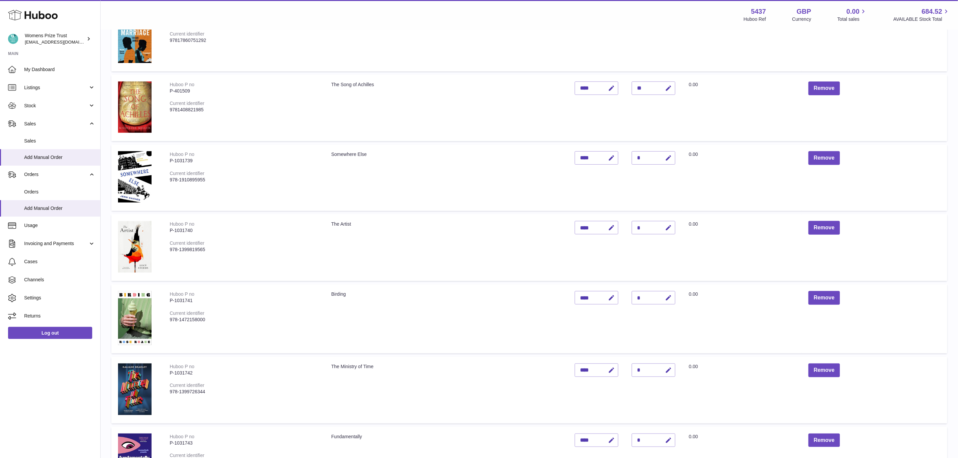
scroll to position [125, 0]
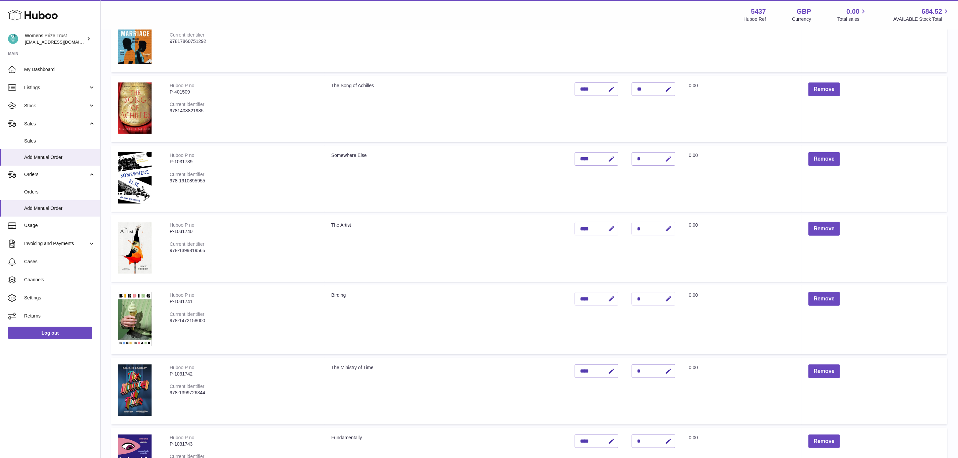
click at [665, 160] on icon "button" at bounding box center [668, 159] width 7 height 7
type input "*"
click at [661, 154] on button "submit" at bounding box center [667, 159] width 13 height 11
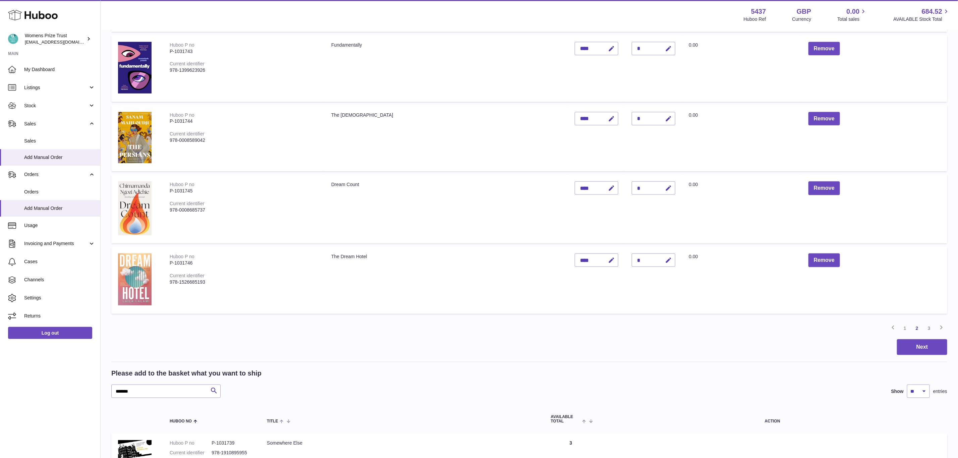
scroll to position [577, 0]
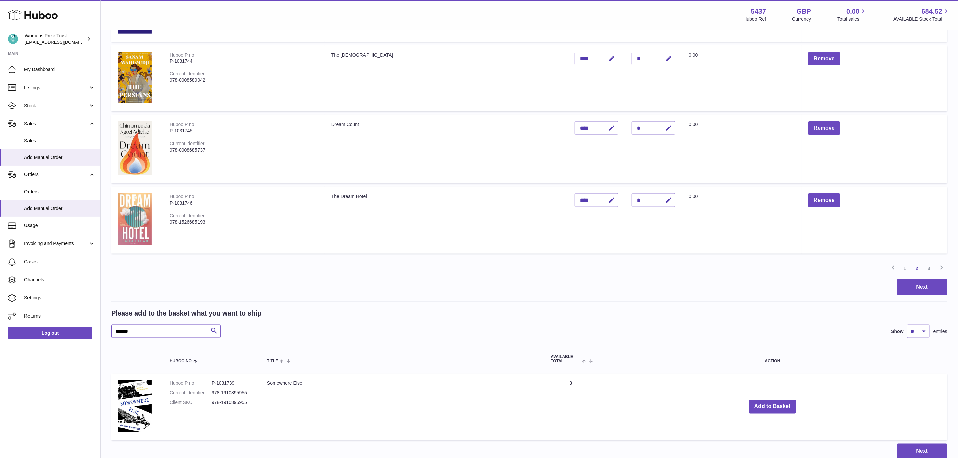
drag, startPoint x: 149, startPoint y: 334, endPoint x: 98, endPoint y: 333, distance: 51.6
paste input "text"
type input "*******"
click at [738, 403] on button "Add to Basket" at bounding box center [747, 407] width 47 height 14
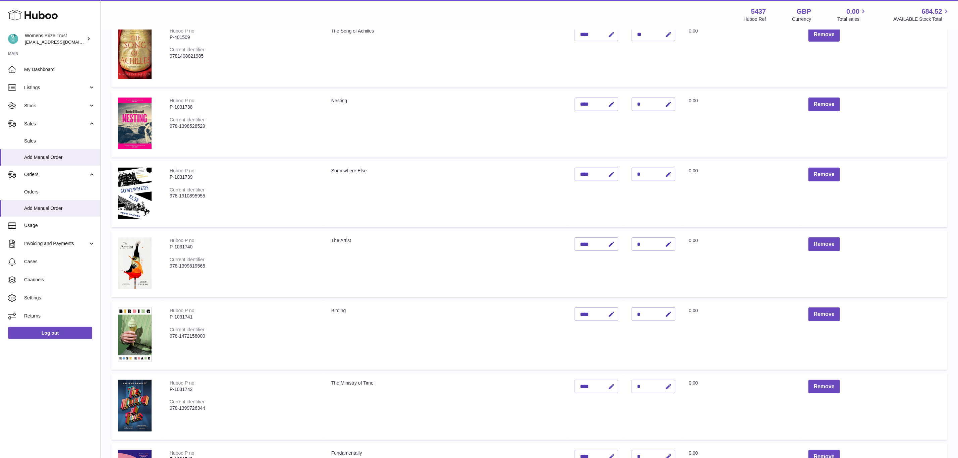
scroll to position [175, 0]
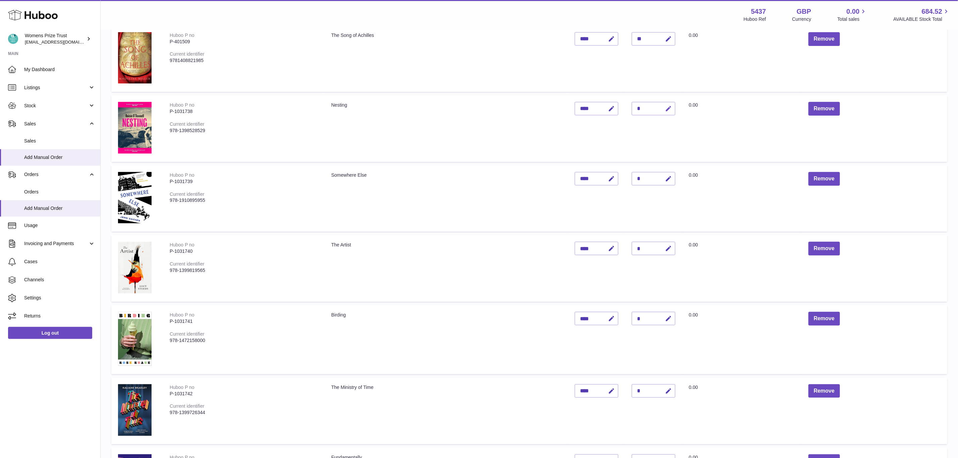
click at [665, 107] on icon "button" at bounding box center [668, 108] width 7 height 7
type input "*"
click at [661, 103] on button "submit" at bounding box center [667, 108] width 13 height 11
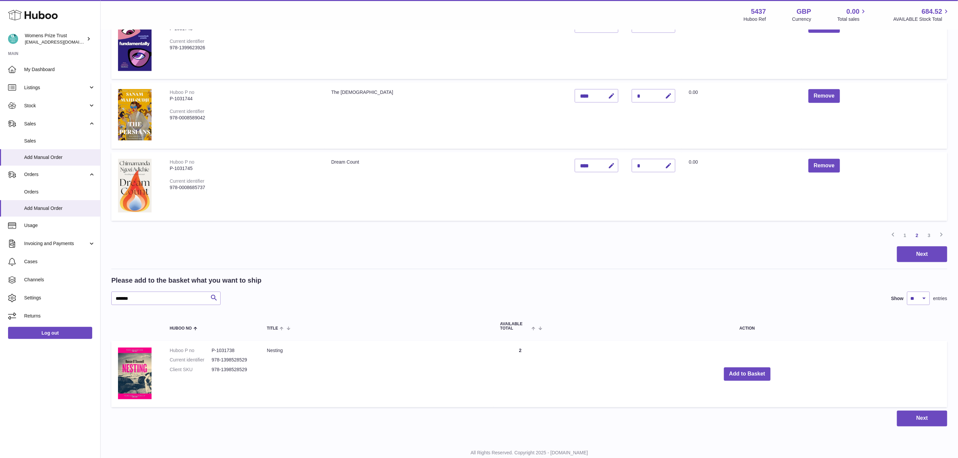
scroll to position [627, 0]
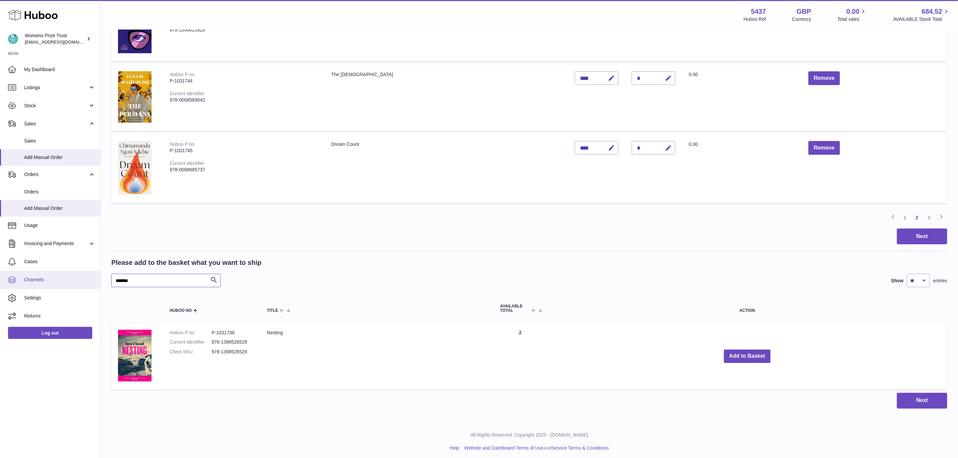
drag, startPoint x: 144, startPoint y: 276, endPoint x: 71, endPoint y: 280, distance: 72.8
paste input "text"
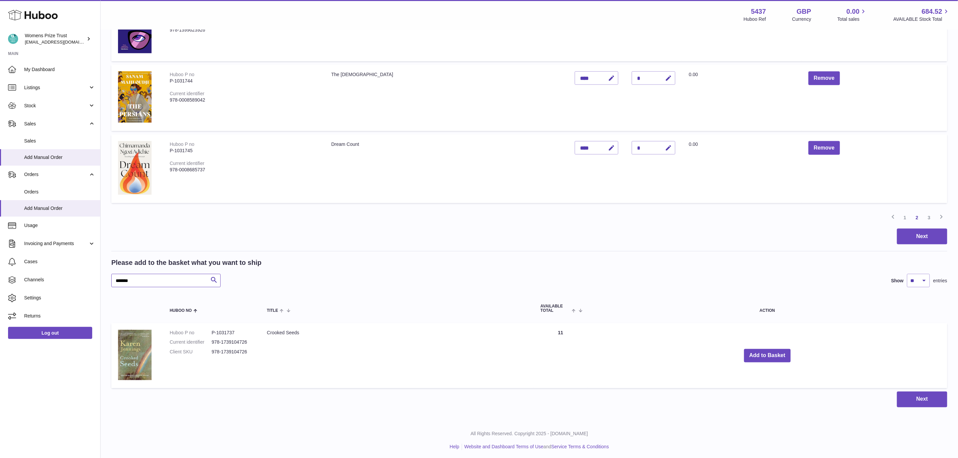
scroll to position [626, 0]
type input "*******"
click at [764, 354] on button "Add to Basket" at bounding box center [767, 357] width 47 height 14
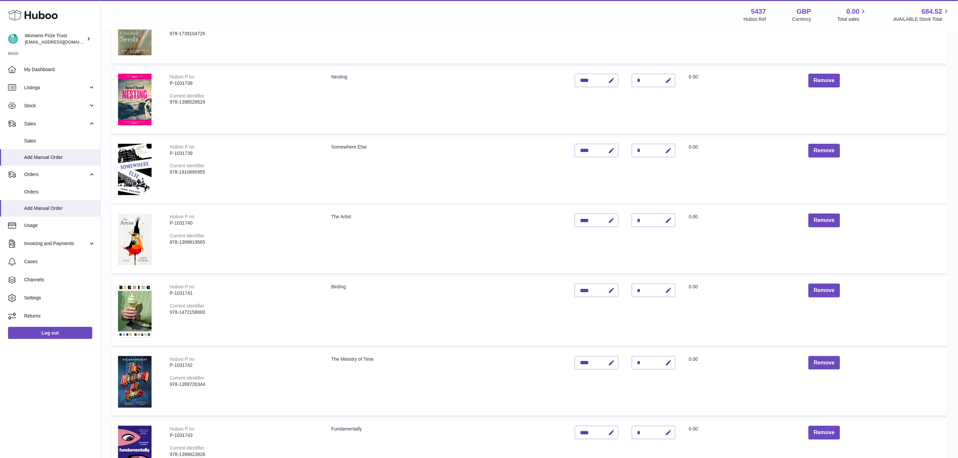
scroll to position [271, 0]
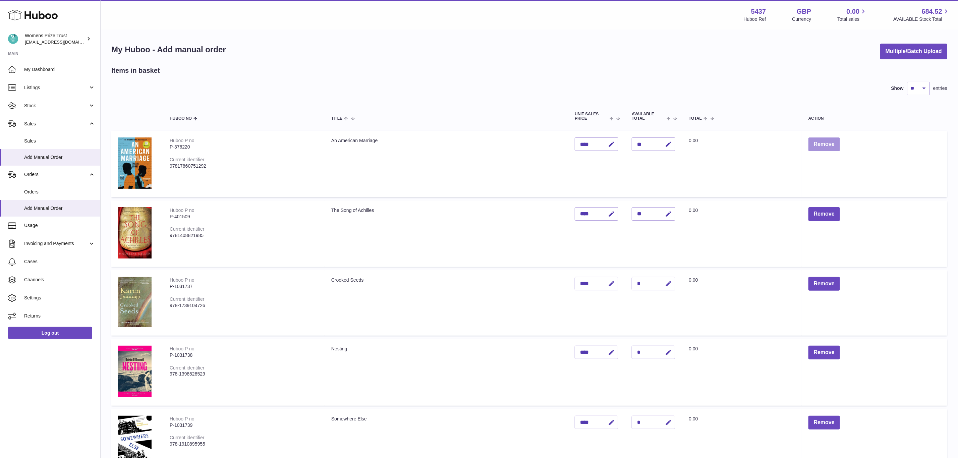
click at [815, 147] on button "Remove" at bounding box center [824, 144] width 32 height 14
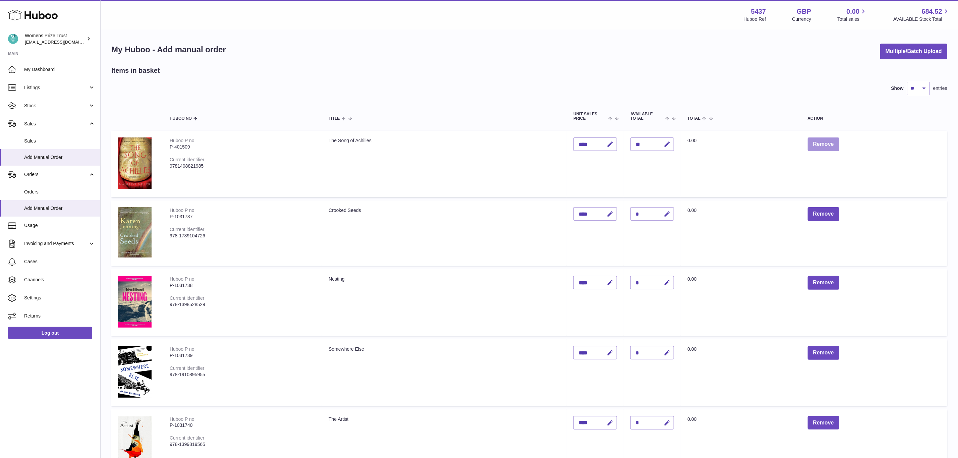
click at [816, 144] on button "Remove" at bounding box center [823, 144] width 32 height 14
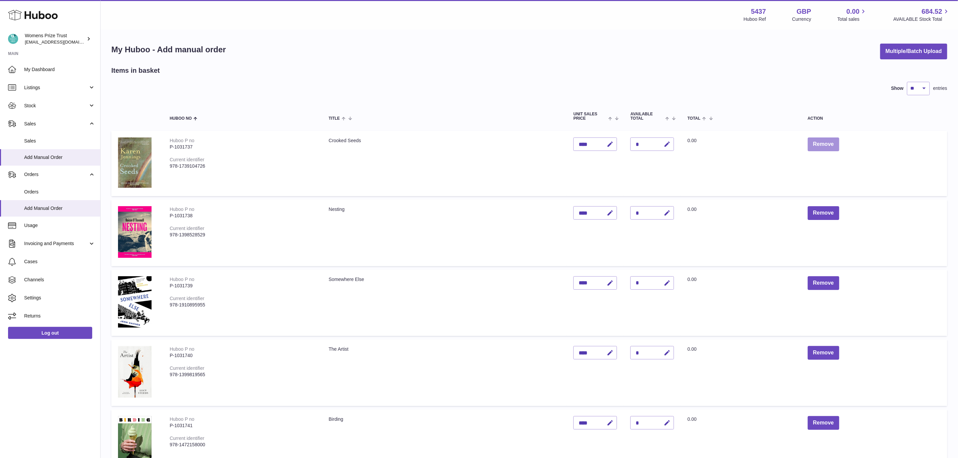
click at [816, 144] on button "Remove" at bounding box center [823, 144] width 32 height 14
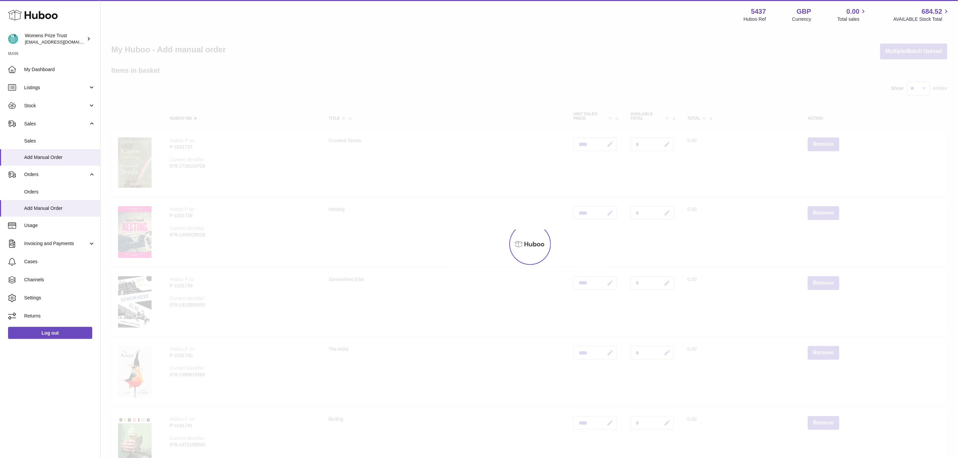
click at [816, 144] on div at bounding box center [529, 244] width 857 height 428
click at [816, 206] on button "Remove" at bounding box center [823, 213] width 32 height 14
click at [816, 144] on div at bounding box center [529, 244] width 857 height 428
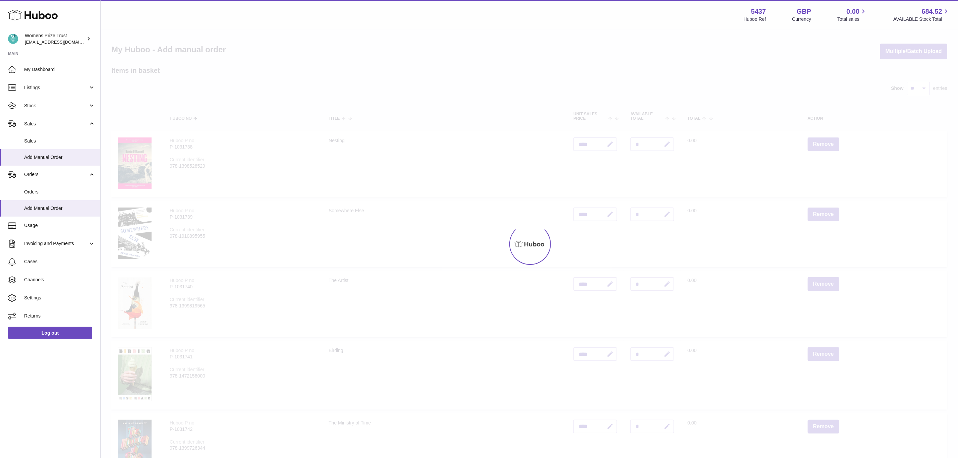
click at [816, 144] on div at bounding box center [529, 244] width 857 height 428
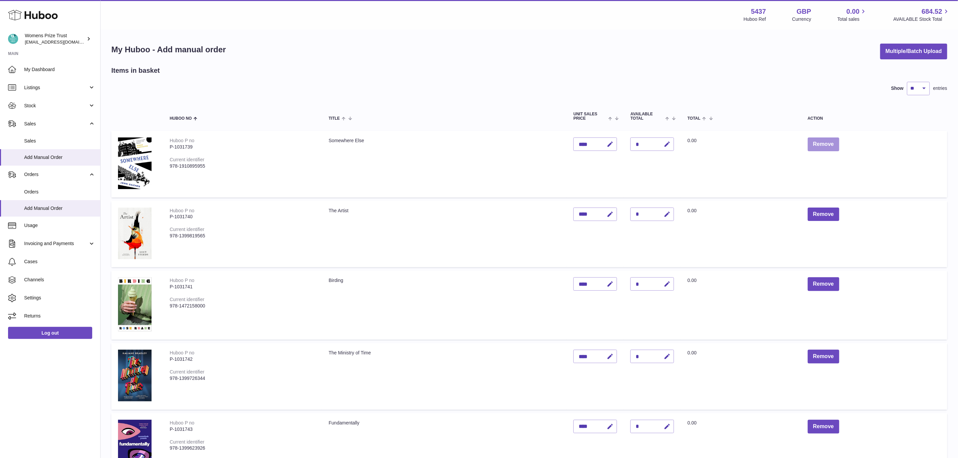
click at [816, 144] on button "Remove" at bounding box center [823, 144] width 32 height 14
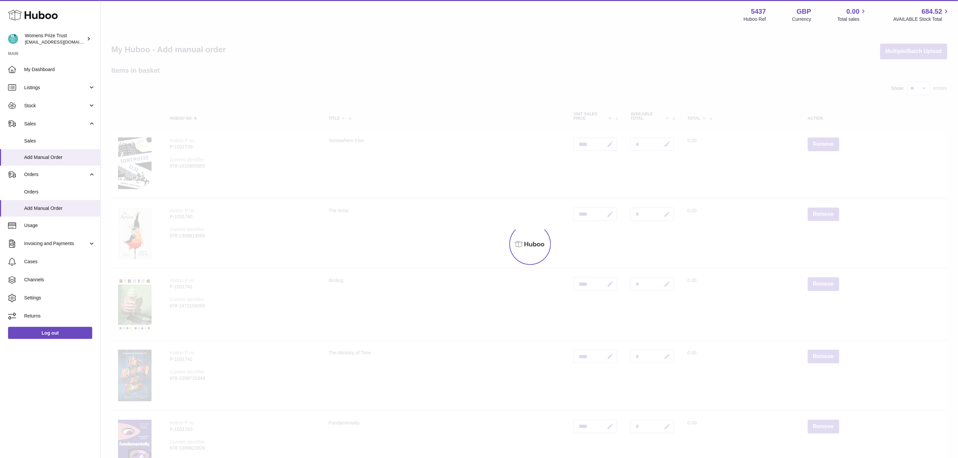
click at [816, 144] on div at bounding box center [529, 244] width 857 height 428
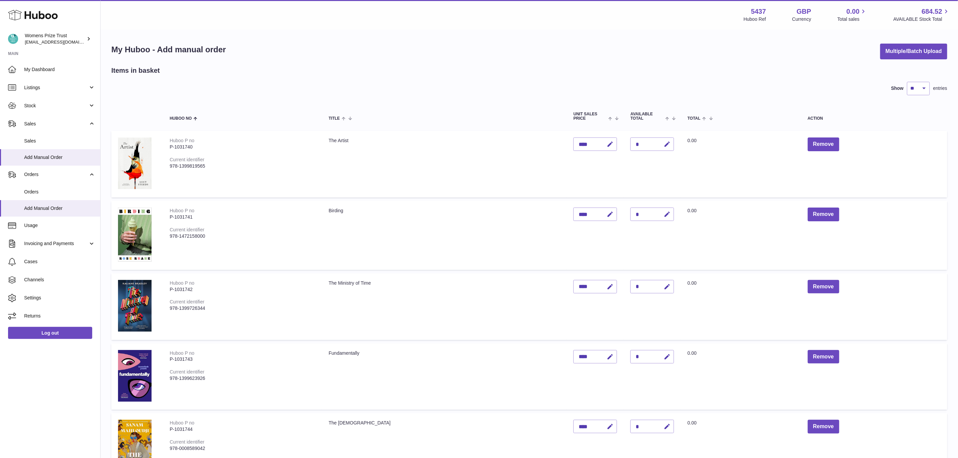
click at [816, 144] on button "Remove" at bounding box center [823, 144] width 32 height 14
click at [0, 144] on div at bounding box center [0, 229] width 0 height 458
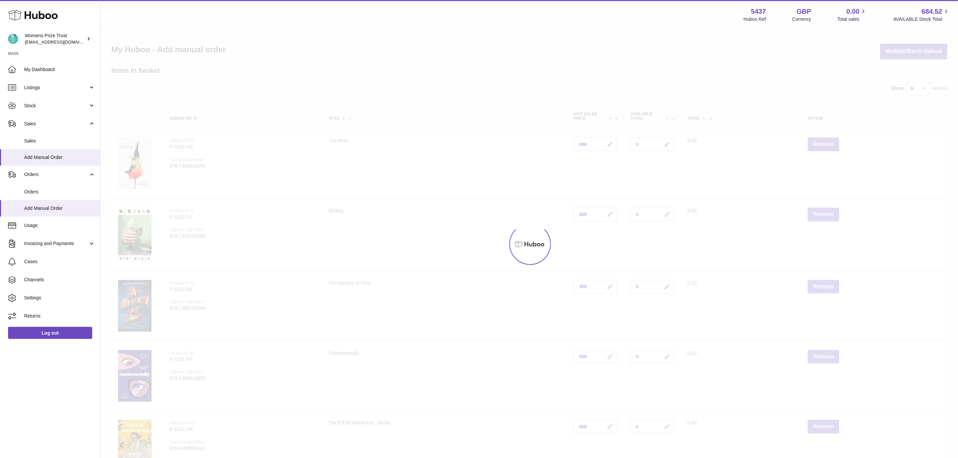
click at [816, 144] on div at bounding box center [529, 244] width 857 height 428
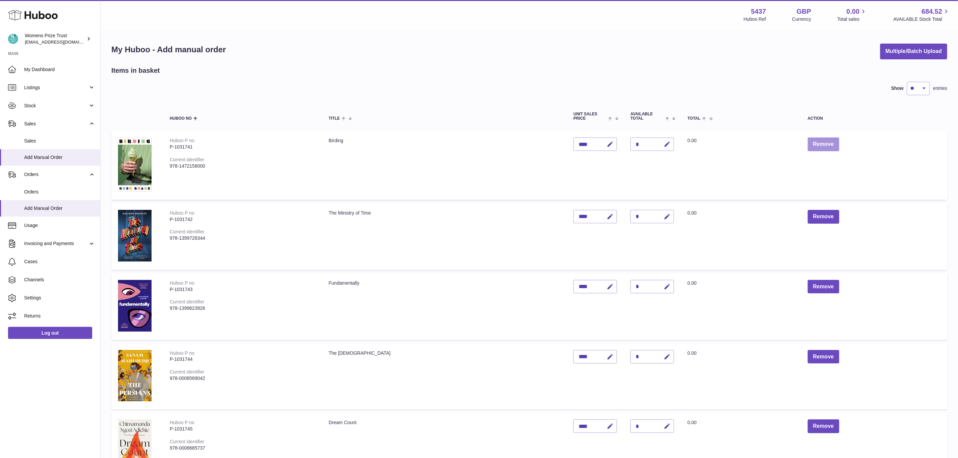
click at [816, 144] on button "Remove" at bounding box center [823, 144] width 32 height 14
click at [0, 144] on div at bounding box center [0, 229] width 0 height 458
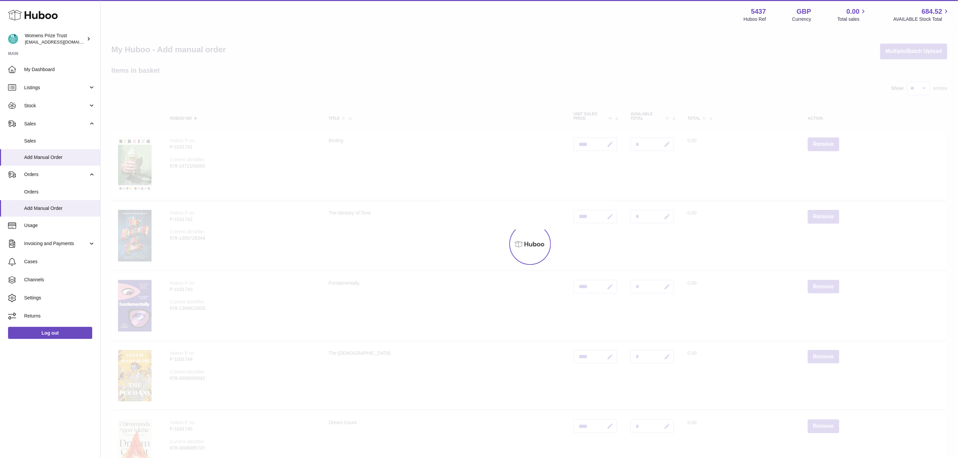
click at [816, 144] on div at bounding box center [529, 244] width 857 height 428
click at [800, 203] on td "Total 0.00" at bounding box center [740, 236] width 120 height 67
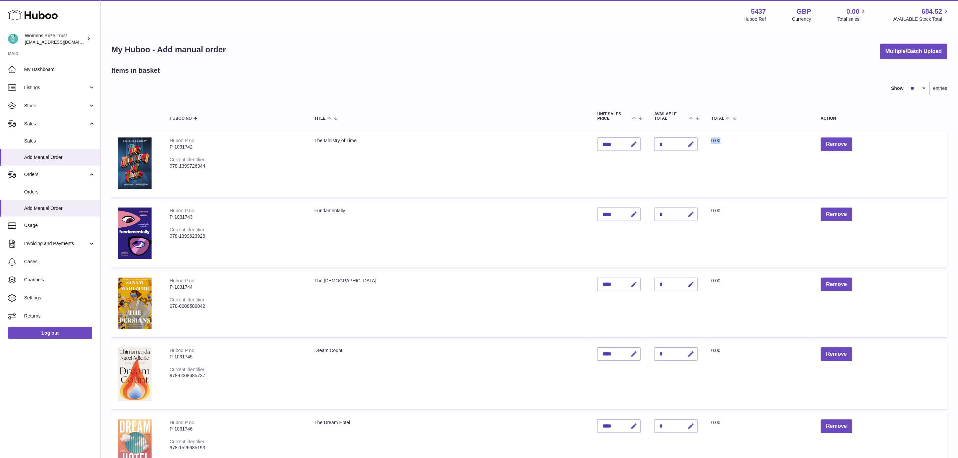
click at [813, 144] on td "Total 0.00" at bounding box center [758, 164] width 109 height 67
click at [834, 144] on button "Remove" at bounding box center [837, 144] width 32 height 14
click at [0, 144] on div at bounding box center [0, 229] width 0 height 458
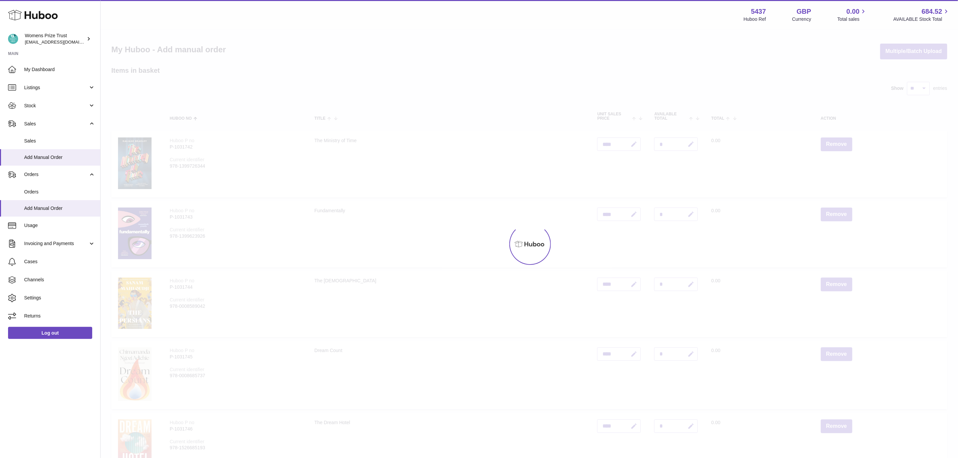
click at [835, 144] on div at bounding box center [529, 244] width 857 height 428
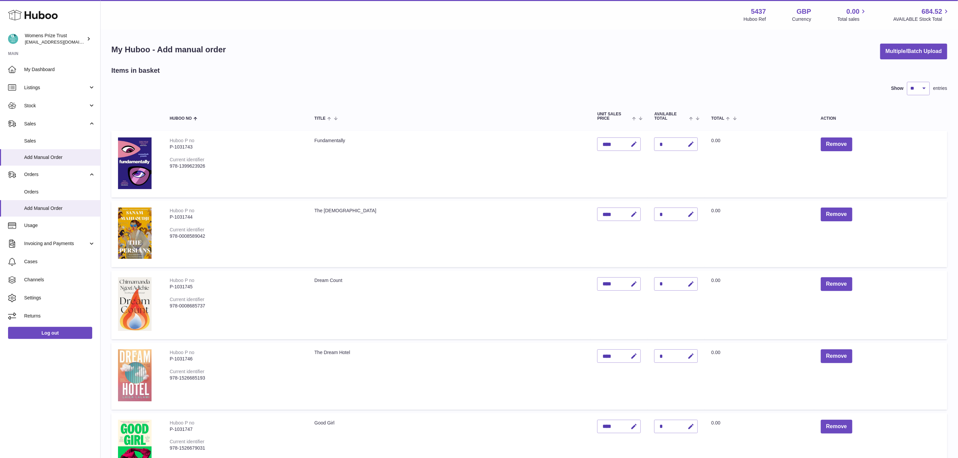
click at [835, 144] on button "Remove" at bounding box center [837, 144] width 32 height 14
click at [0, 144] on div at bounding box center [0, 229] width 0 height 458
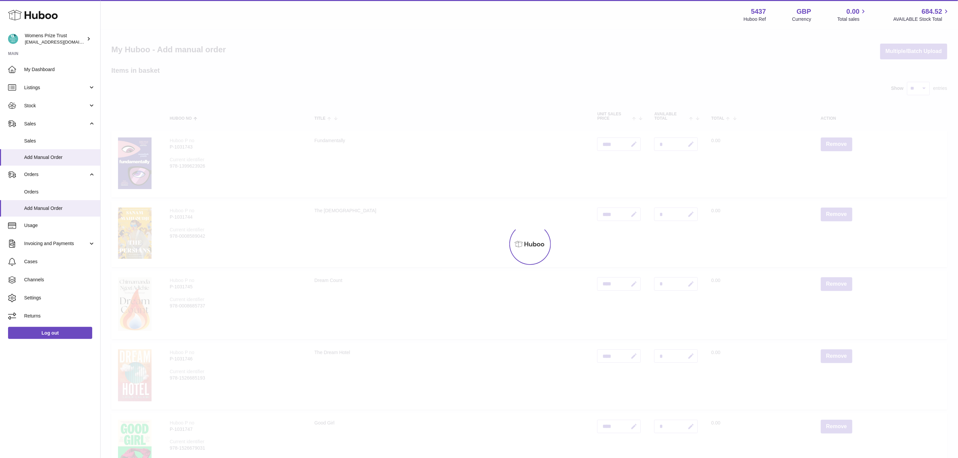
click at [835, 144] on div at bounding box center [529, 244] width 857 height 428
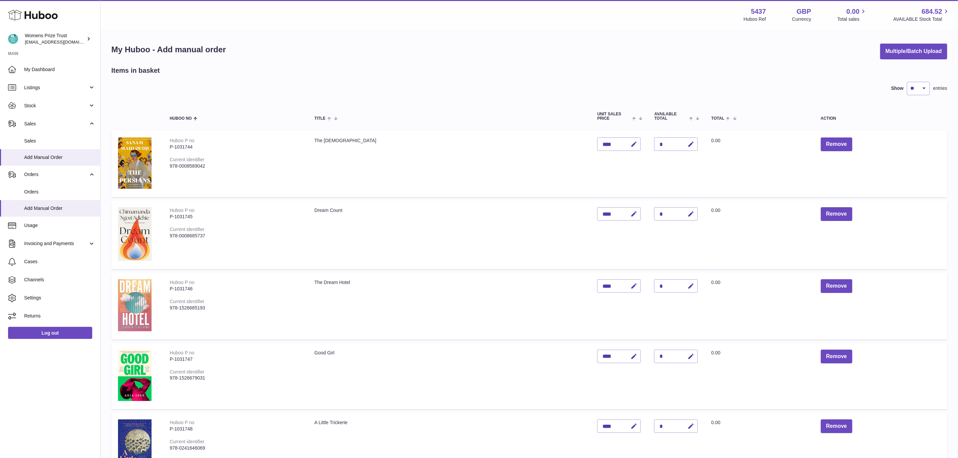
click at [835, 144] on button "Remove" at bounding box center [837, 144] width 32 height 14
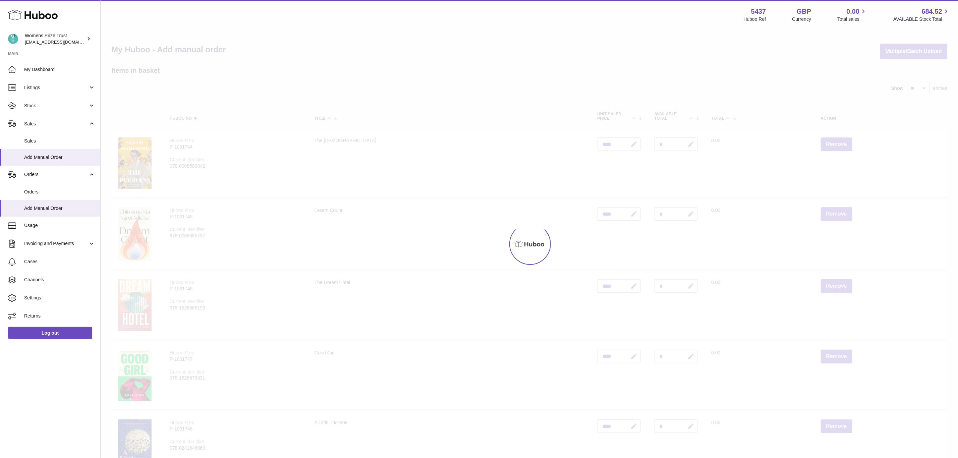
click at [835, 144] on div at bounding box center [529, 244] width 857 height 428
click at [835, 207] on button "Remove" at bounding box center [837, 214] width 32 height 14
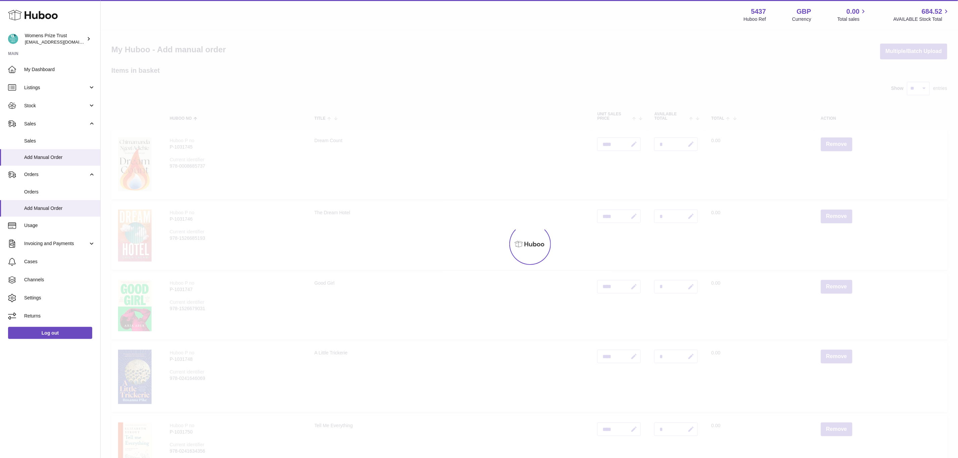
click at [835, 144] on div at bounding box center [529, 244] width 857 height 428
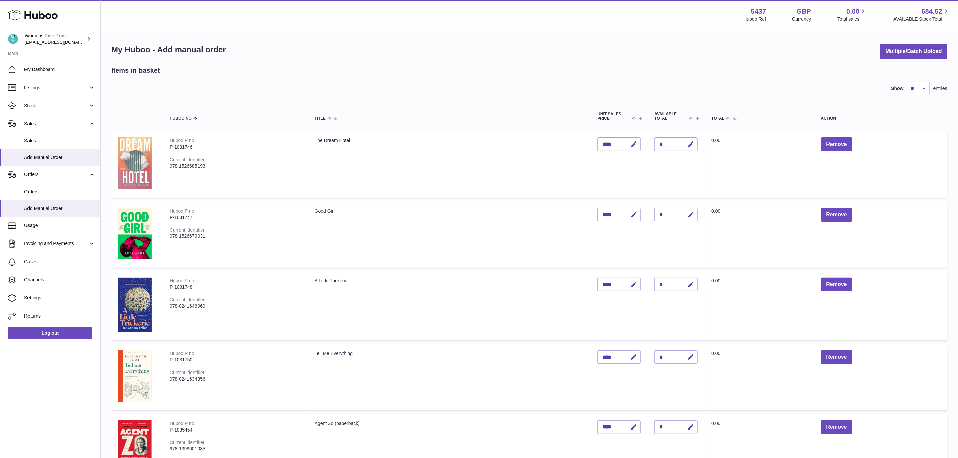
click at [835, 144] on button "Remove" at bounding box center [837, 144] width 32 height 14
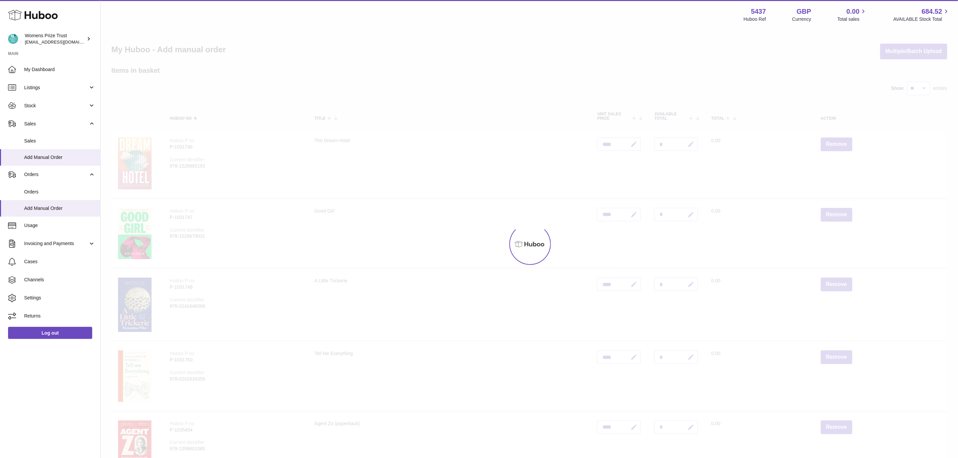
click at [835, 144] on div at bounding box center [529, 244] width 857 height 428
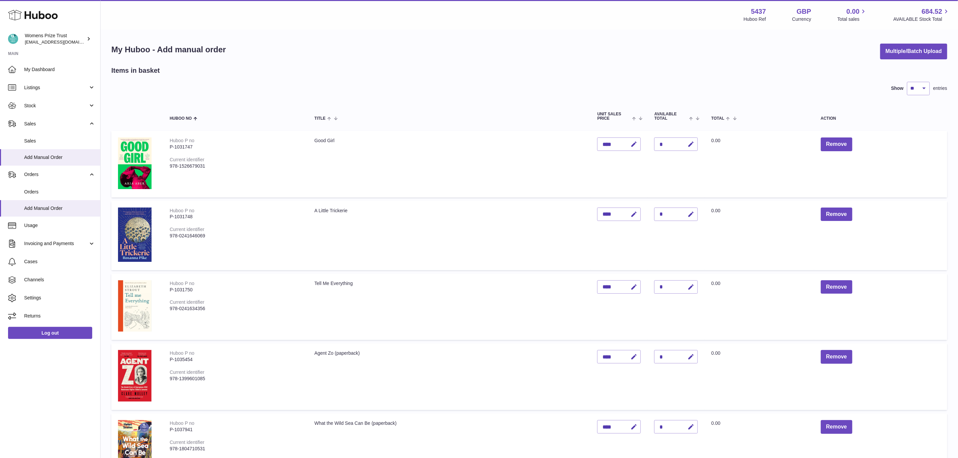
click at [835, 144] on button "Remove" at bounding box center [837, 144] width 32 height 14
click at [0, 143] on div at bounding box center [0, 229] width 0 height 458
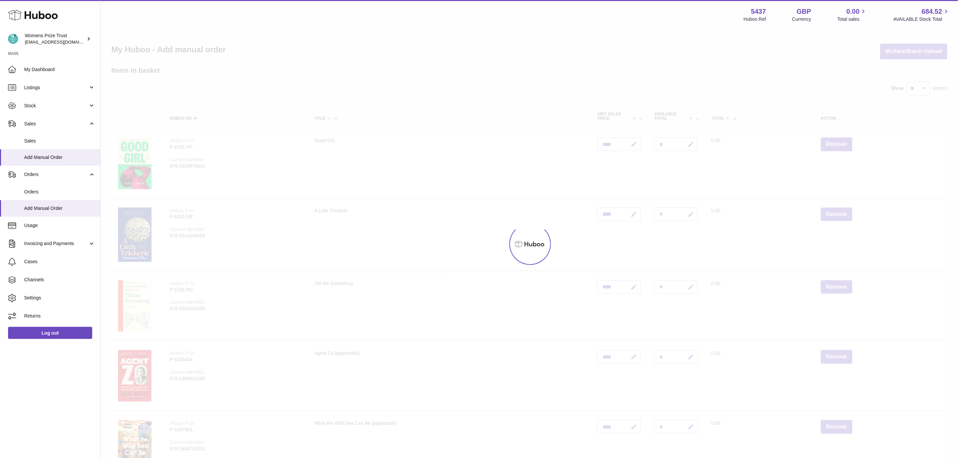
click at [837, 143] on div at bounding box center [529, 244] width 857 height 428
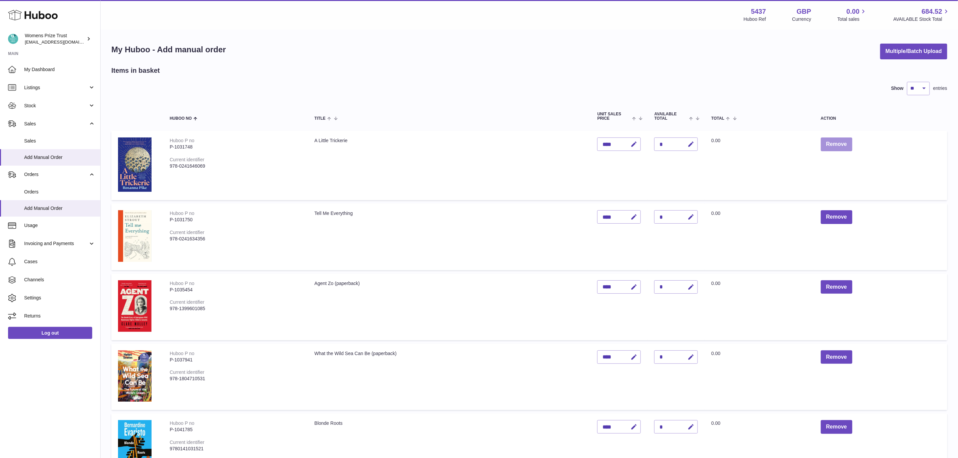
click at [837, 143] on button "Remove" at bounding box center [837, 144] width 32 height 14
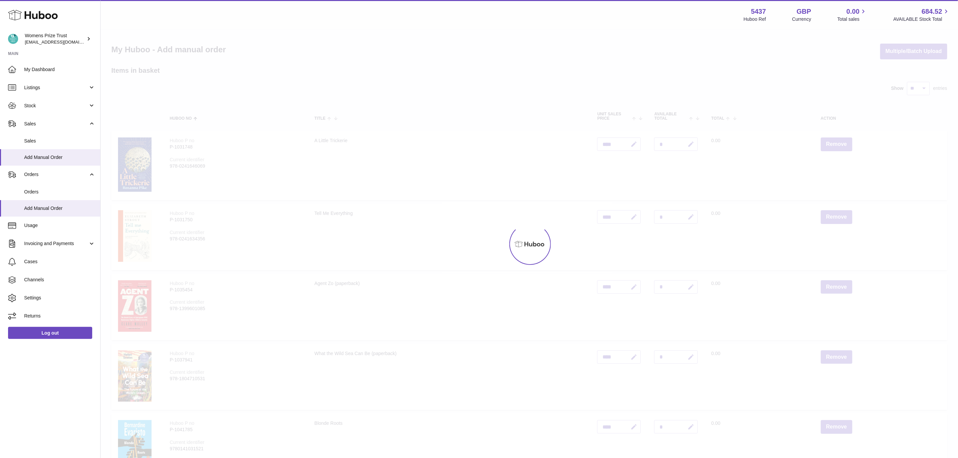
click at [837, 143] on div at bounding box center [529, 244] width 857 height 428
click at [837, 210] on button "Remove" at bounding box center [837, 217] width 32 height 14
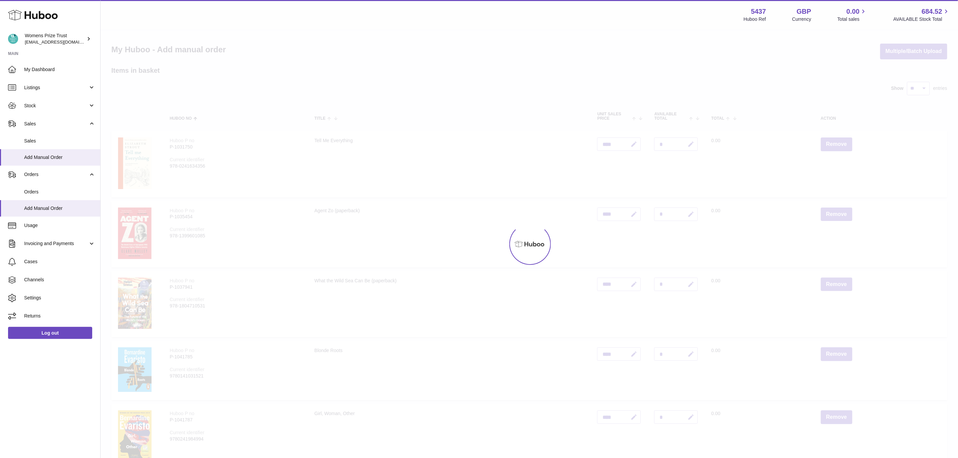
click at [837, 143] on div at bounding box center [529, 244] width 857 height 428
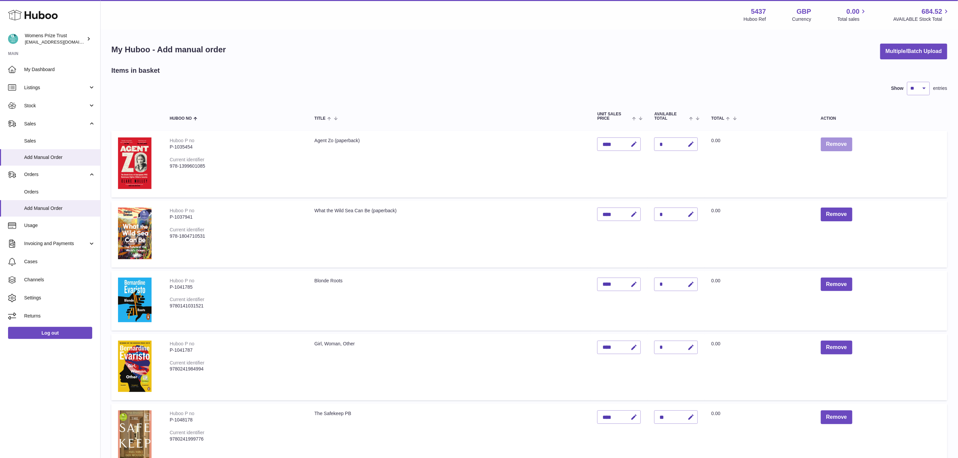
click at [837, 143] on button "Remove" at bounding box center [837, 144] width 32 height 14
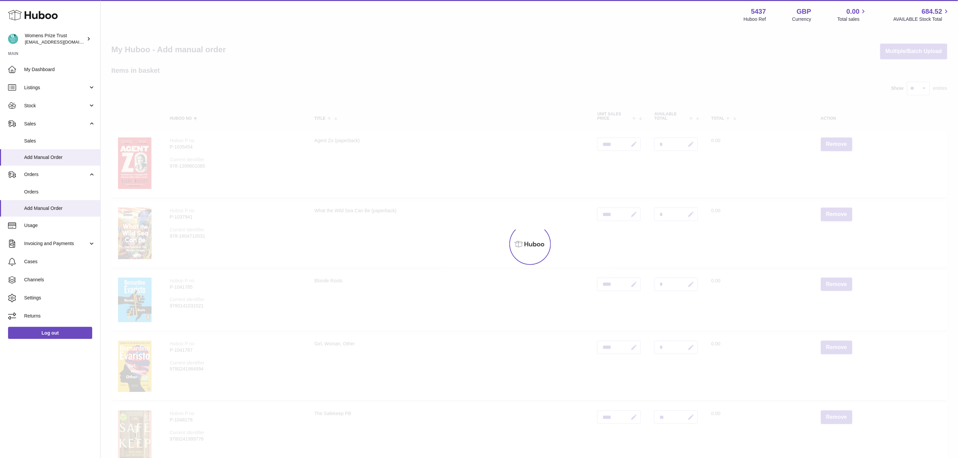
click at [837, 143] on div at bounding box center [529, 244] width 857 height 428
click at [837, 207] on button "Remove" at bounding box center [837, 214] width 32 height 14
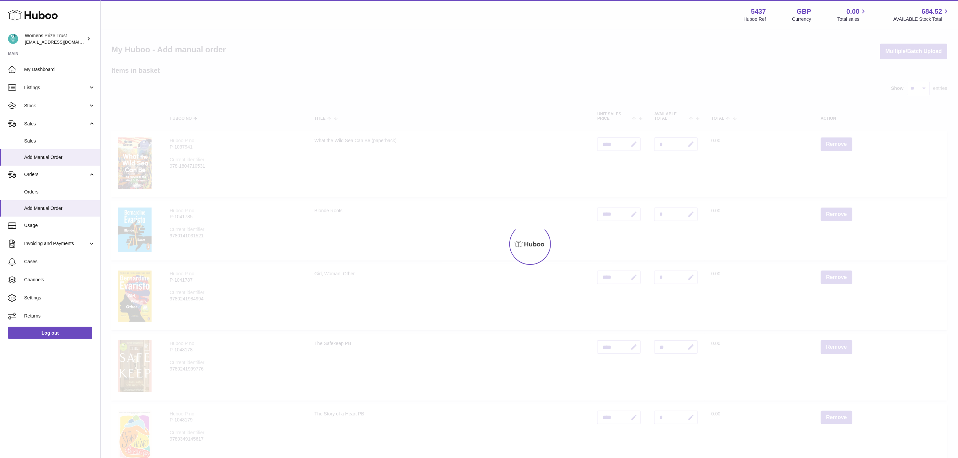
click at [837, 143] on div at bounding box center [529, 244] width 857 height 428
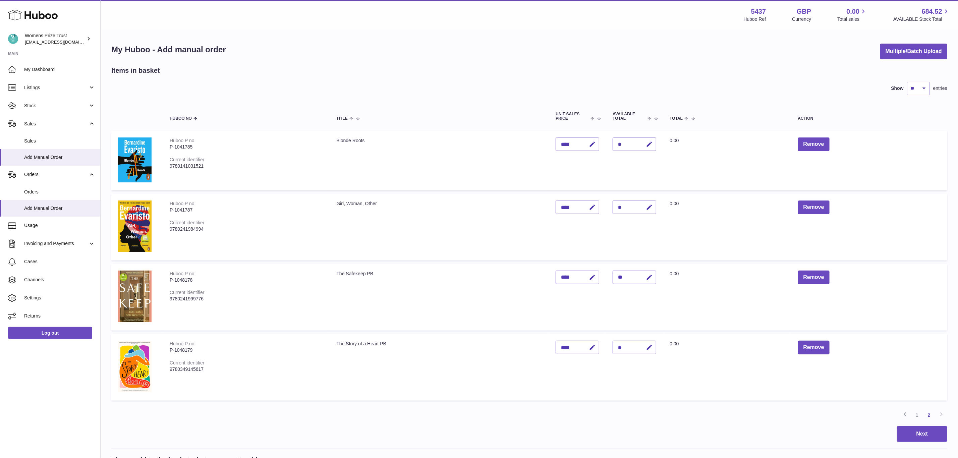
click at [837, 143] on div "Menu Huboo 5437 Huboo Ref GBP Currency 0.00 Total sales 684.52 AVAILABLE Stock …" at bounding box center [529, 309] width 857 height 618
click at [837, 143] on td "Remove" at bounding box center [869, 161] width 156 height 60
click at [821, 143] on button "Remove" at bounding box center [814, 144] width 32 height 14
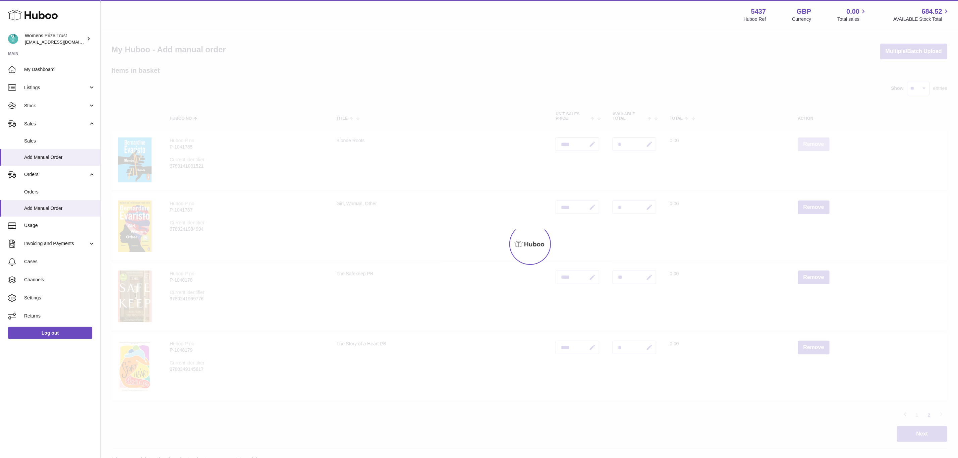
click at [821, 143] on div at bounding box center [529, 244] width 857 height 428
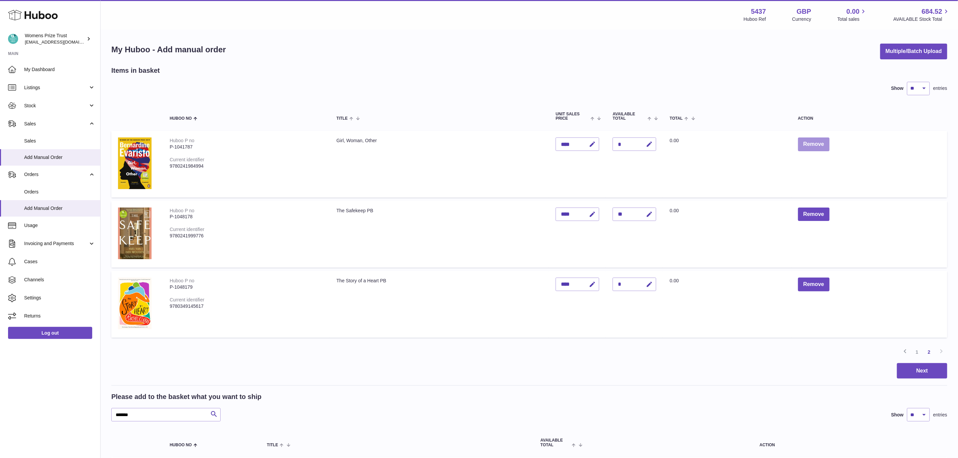
click at [814, 150] on button "Remove" at bounding box center [814, 144] width 32 height 14
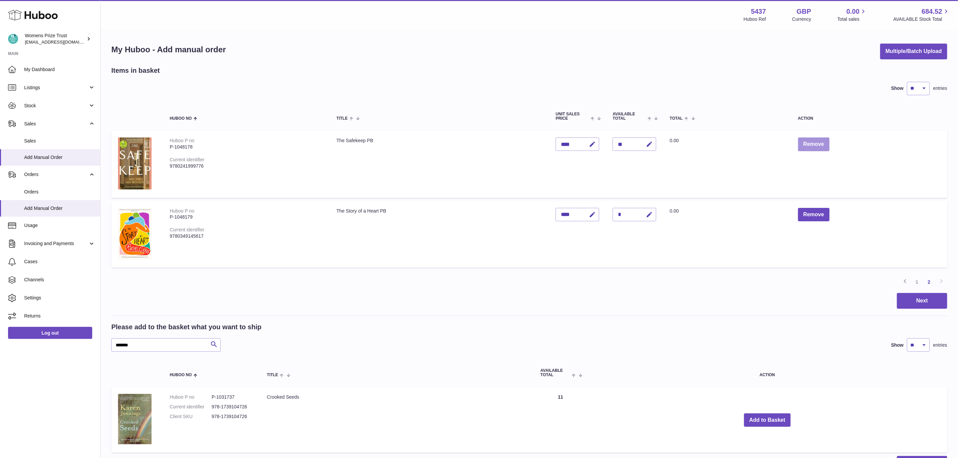
click at [812, 147] on button "Remove" at bounding box center [814, 144] width 32 height 14
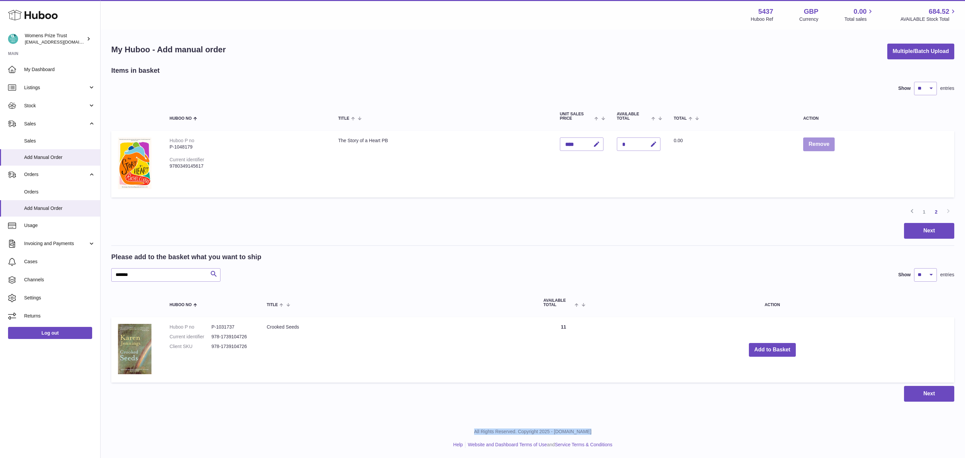
click at [821, 146] on button "Remove" at bounding box center [819, 144] width 32 height 14
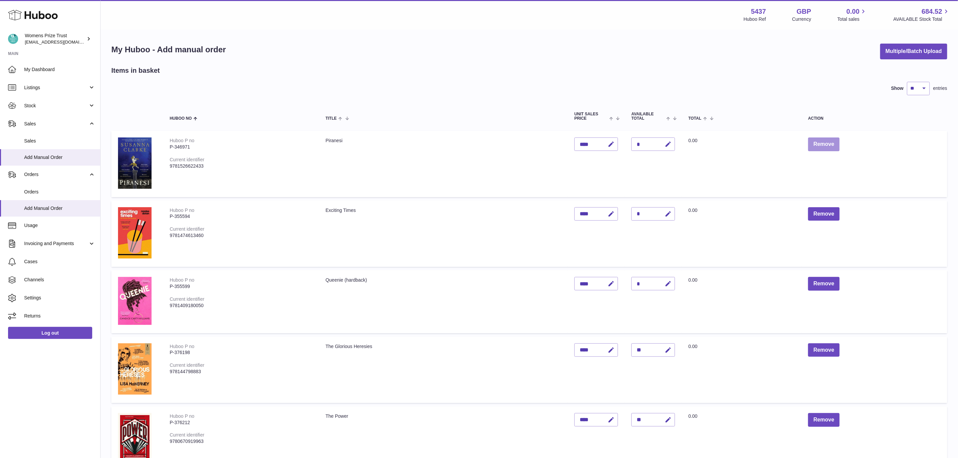
click at [823, 147] on button "Remove" at bounding box center [824, 144] width 32 height 14
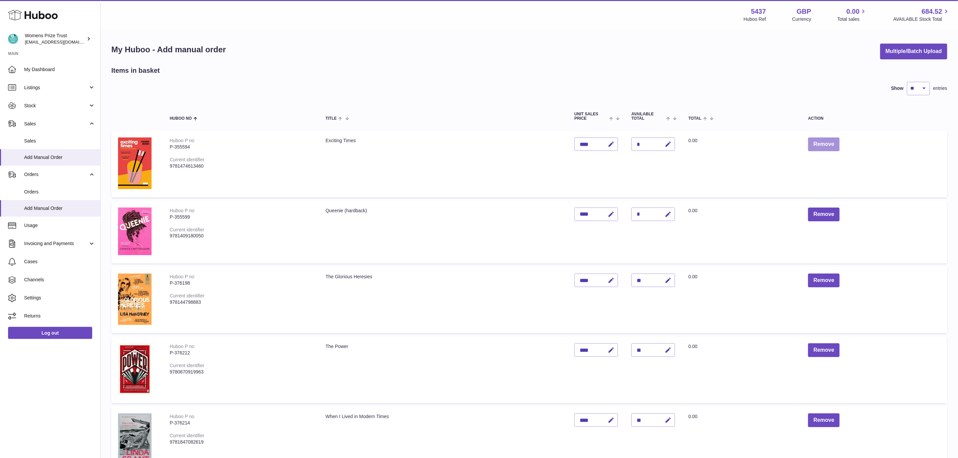
click at [823, 146] on button "Remove" at bounding box center [824, 144] width 32 height 14
click at [0, 146] on div at bounding box center [0, 229] width 0 height 458
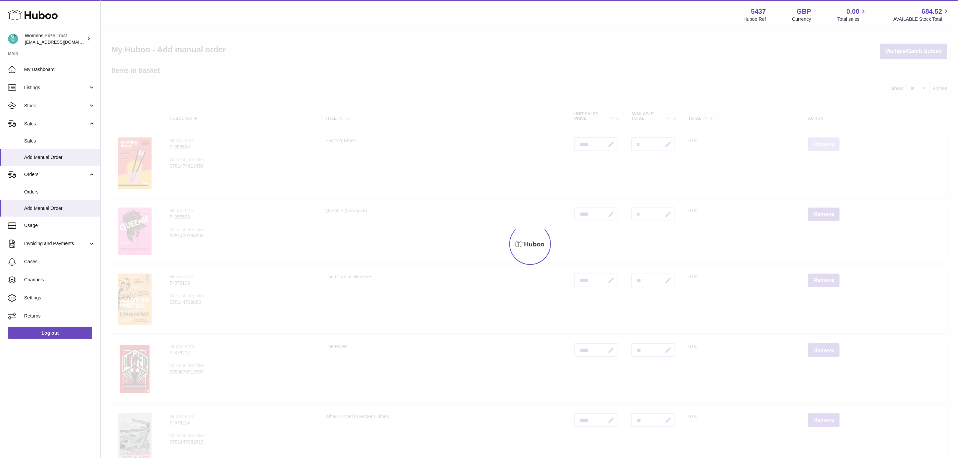
click at [823, 146] on div at bounding box center [529, 244] width 857 height 428
click at [823, 207] on button "Remove" at bounding box center [824, 214] width 32 height 14
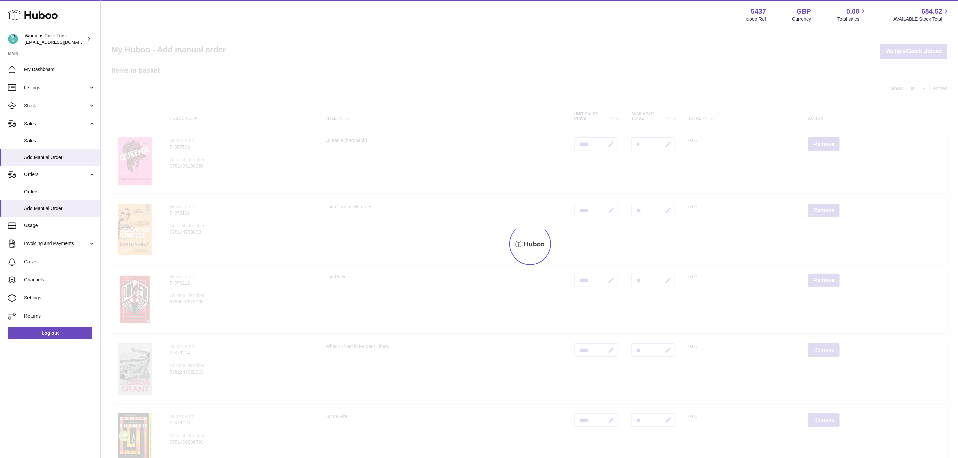
click at [823, 146] on div at bounding box center [529, 244] width 857 height 428
click at [823, 146] on div "Menu Huboo 5437 Huboo Ref GBP Currency 0.00 Total sales 684.52 AVAILABLE Stock …" at bounding box center [529, 442] width 857 height 884
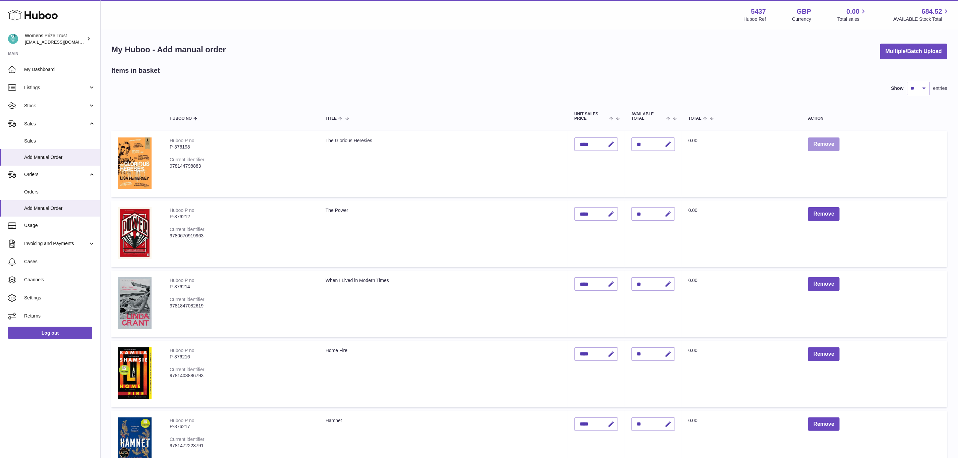
click at [823, 146] on button "Remove" at bounding box center [824, 144] width 32 height 14
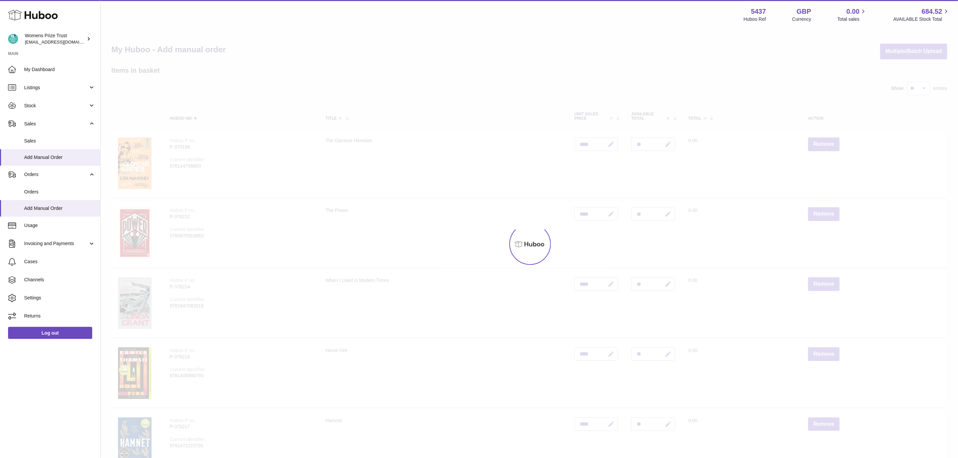
click at [823, 146] on div at bounding box center [529, 244] width 857 height 428
click at [823, 207] on button "Remove" at bounding box center [824, 214] width 32 height 14
click at [823, 146] on div at bounding box center [529, 244] width 857 height 428
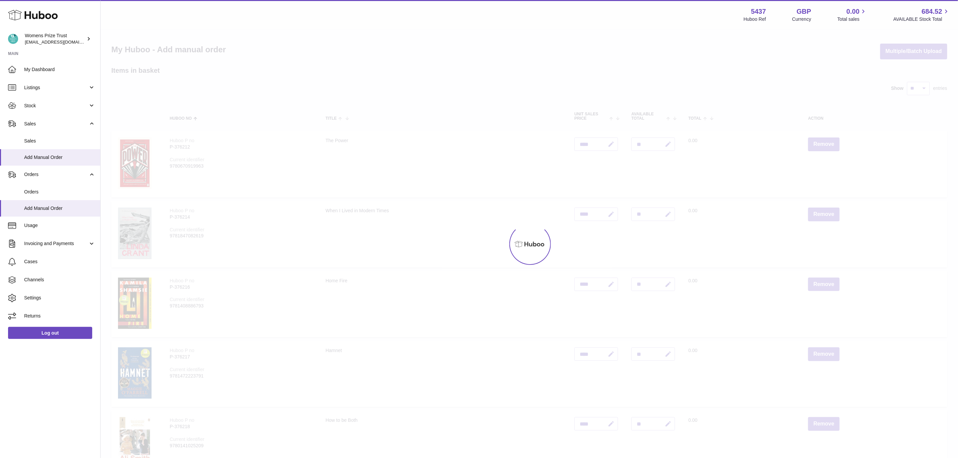
click at [823, 146] on div at bounding box center [529, 244] width 857 height 428
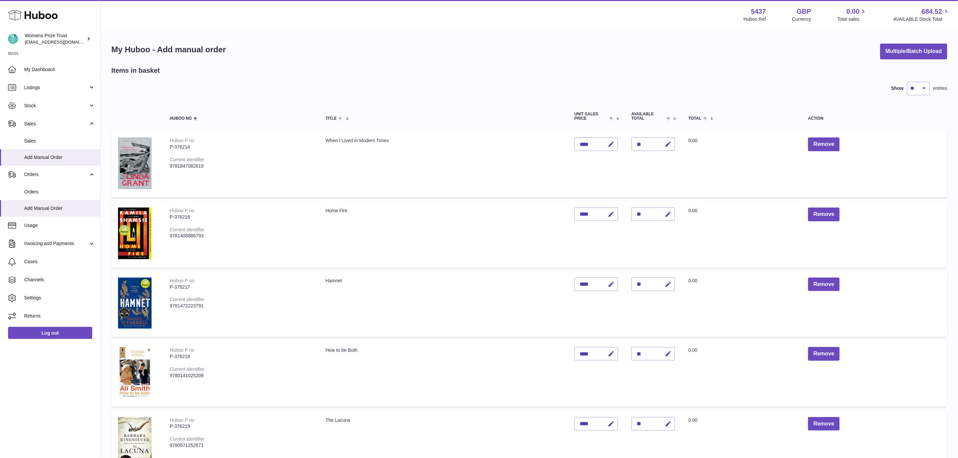
click at [823, 146] on div "Menu Huboo 5437 Huboo Ref GBP Currency 0.00 Total sales 684.52 AVAILABLE Stock …" at bounding box center [529, 339] width 857 height 678
click at [823, 146] on button "Remove" at bounding box center [824, 144] width 32 height 14
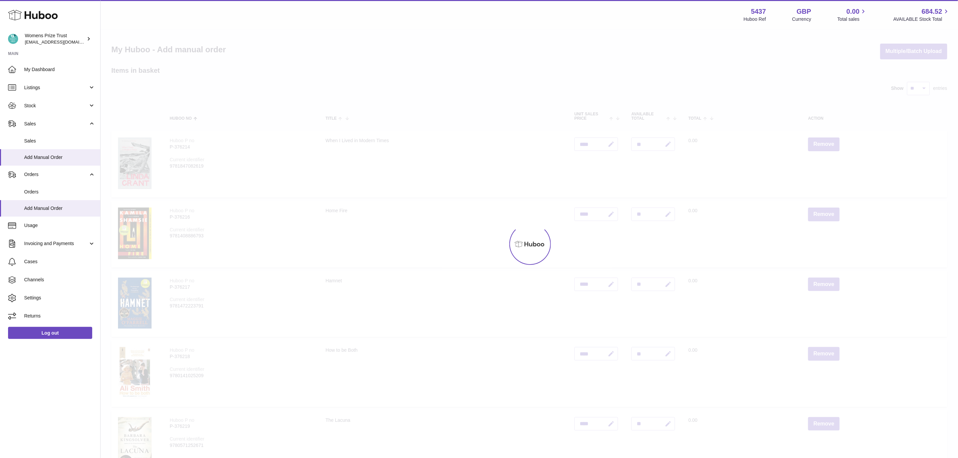
click at [823, 146] on div at bounding box center [529, 244] width 857 height 428
click at [823, 146] on div "Menu Huboo 5437 Huboo Ref GBP Currency 0.00 Total sales 684.52 AVAILABLE Stock …" at bounding box center [529, 339] width 857 height 678
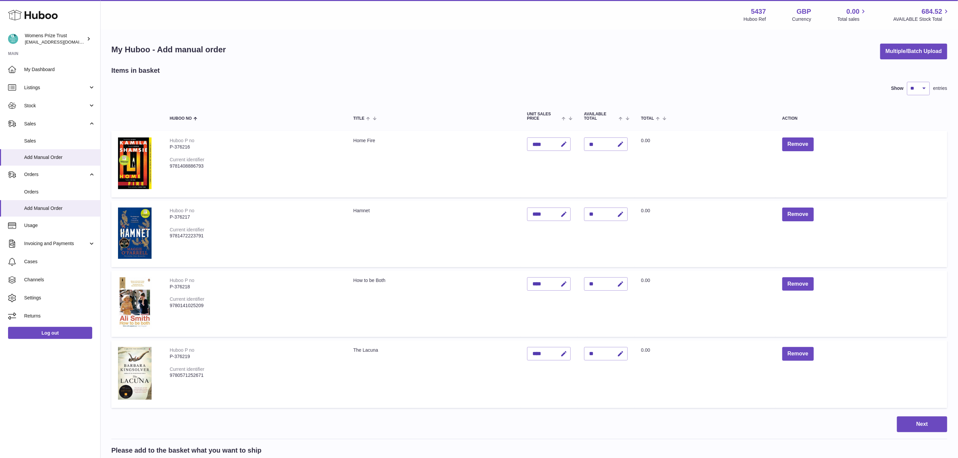
click at [823, 146] on td "Remove" at bounding box center [861, 164] width 172 height 67
click at [809, 141] on button "Remove" at bounding box center [798, 144] width 32 height 14
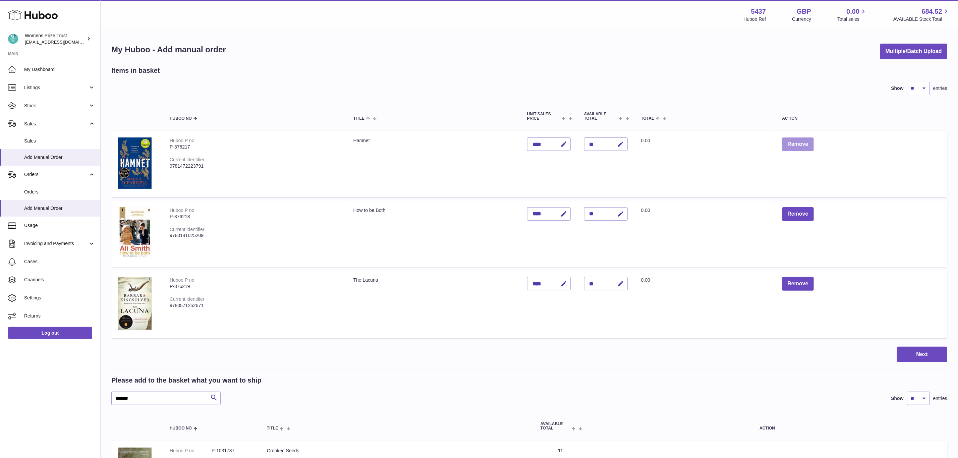
click at [800, 144] on button "Remove" at bounding box center [798, 144] width 32 height 14
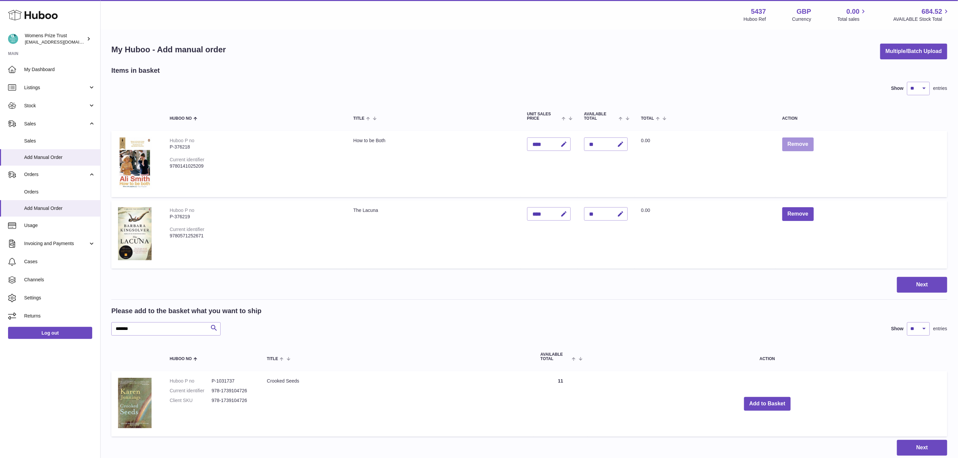
click at [795, 144] on button "Remove" at bounding box center [798, 144] width 32 height 14
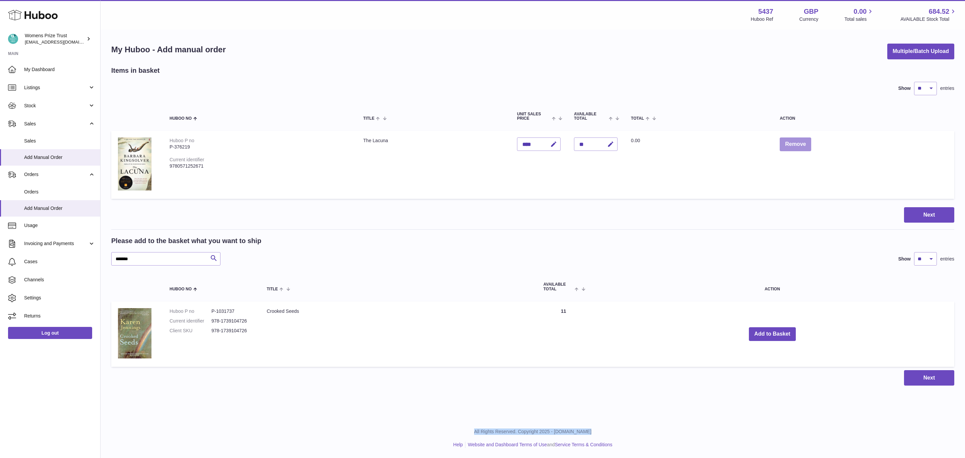
click at [793, 142] on button "Remove" at bounding box center [796, 144] width 32 height 14
